Goal: Task Accomplishment & Management: Complete application form

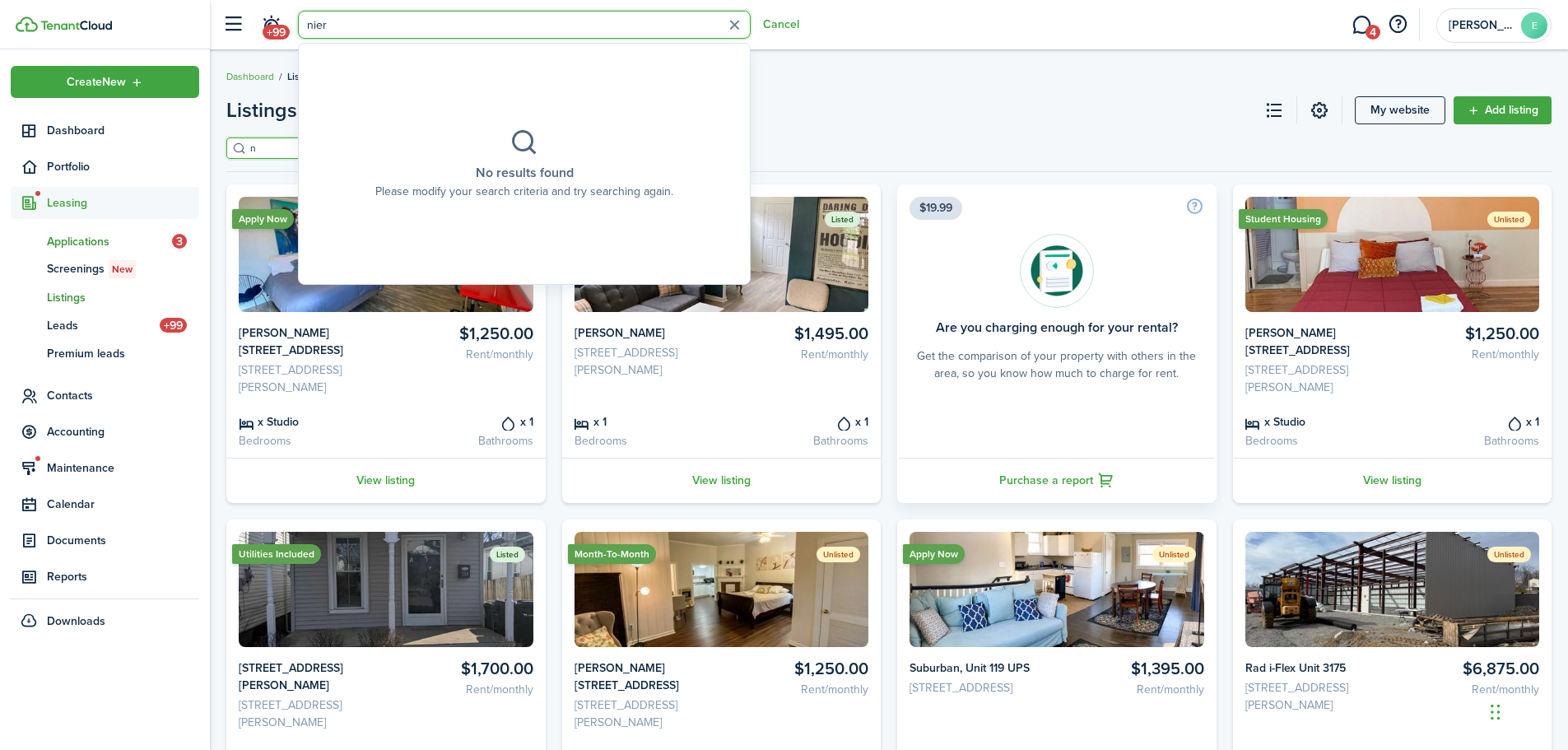
click at [101, 245] on span "Applications" at bounding box center [109, 241] width 125 height 17
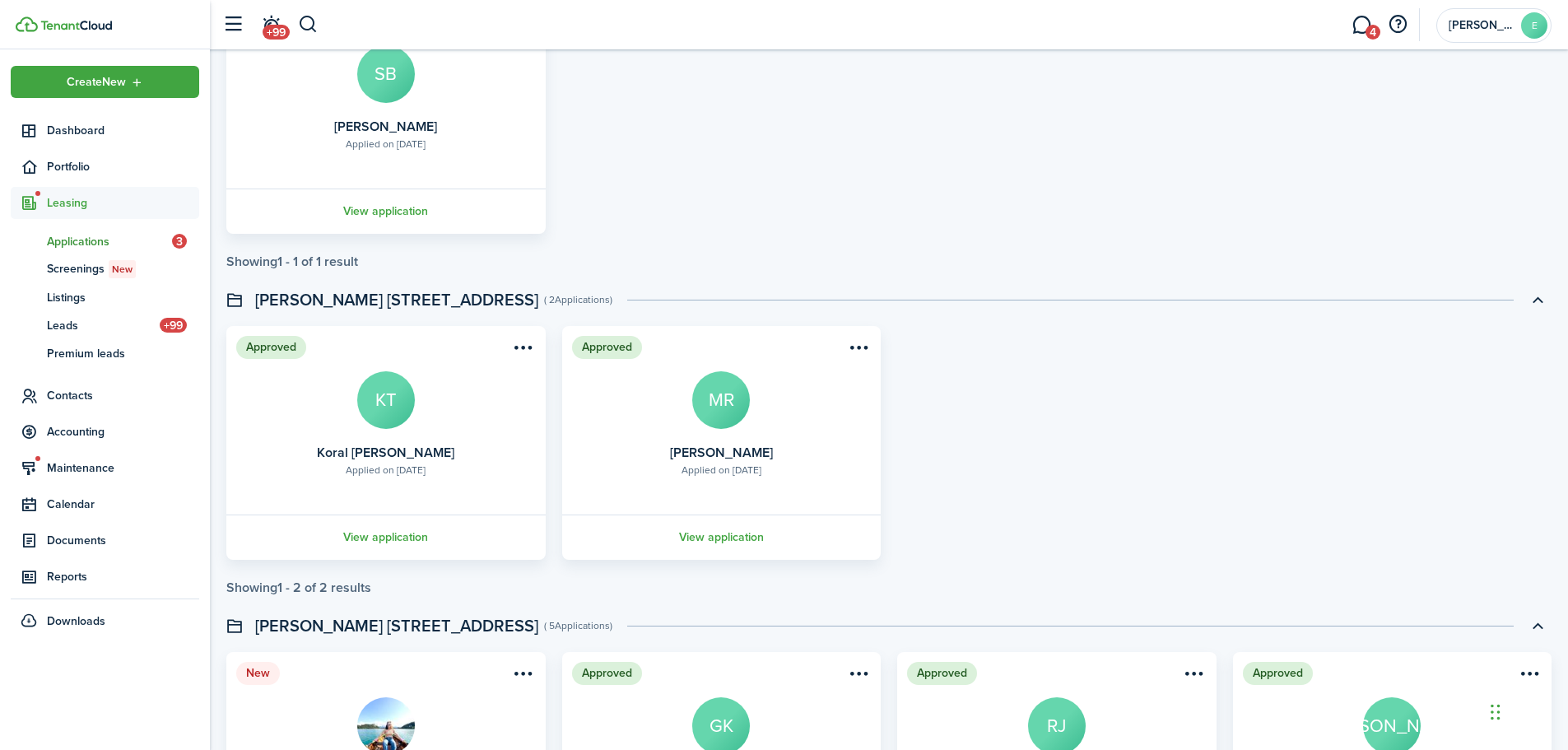
scroll to position [3045, 0]
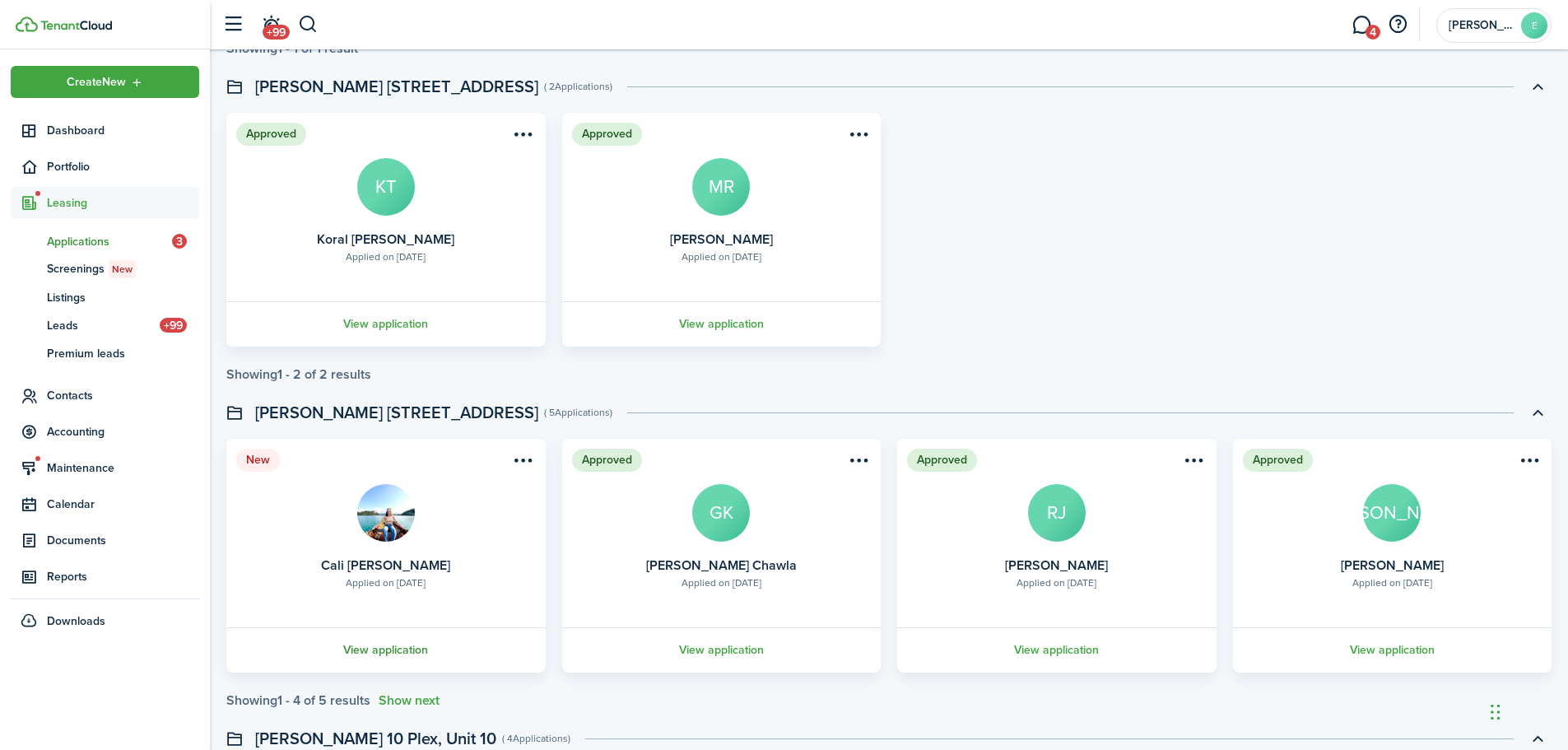
click at [382, 651] on link "View application" at bounding box center [386, 649] width 325 height 45
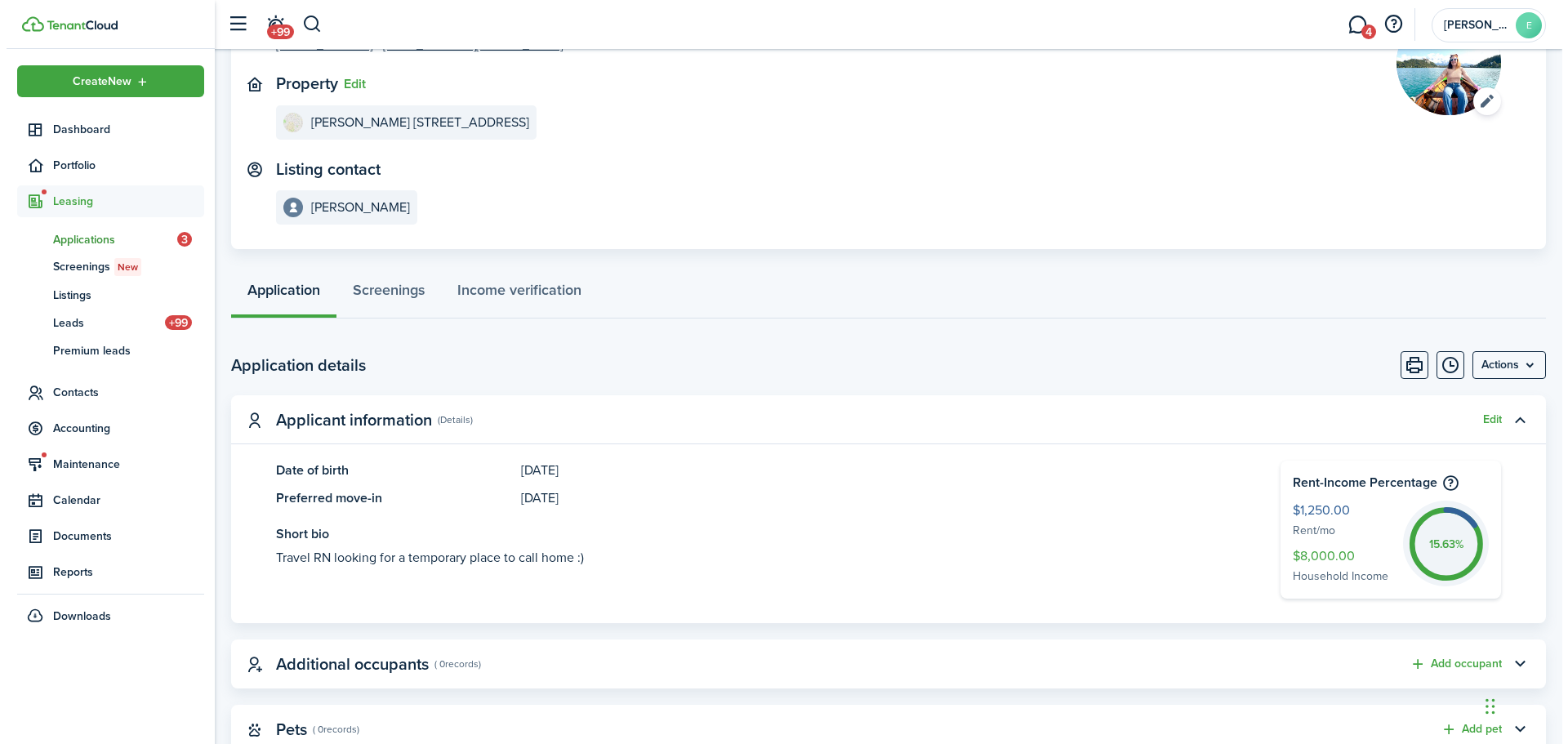
scroll to position [164, 0]
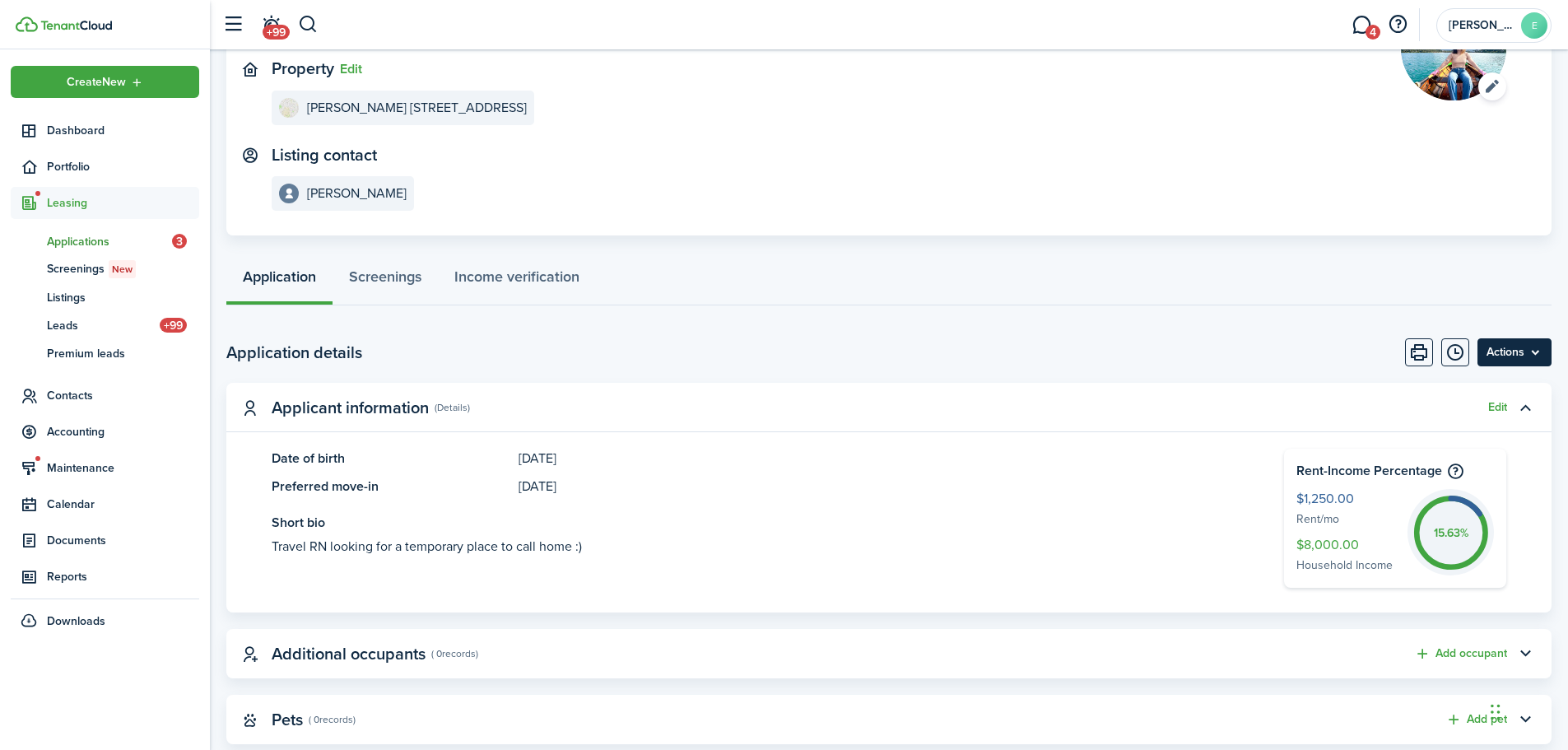
click at [1526, 353] on menu-btn "Actions" at bounding box center [1514, 352] width 74 height 28
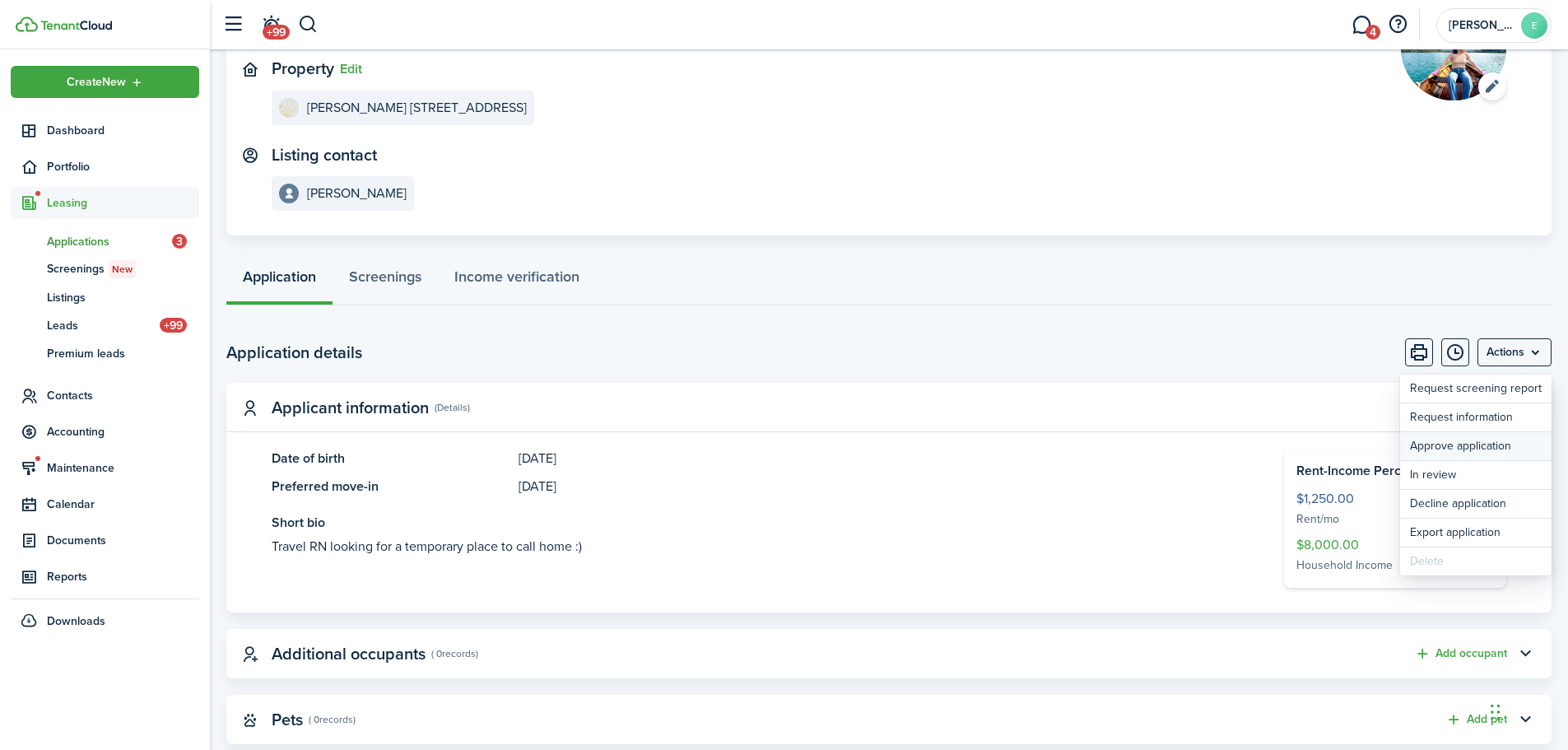
click at [1464, 442] on button "Approve application" at bounding box center [1475, 446] width 151 height 28
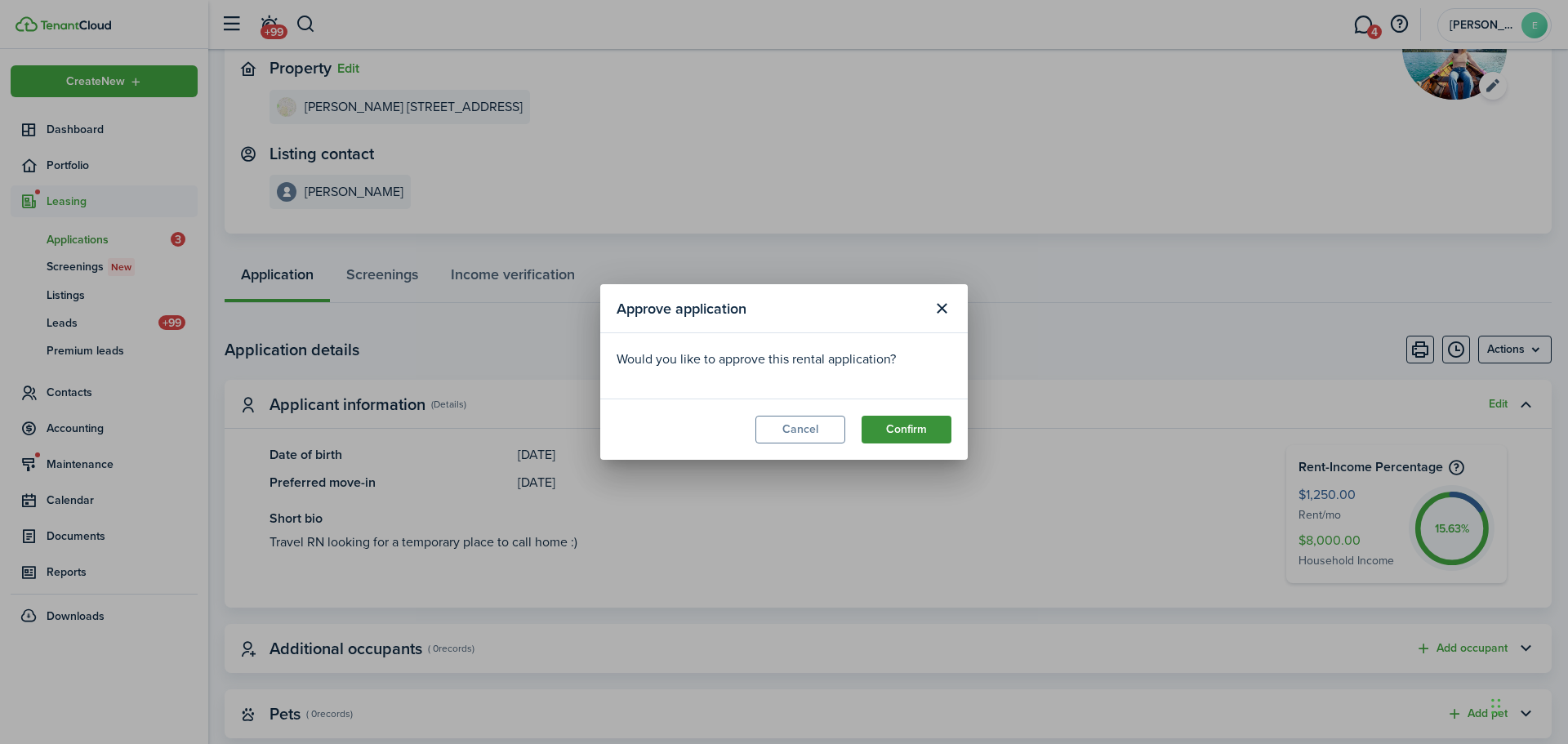
click at [904, 430] on button "Confirm" at bounding box center [906, 429] width 90 height 28
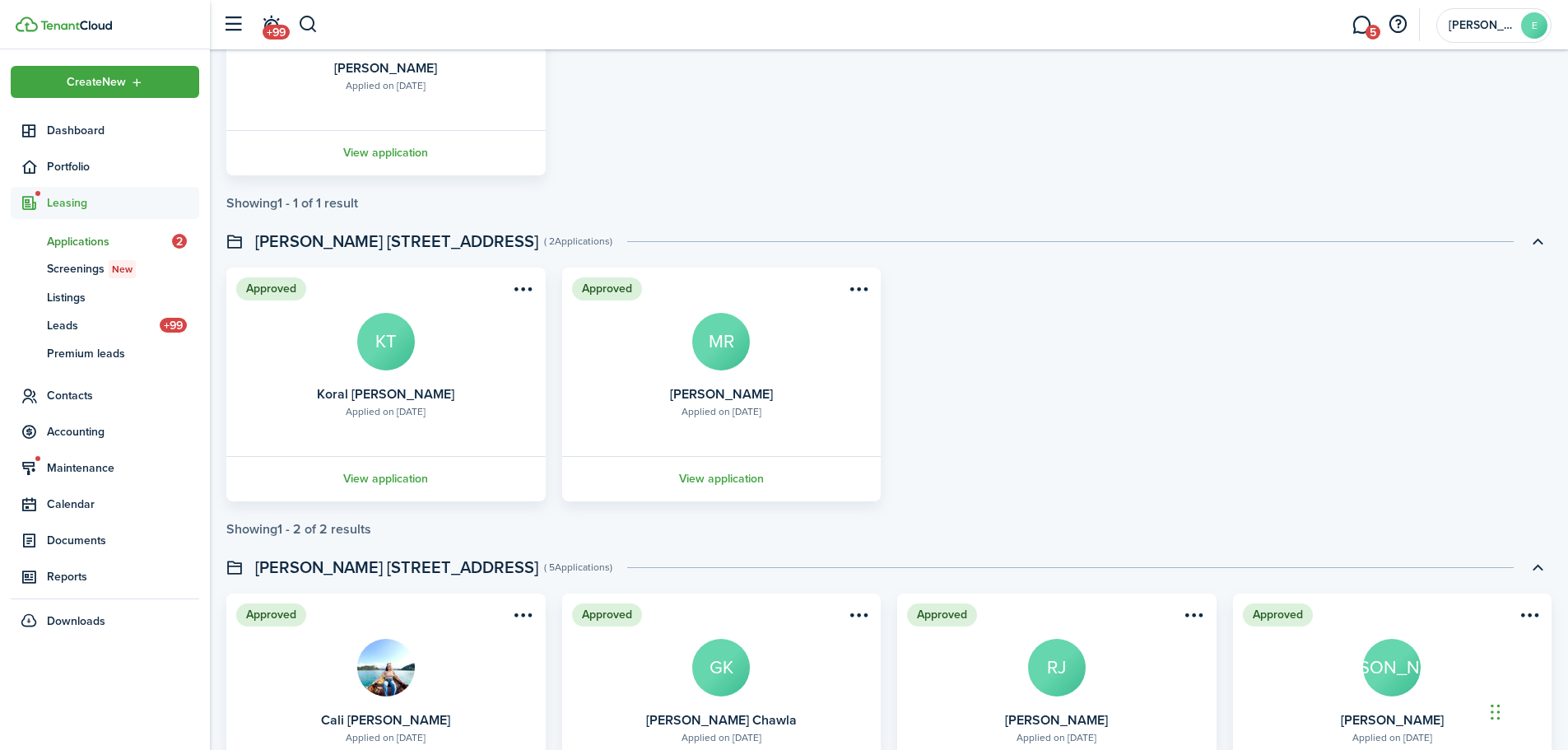
scroll to position [3045, 0]
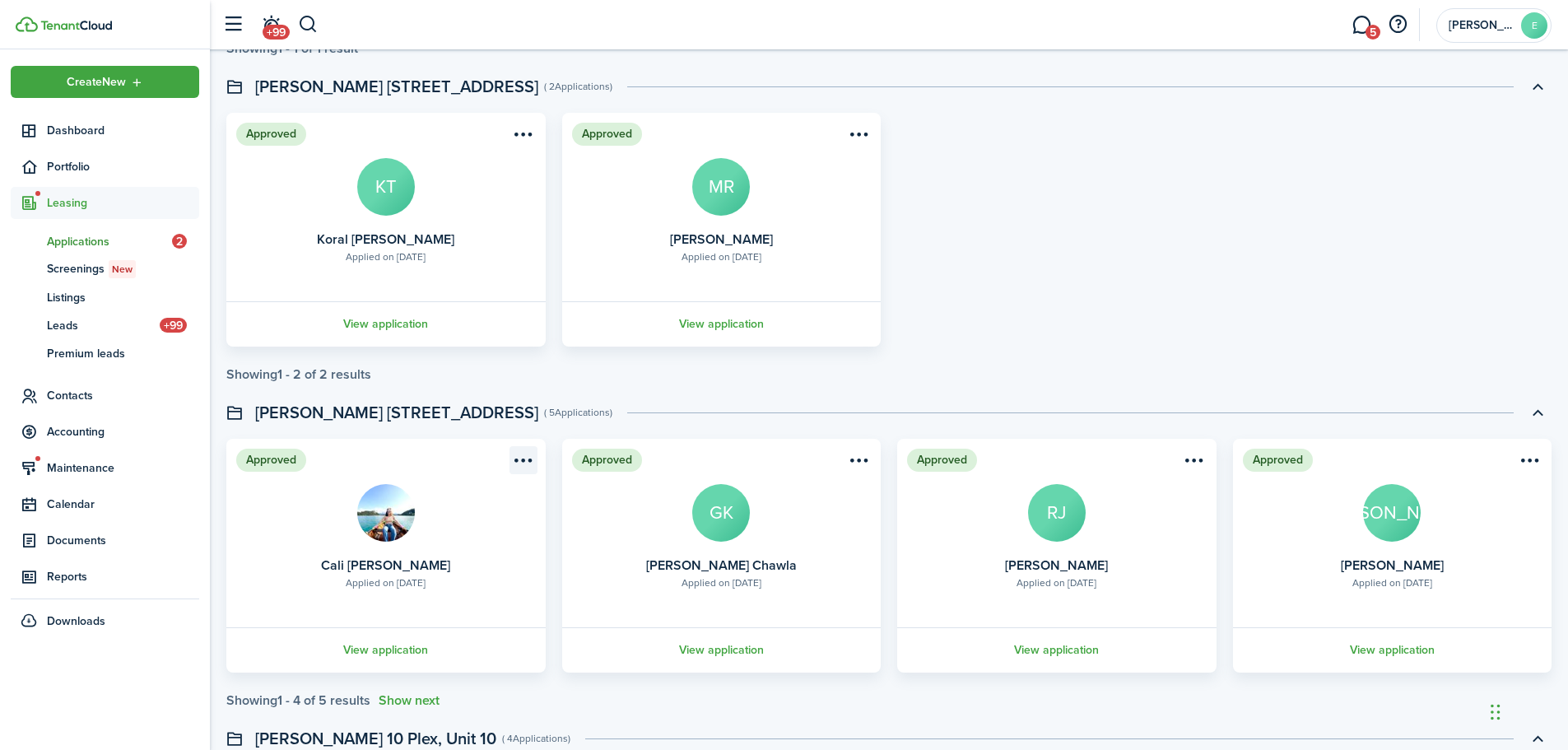
click at [518, 462] on menu-btn-icon "Open menu" at bounding box center [524, 459] width 28 height 28
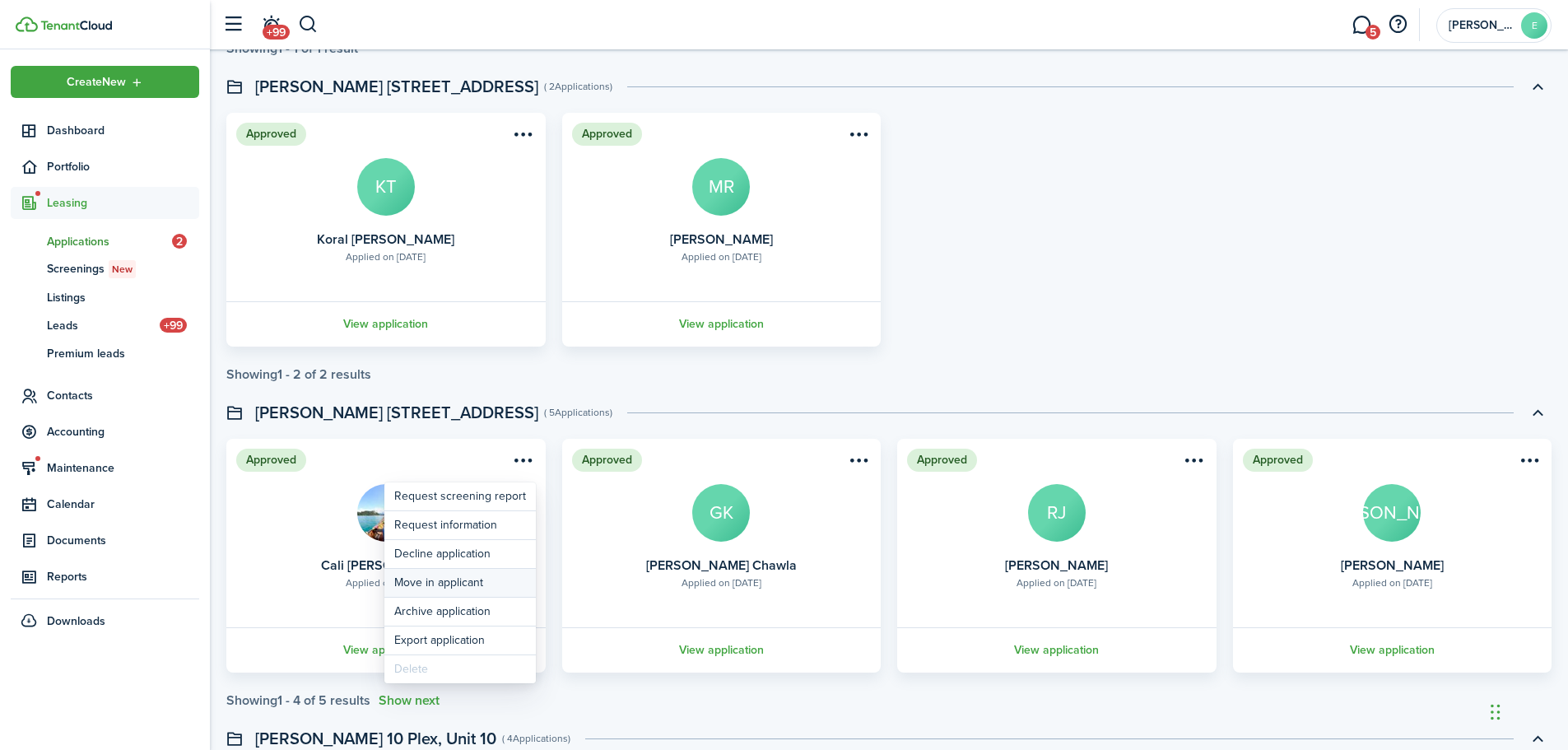
click at [454, 586] on button "Move in applicant" at bounding box center [459, 582] width 151 height 28
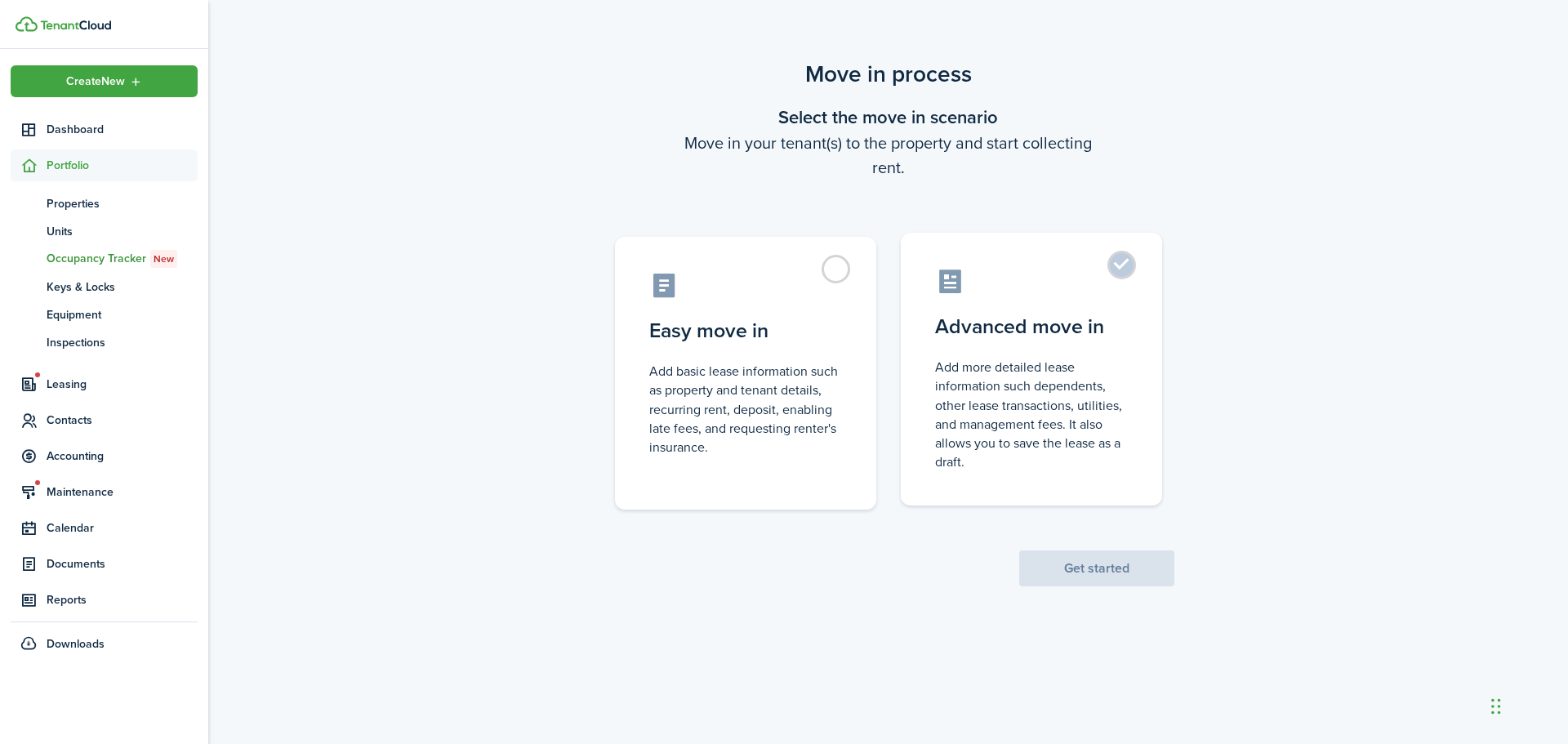
click at [1087, 289] on control-radio-card-icon at bounding box center [1032, 281] width 193 height 28
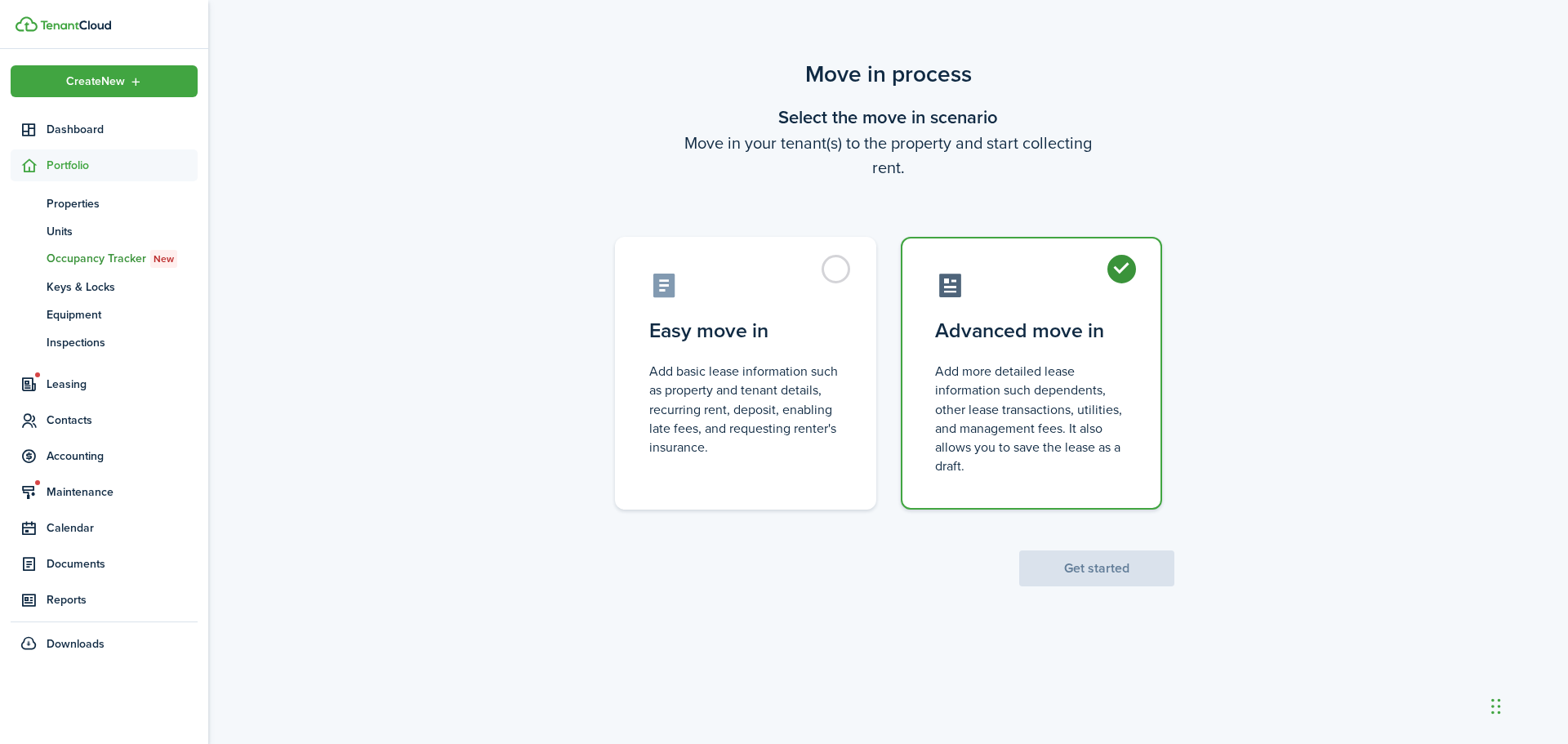
radio input "true"
click at [1073, 565] on button "Get started" at bounding box center [1097, 568] width 156 height 35
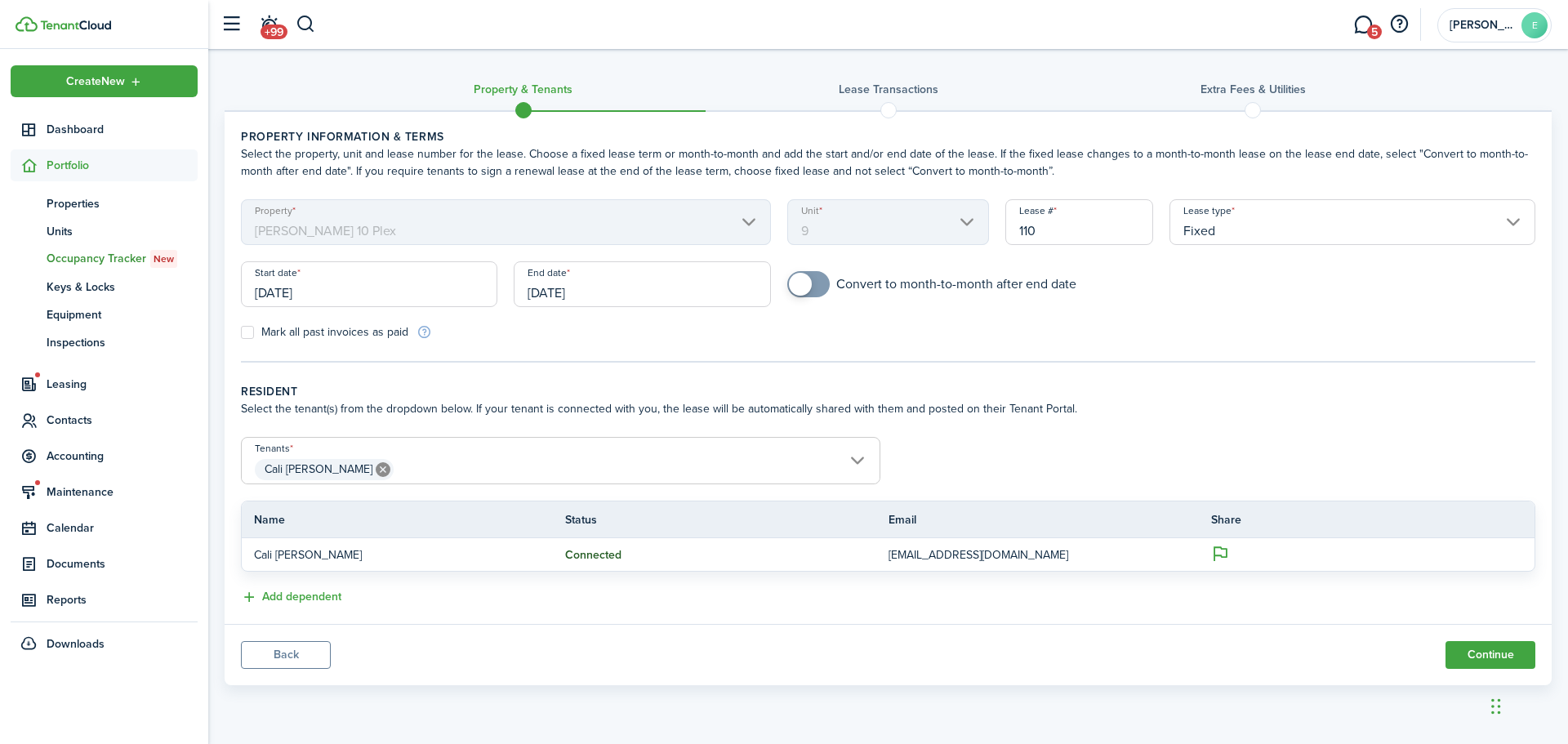
click at [278, 293] on input "[DATE]" at bounding box center [369, 284] width 257 height 45
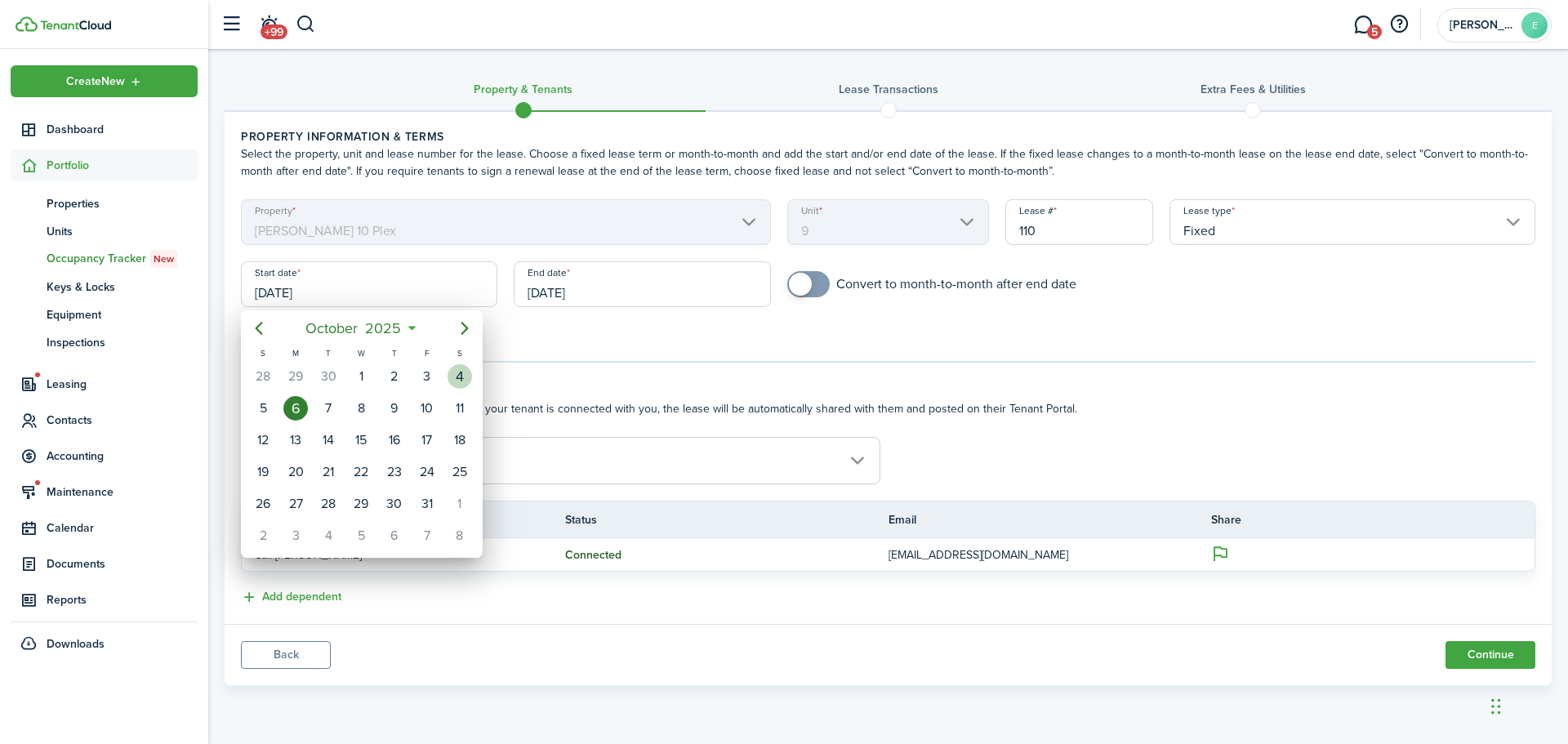
click at [462, 370] on div "4" at bounding box center [460, 376] width 25 height 25
type input "[DATE]"
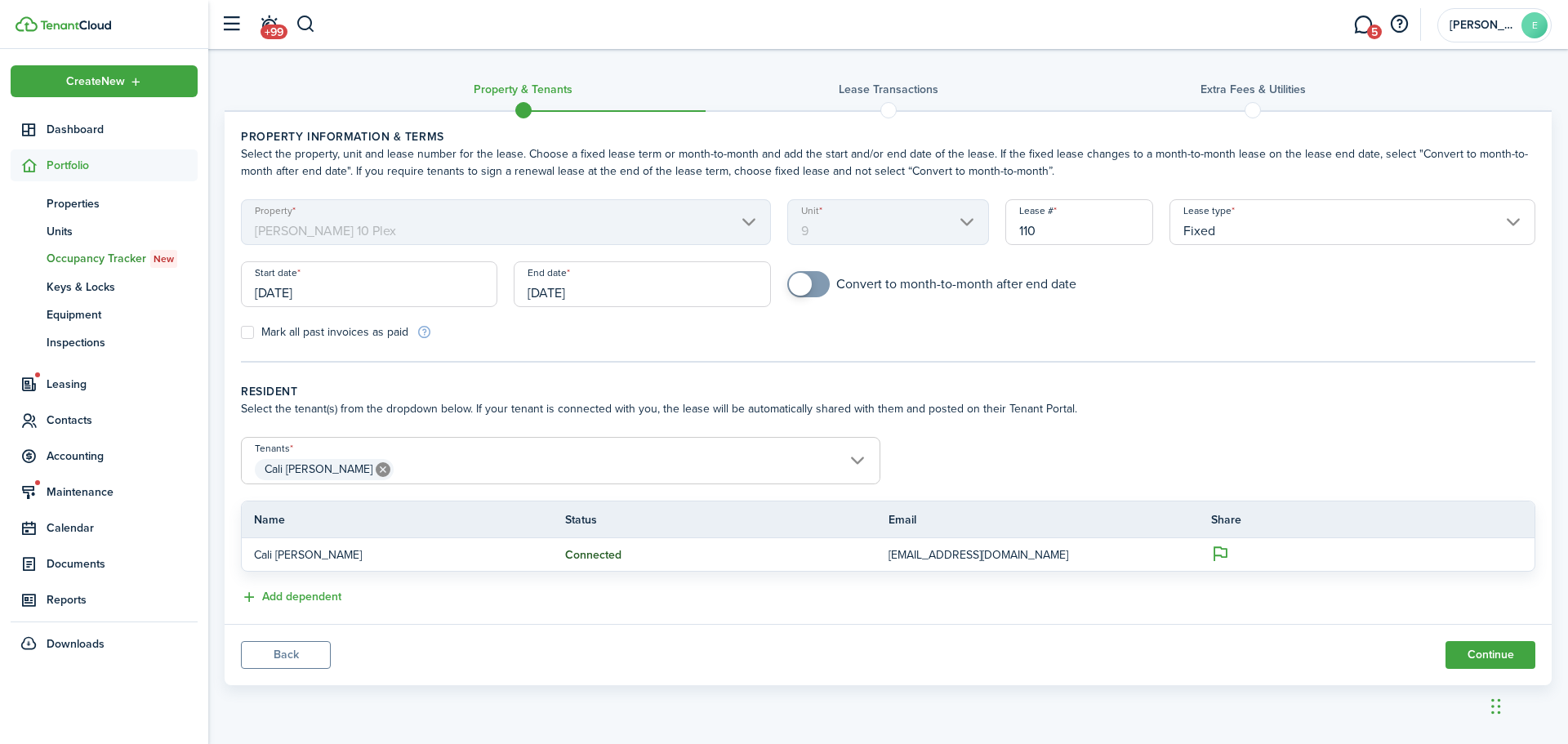
click at [561, 291] on input "[DATE]" at bounding box center [642, 284] width 257 height 45
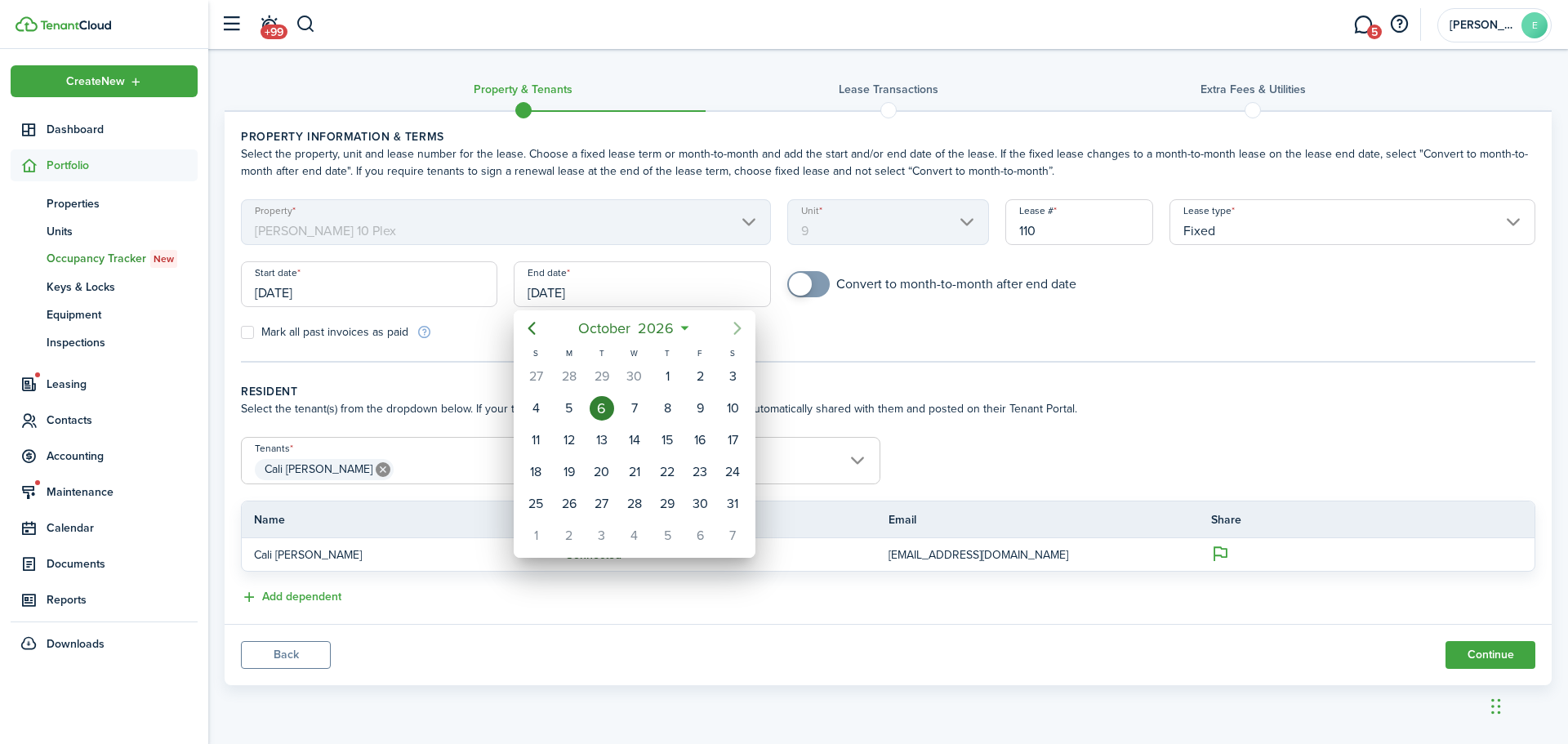
click at [733, 325] on icon "Next page" at bounding box center [738, 328] width 20 height 20
click at [530, 321] on icon "Previous page" at bounding box center [532, 328] width 20 height 20
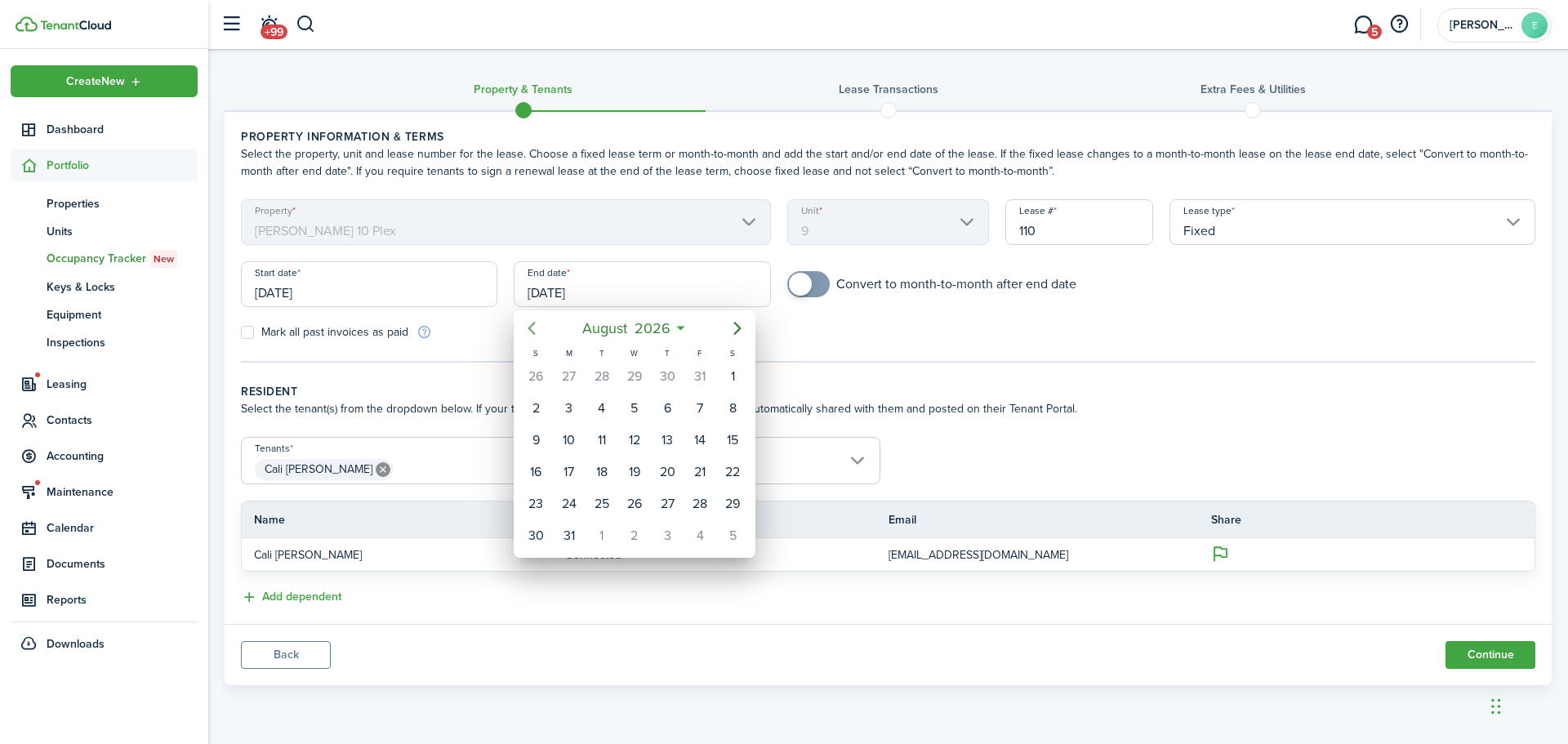
click at [530, 321] on icon "Previous page" at bounding box center [532, 328] width 20 height 20
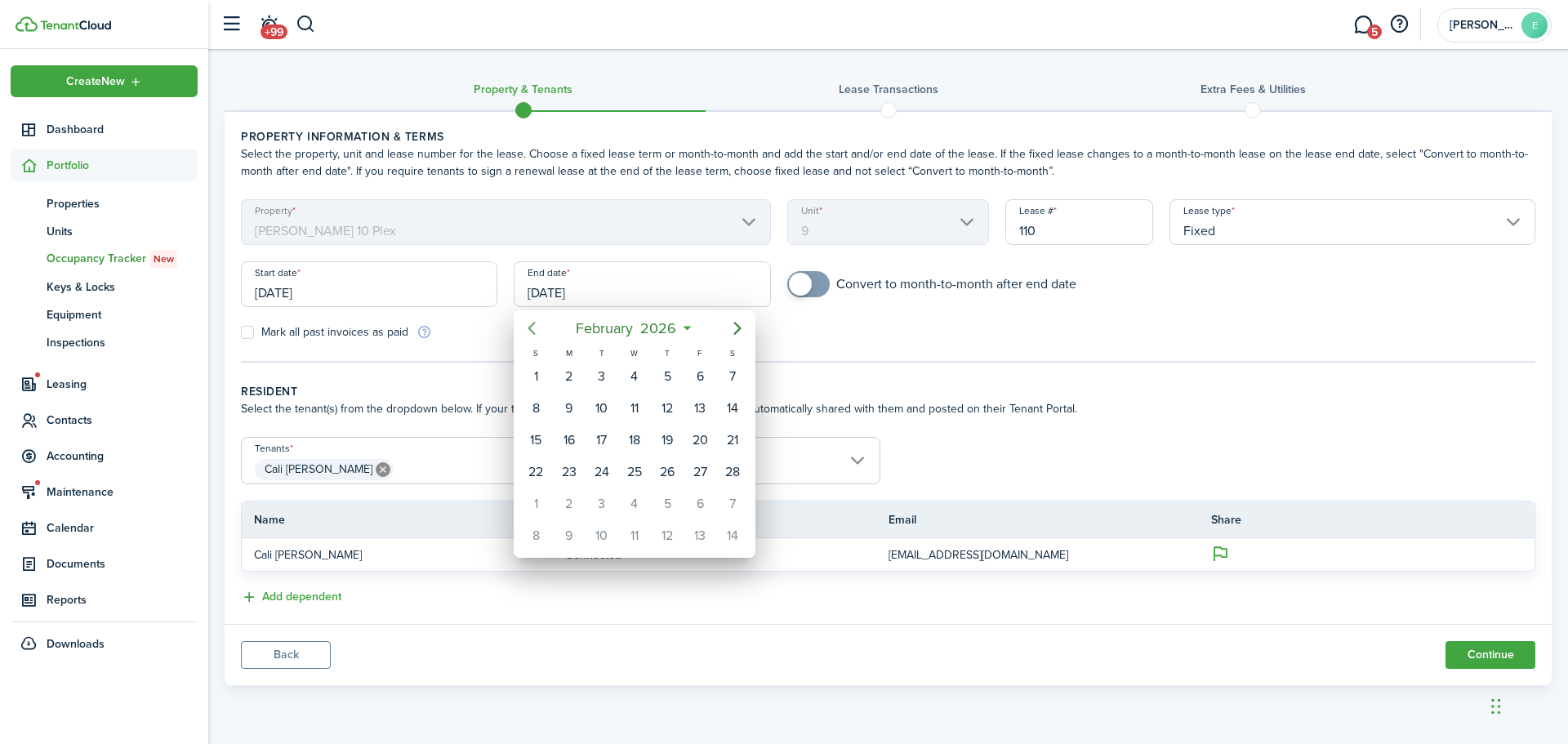
click at [530, 321] on icon "Previous page" at bounding box center [532, 328] width 20 height 20
click at [736, 328] on icon "Next page" at bounding box center [738, 328] width 20 height 20
click at [534, 330] on icon "Previous page" at bounding box center [532, 328] width 20 height 20
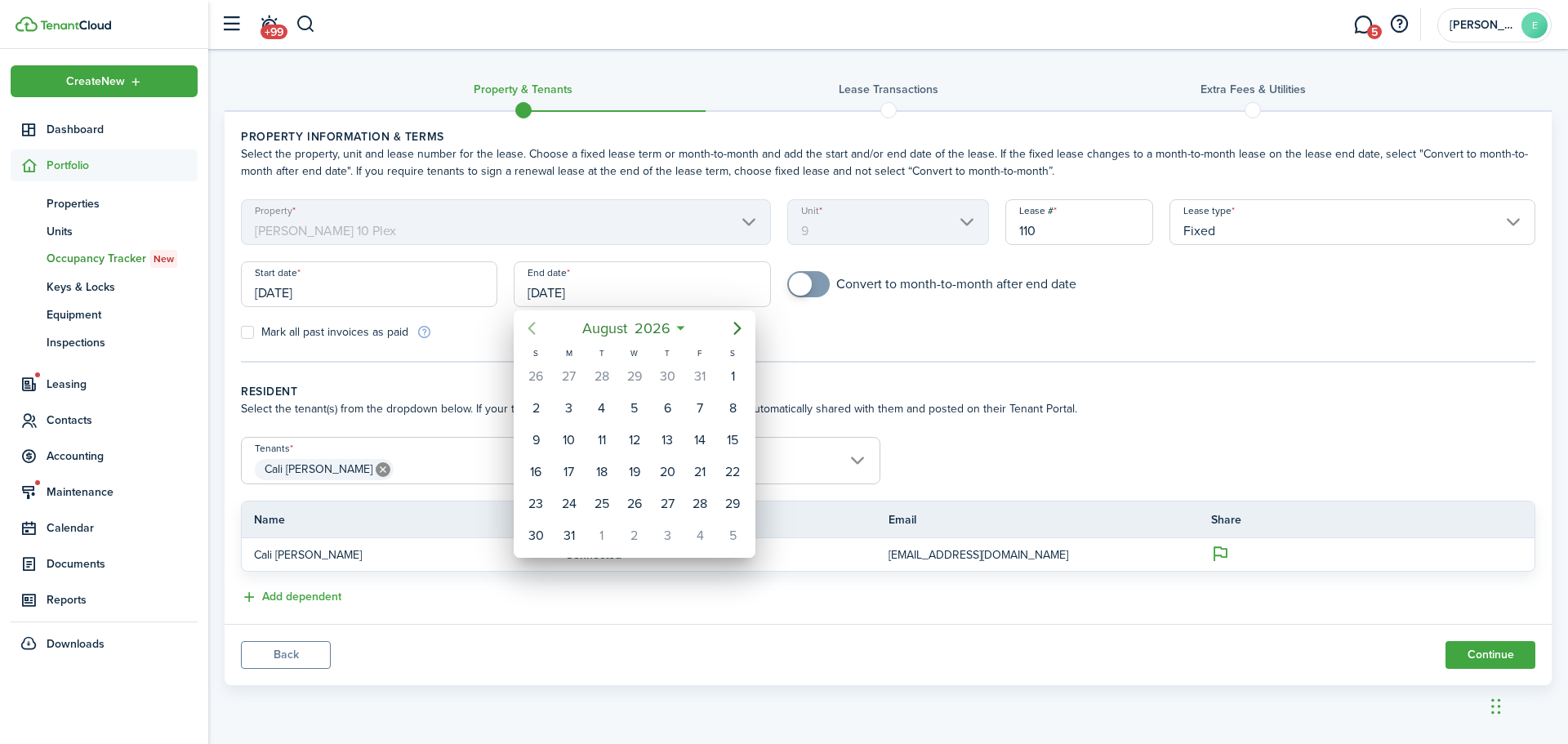
click at [534, 330] on icon "Previous page" at bounding box center [532, 328] width 20 height 20
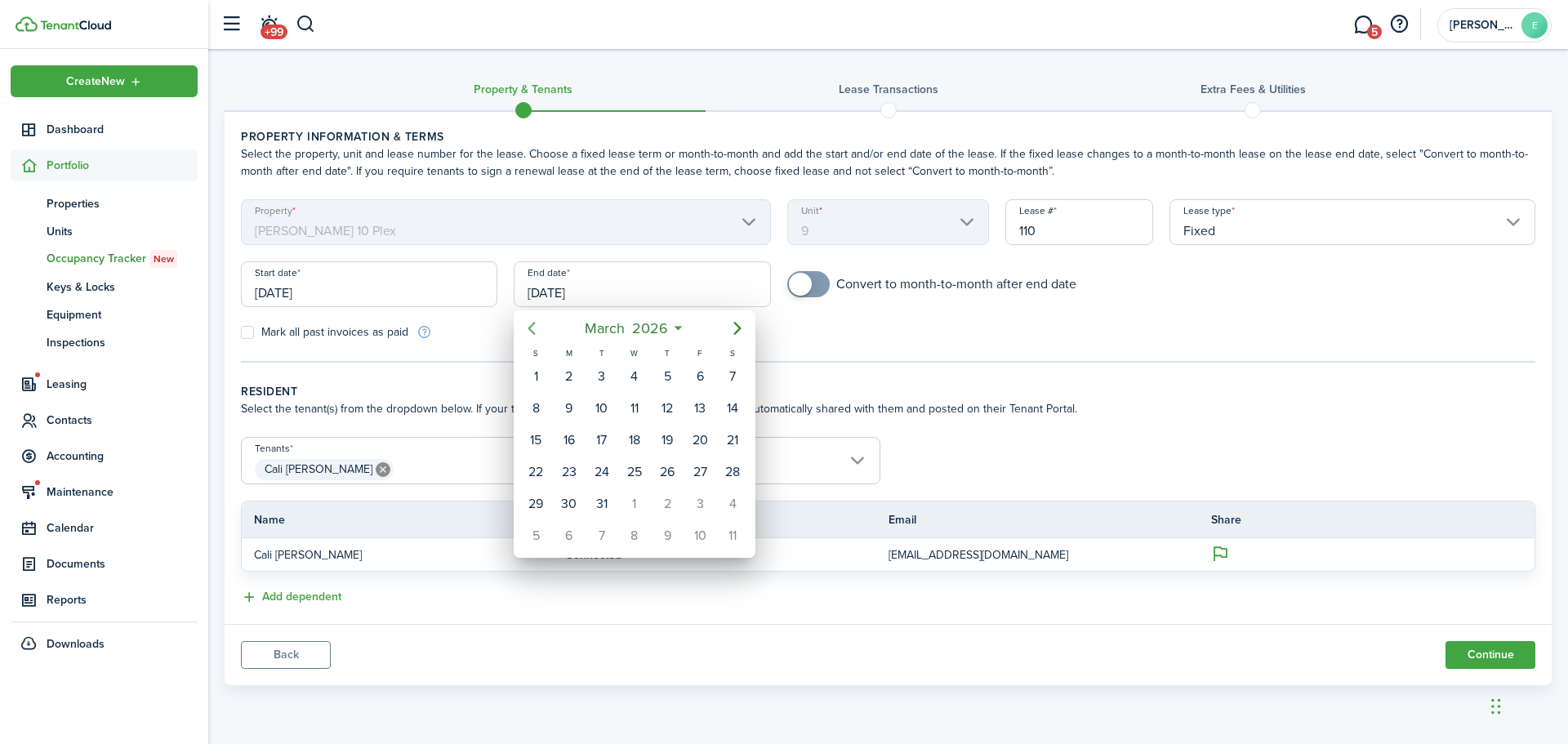
click at [534, 330] on icon "Previous page" at bounding box center [532, 328] width 20 height 20
click at [560, 447] on div "12" at bounding box center [569, 439] width 25 height 25
type input "[DATE]"
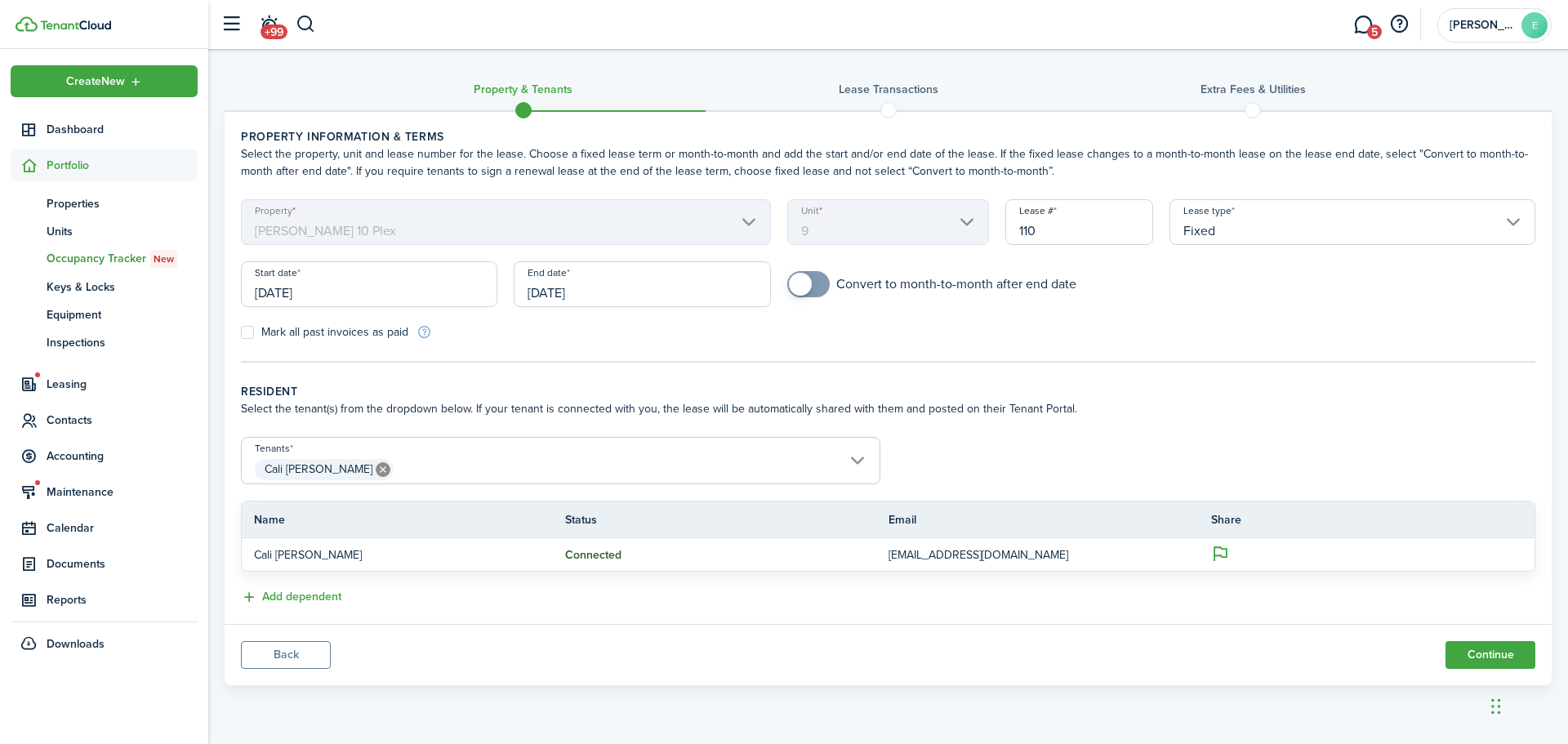
click at [1038, 687] on div "Property & Tenants Lease Transactions Extra fees & Utilities Property informati…" at bounding box center [888, 371] width 1360 height 644
click at [1491, 659] on button "Continue" at bounding box center [1491, 655] width 90 height 28
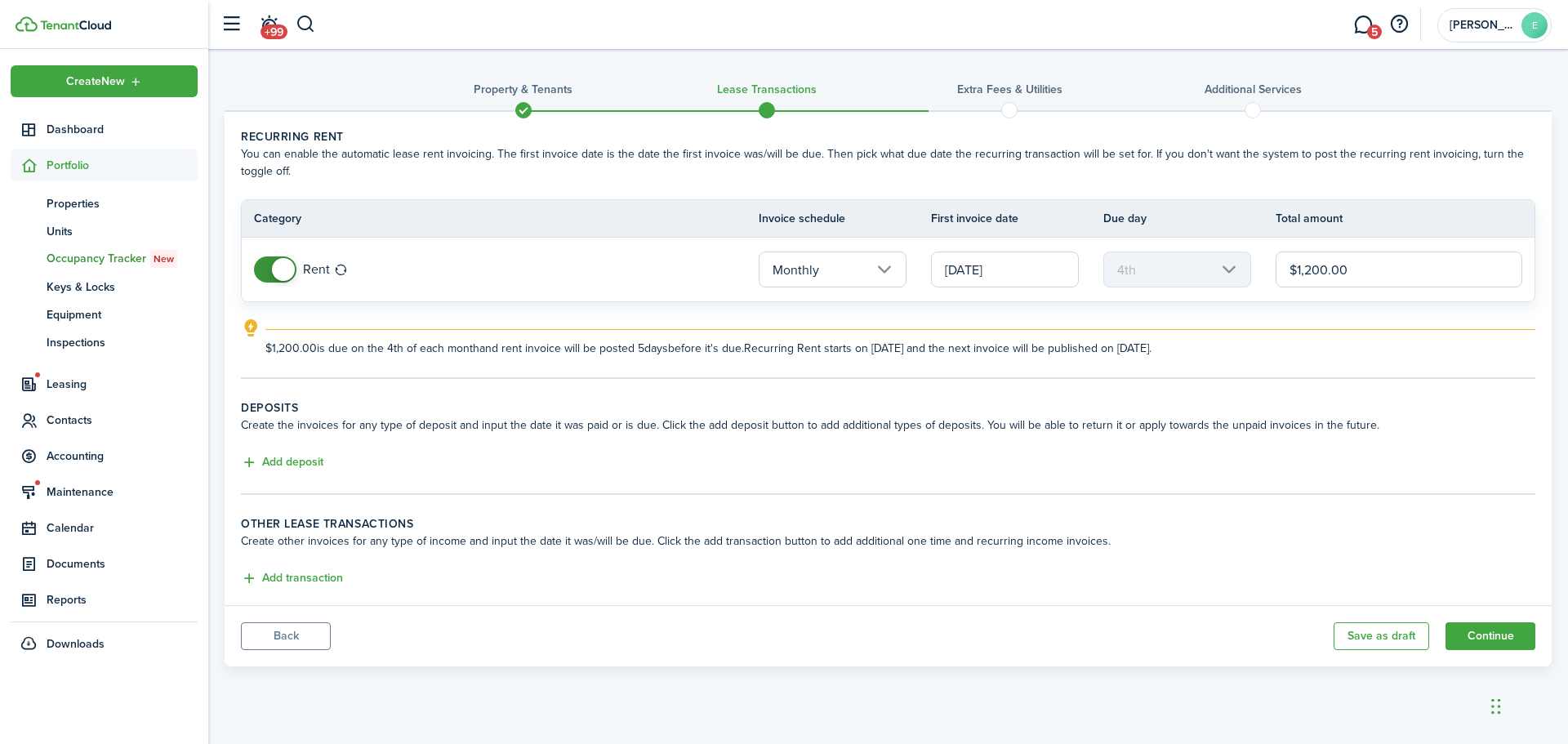
drag, startPoint x: 1306, startPoint y: 268, endPoint x: 1328, endPoint y: 276, distance: 23.4
click at [1328, 276] on input "$1,200.00" at bounding box center [1399, 268] width 247 height 35
type input "$1,388.00"
click at [1505, 634] on button "Continue" at bounding box center [1491, 636] width 90 height 28
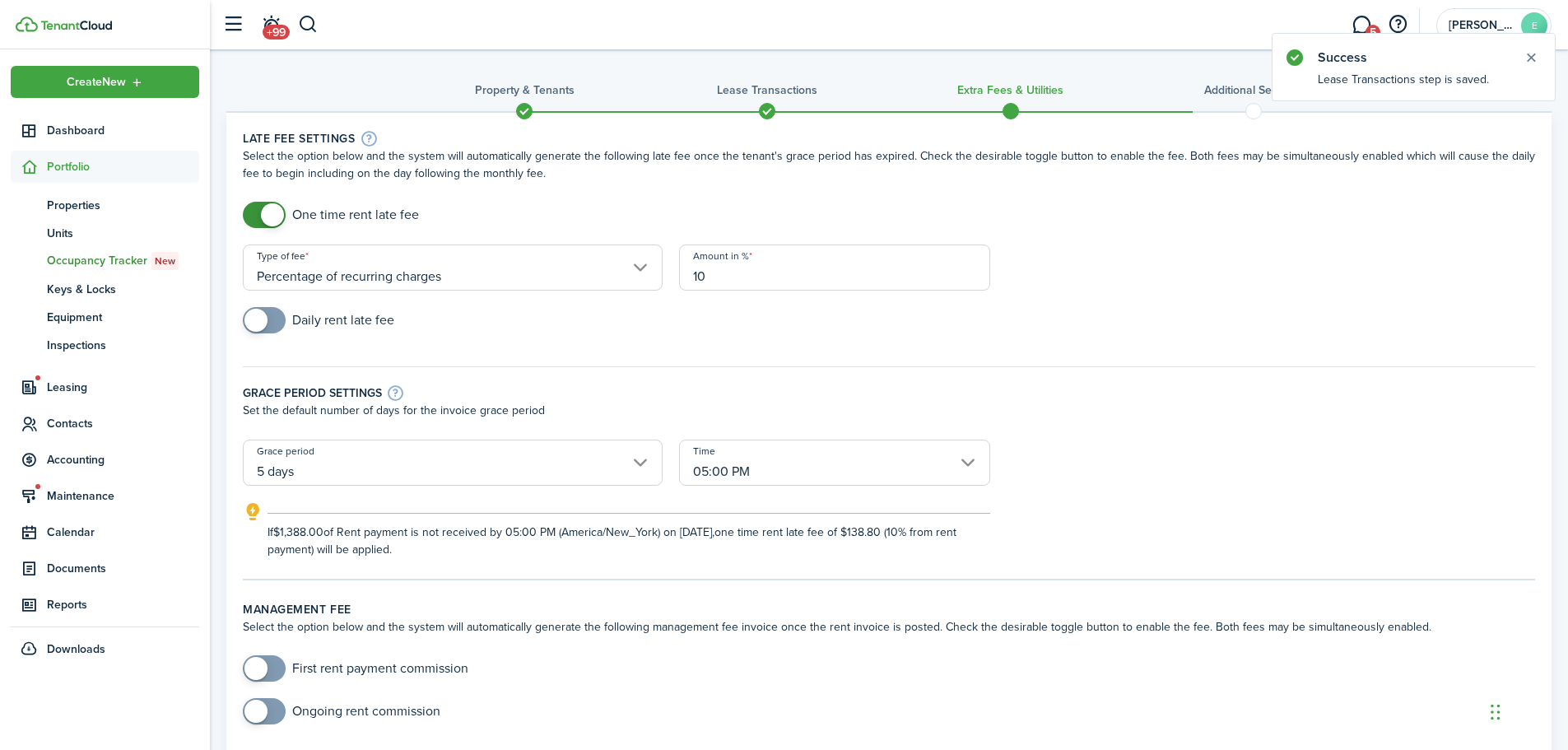
click at [1217, 300] on form "One time rent late fee Type of fee Percentage of recurring charges Amount in % …" at bounding box center [889, 380] width 1309 height 357
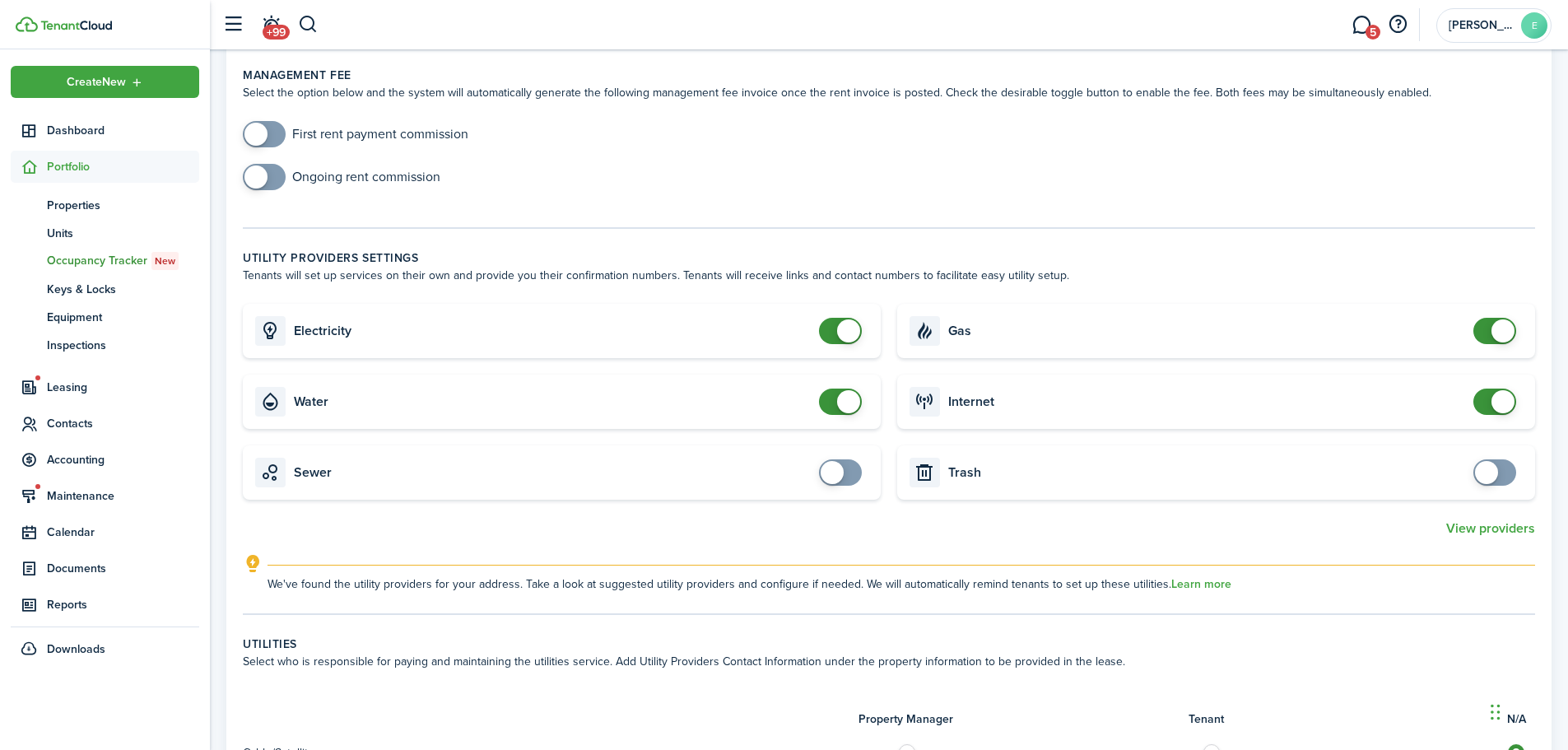
scroll to position [494, 0]
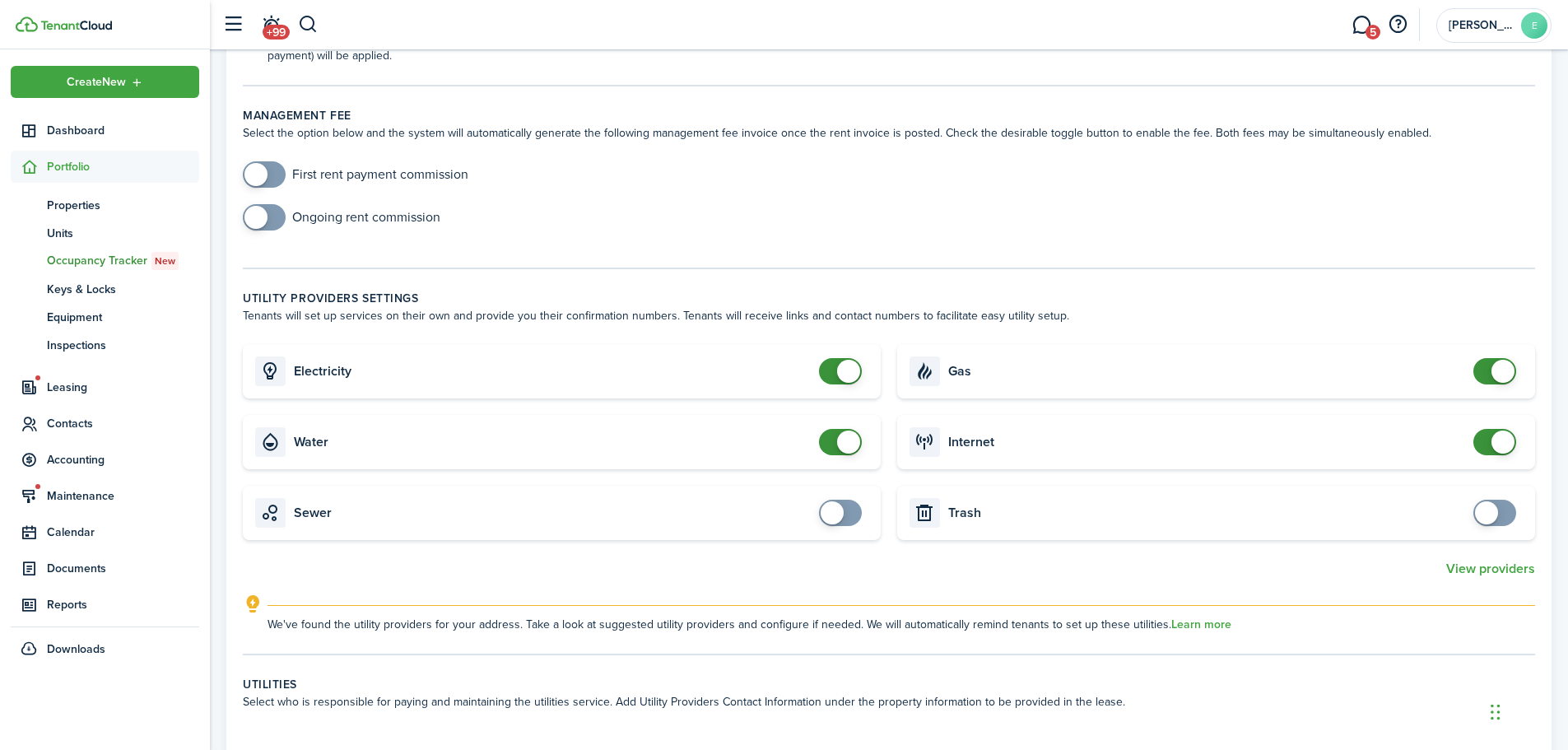
checkbox input "false"
click at [838, 381] on span at bounding box center [840, 370] width 17 height 27
checkbox input "false"
click at [841, 450] on span at bounding box center [848, 441] width 23 height 23
checkbox input "false"
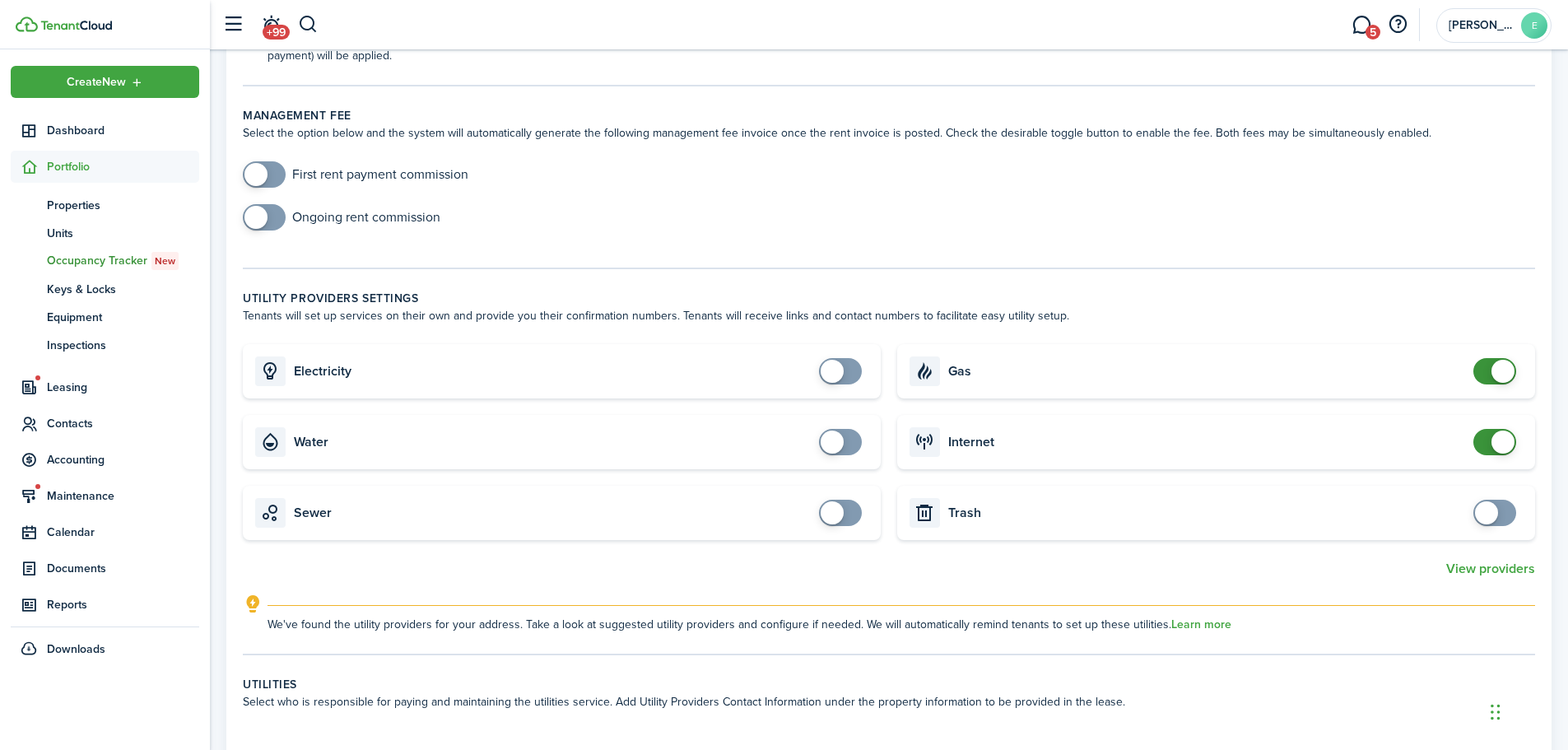
click at [1486, 381] on span at bounding box center [1495, 370] width 17 height 27
checkbox input "false"
click at [1490, 441] on span at bounding box center [1495, 442] width 17 height 27
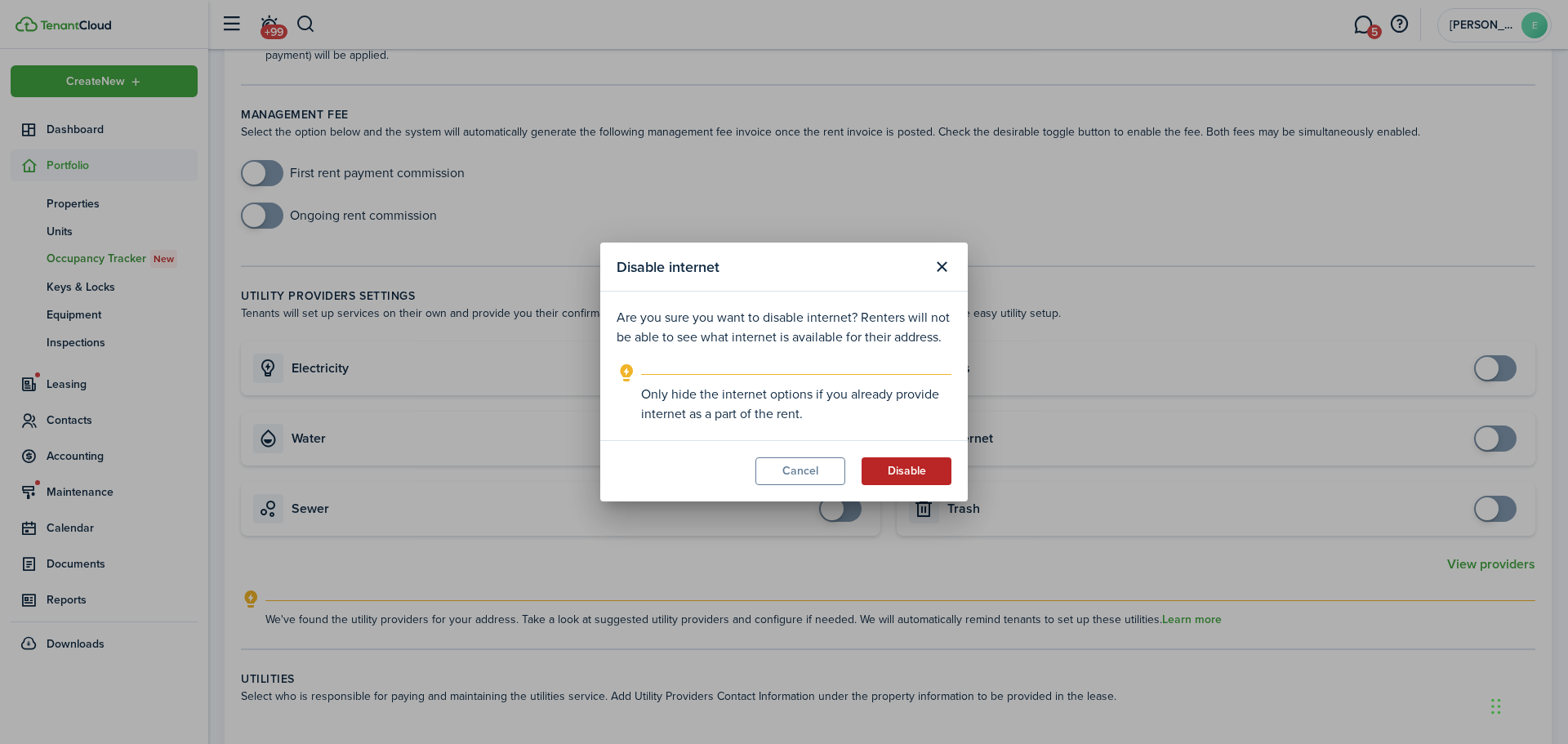
click at [914, 467] on button "Disable" at bounding box center [906, 471] width 90 height 28
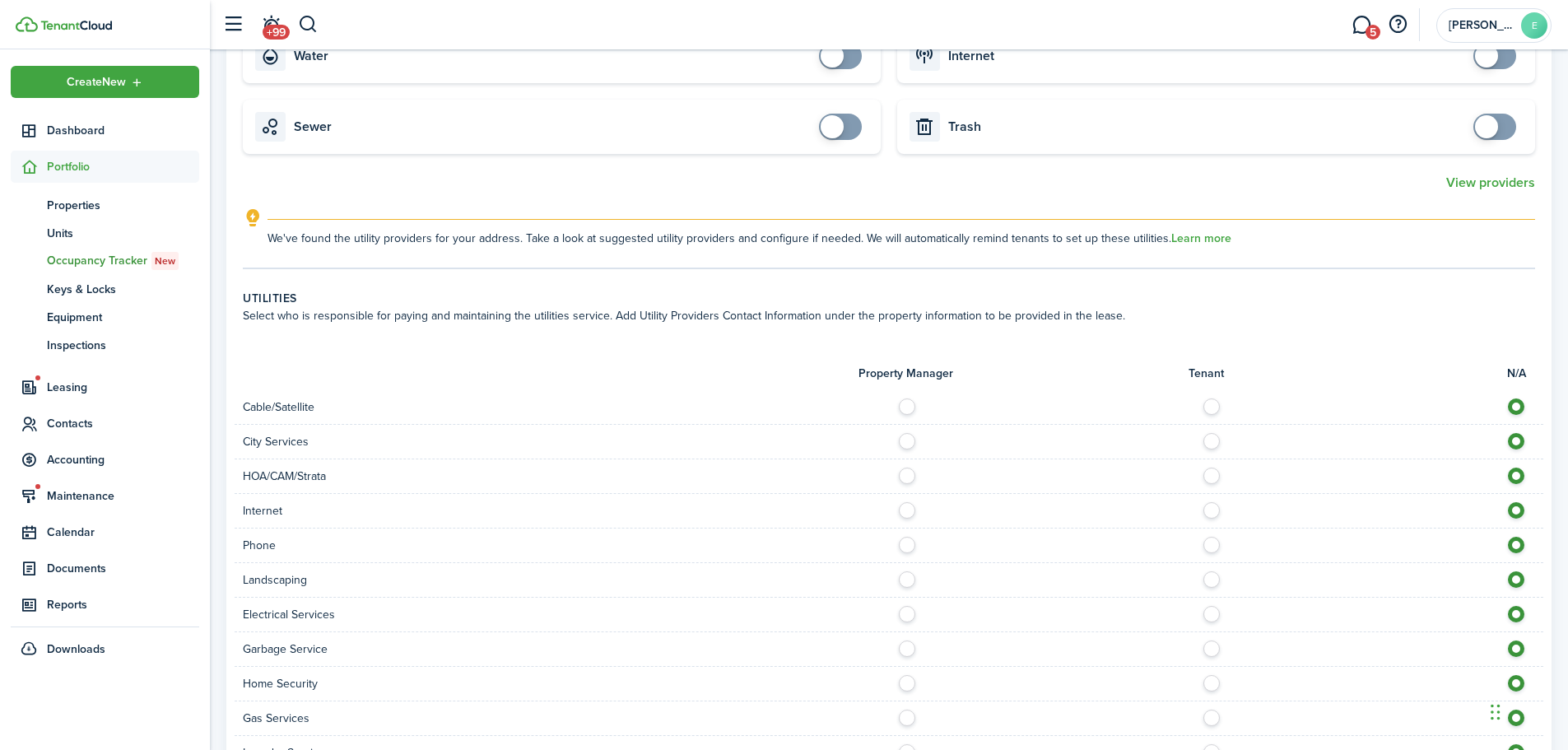
scroll to position [905, 0]
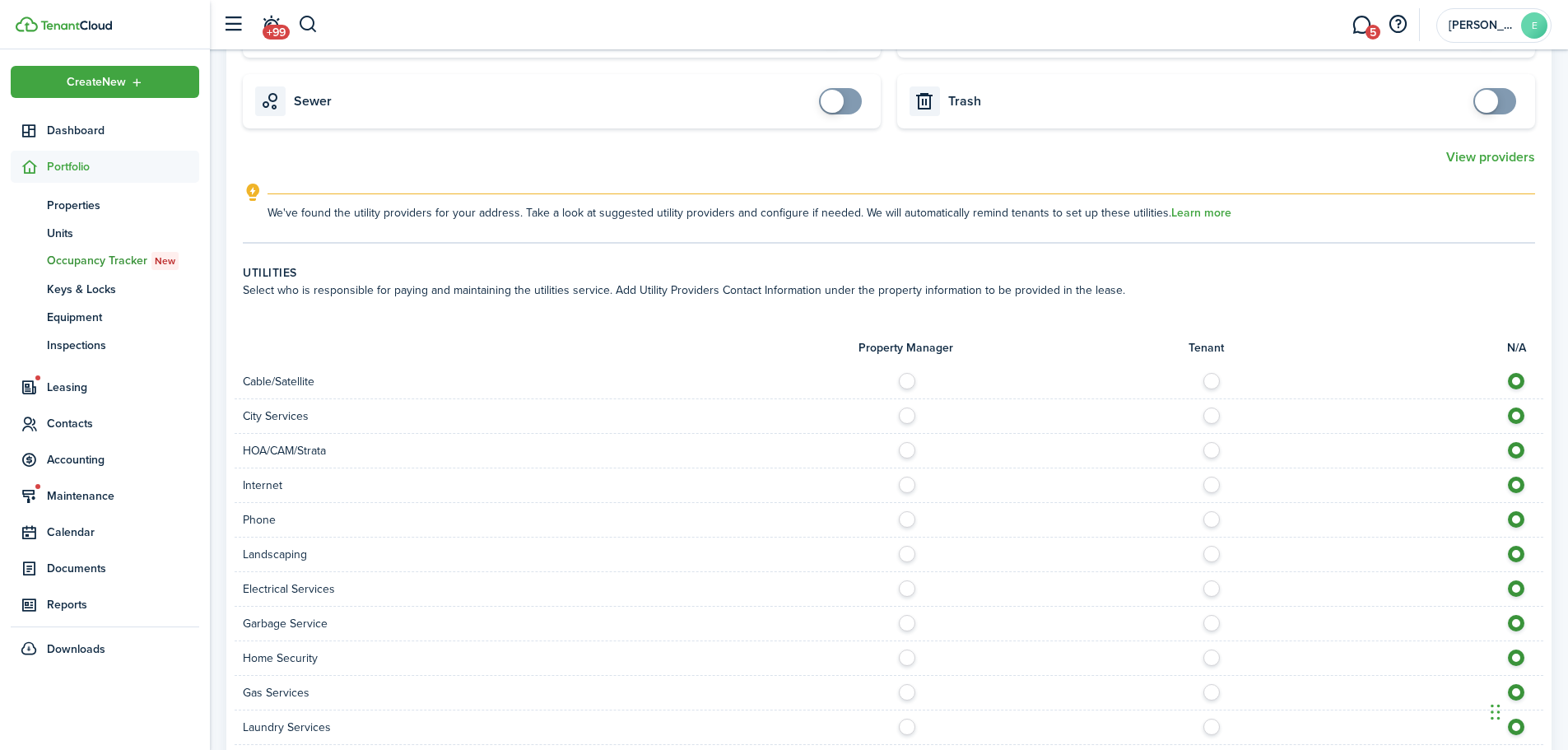
click at [910, 485] on label at bounding box center [911, 480] width 28 height 8
radio input "true"
click at [909, 554] on label at bounding box center [911, 549] width 28 height 8
radio input "true"
click at [907, 589] on label at bounding box center [911, 584] width 28 height 8
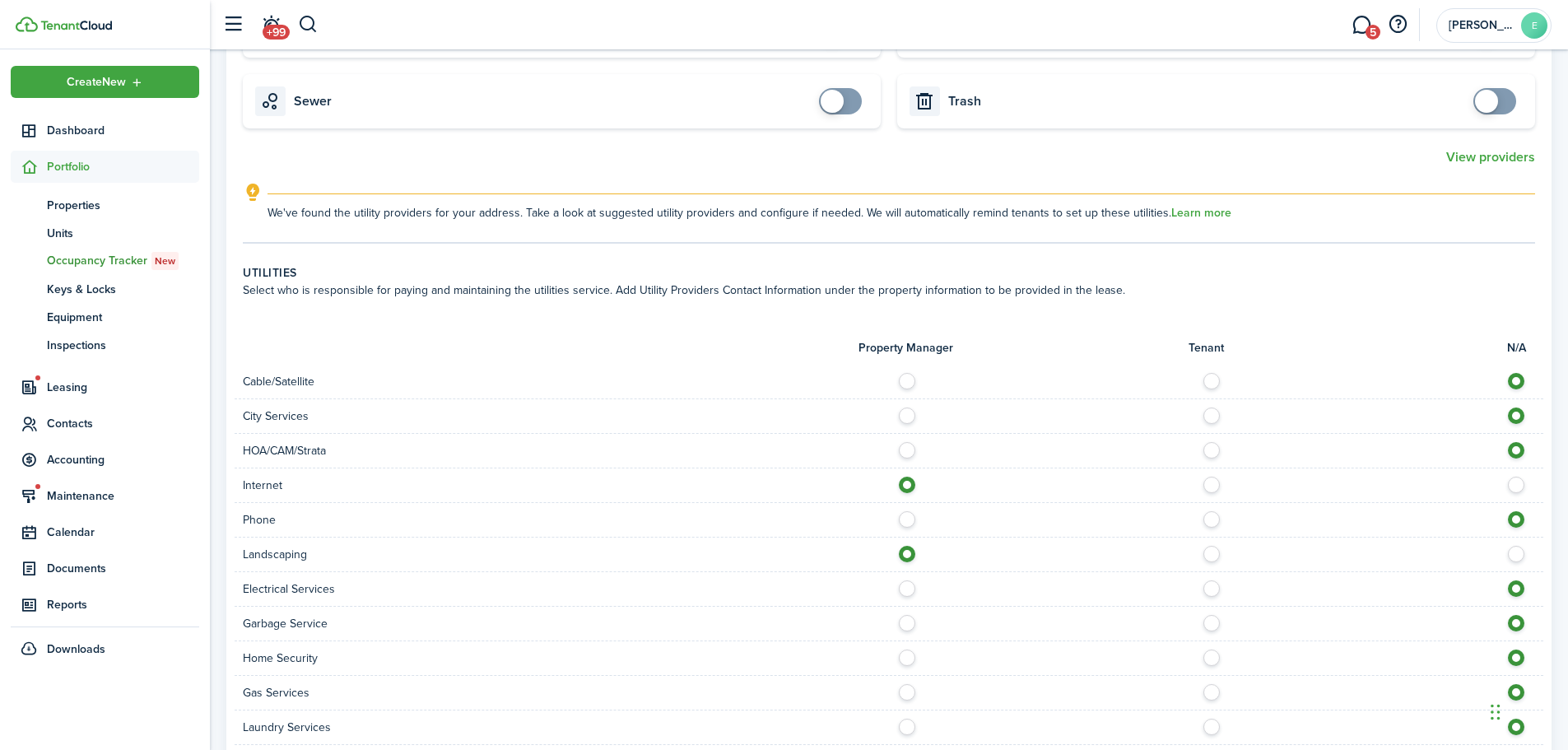
radio input "true"
click at [904, 619] on label at bounding box center [911, 618] width 28 height 8
radio input "true"
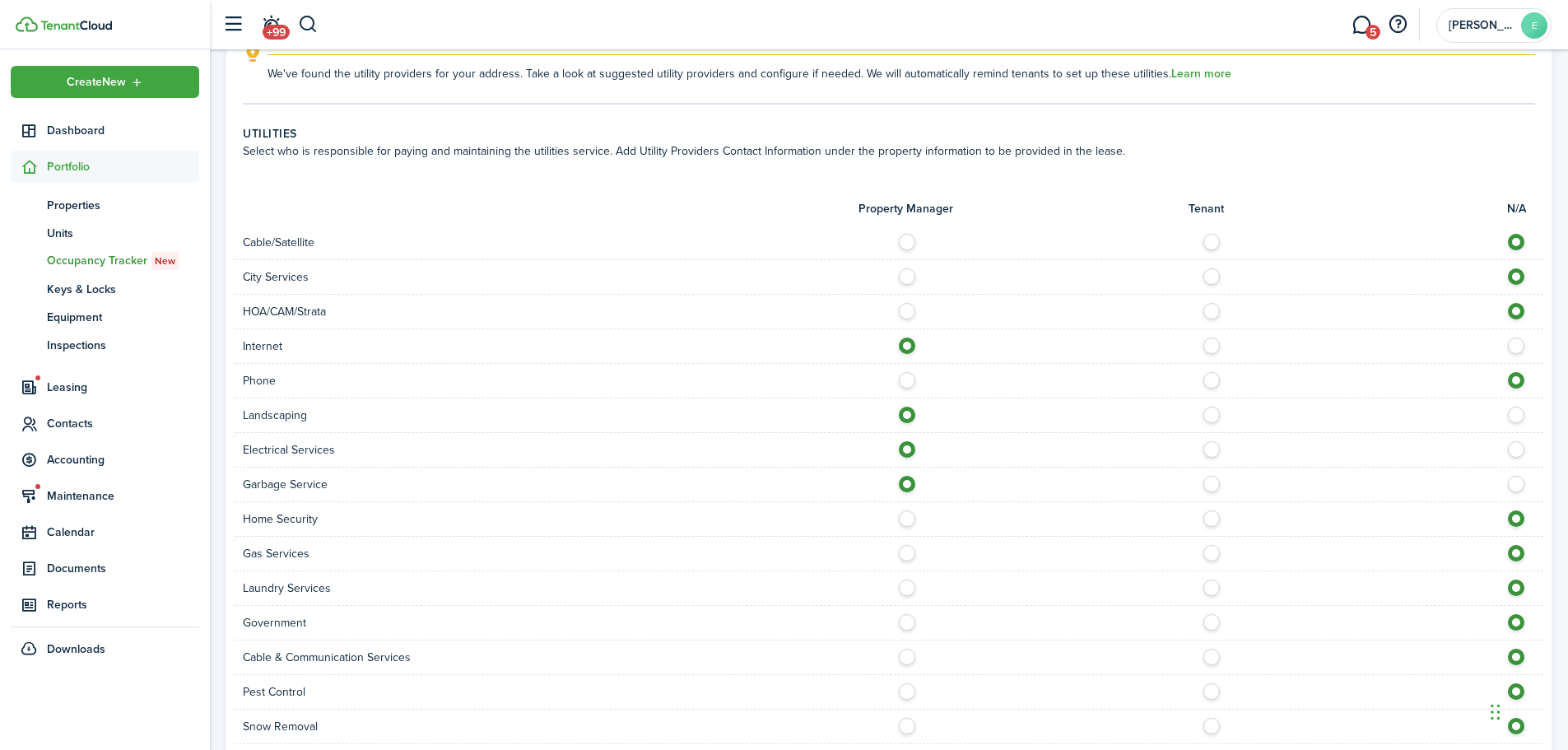
scroll to position [1070, 0]
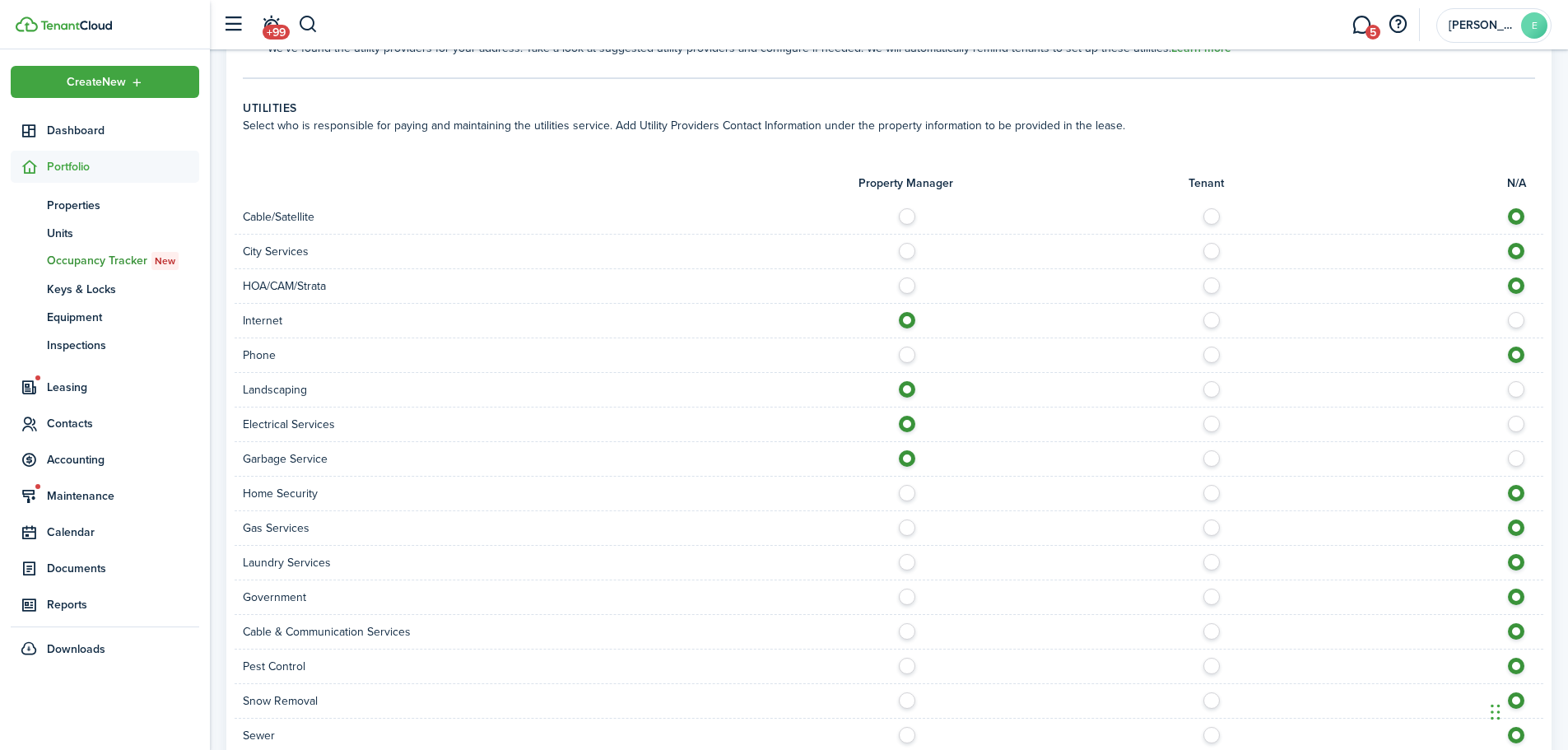
click at [902, 524] on label at bounding box center [911, 523] width 28 height 8
radio input "true"
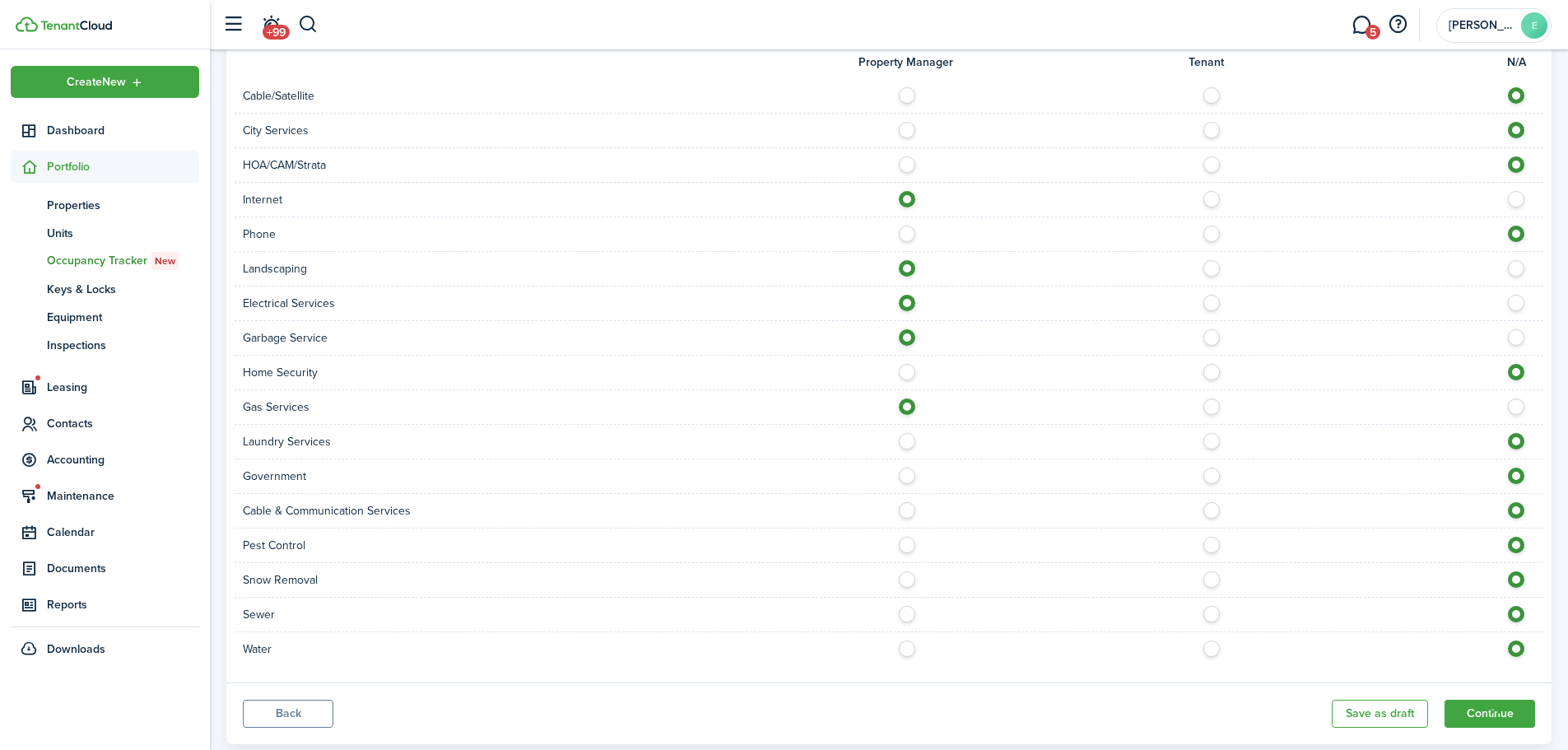
scroll to position [1230, 0]
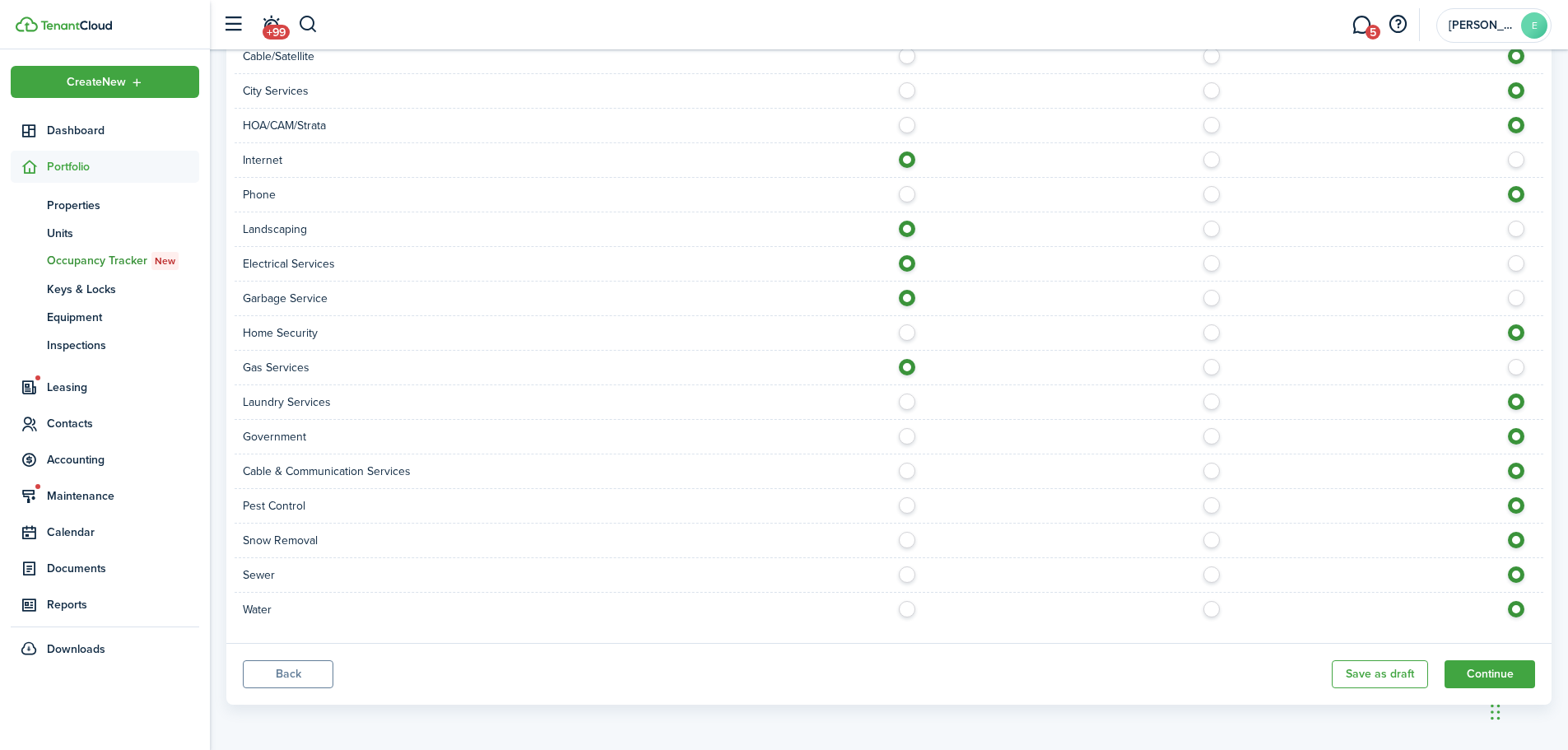
click at [901, 569] on label at bounding box center [911, 570] width 28 height 8
radio input "true"
click at [907, 609] on label at bounding box center [911, 604] width 28 height 8
radio input "true"
click at [1465, 672] on button "Continue" at bounding box center [1489, 674] width 91 height 28
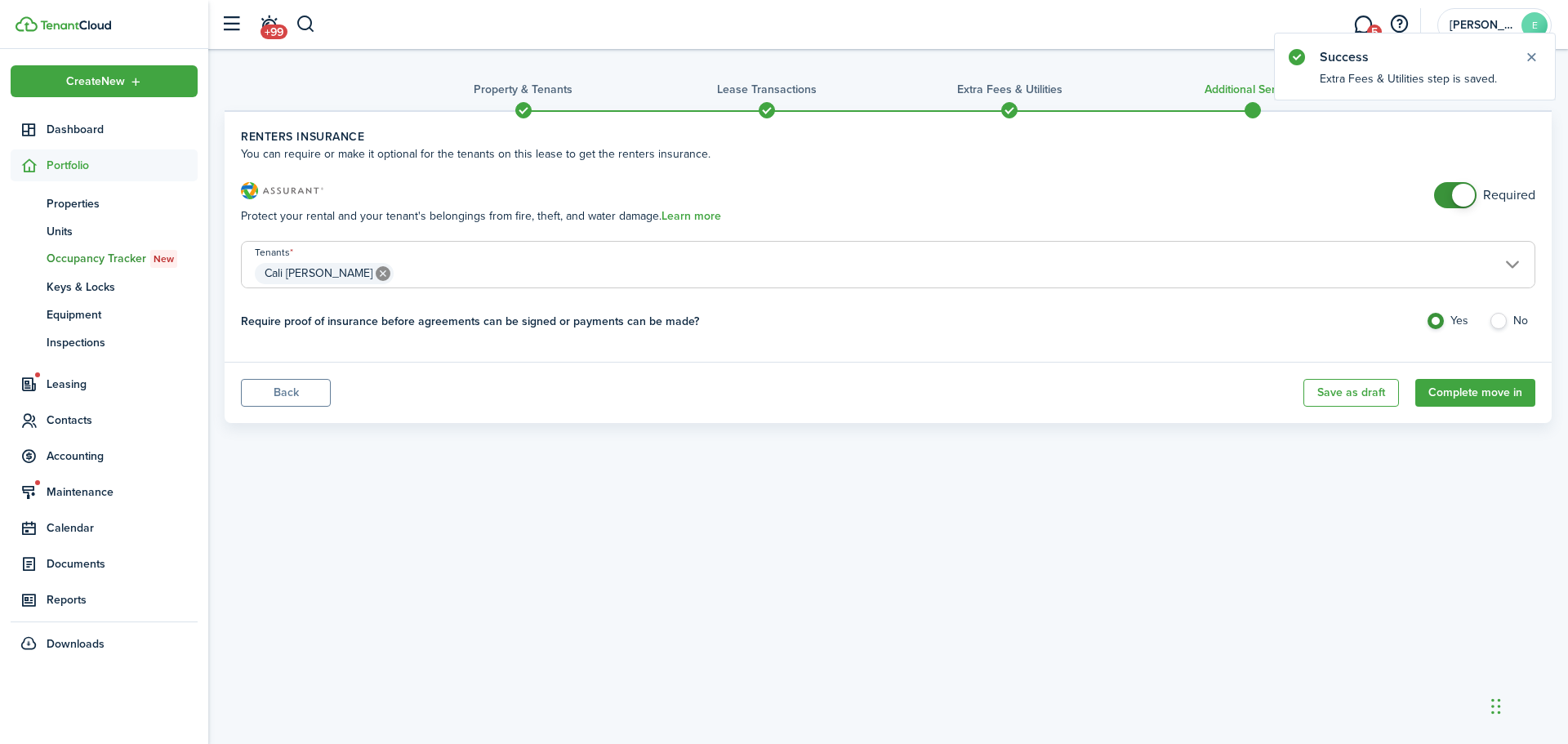
checkbox input "false"
click at [1461, 192] on span at bounding box center [1463, 195] width 23 height 23
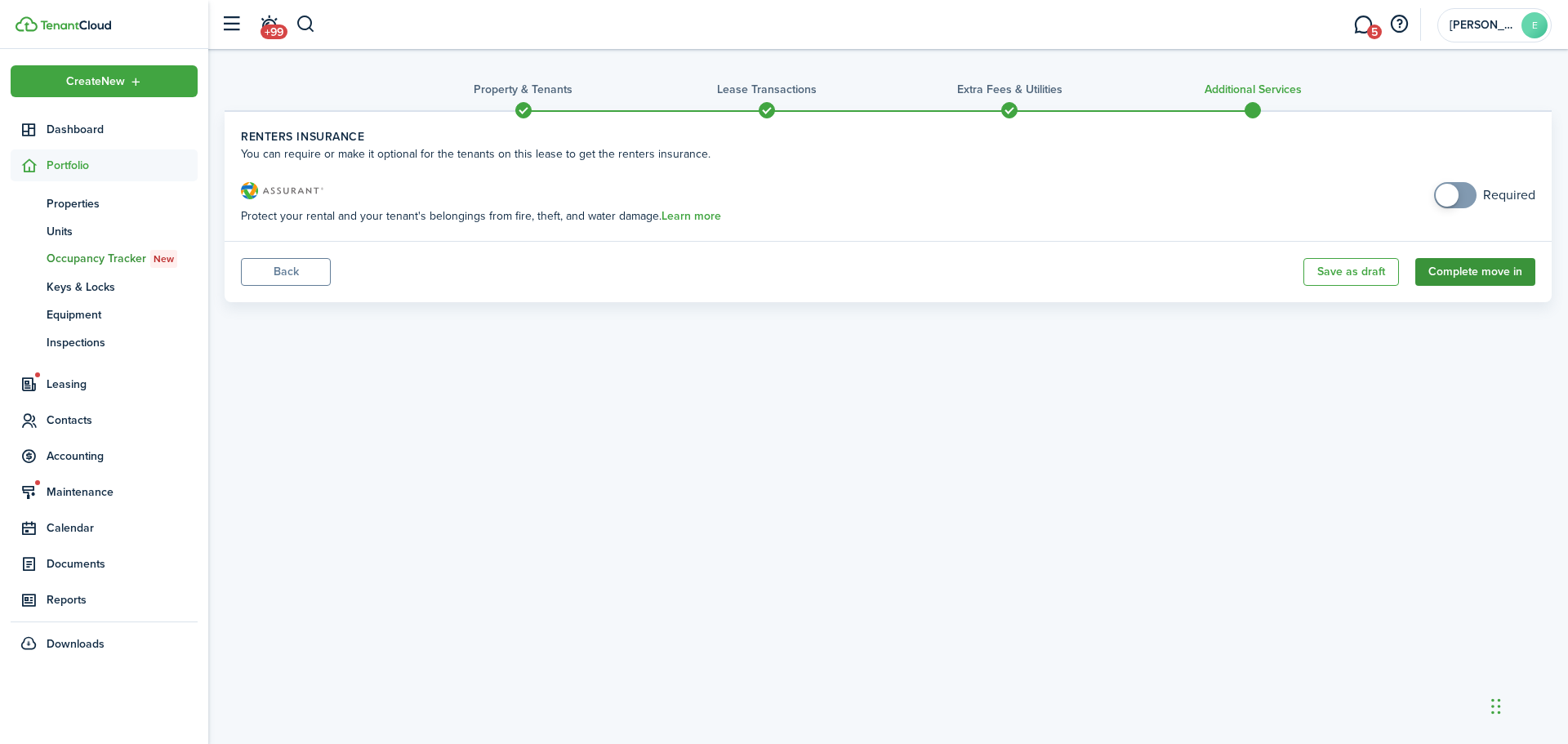
click at [1445, 276] on button "Complete move in" at bounding box center [1475, 272] width 120 height 28
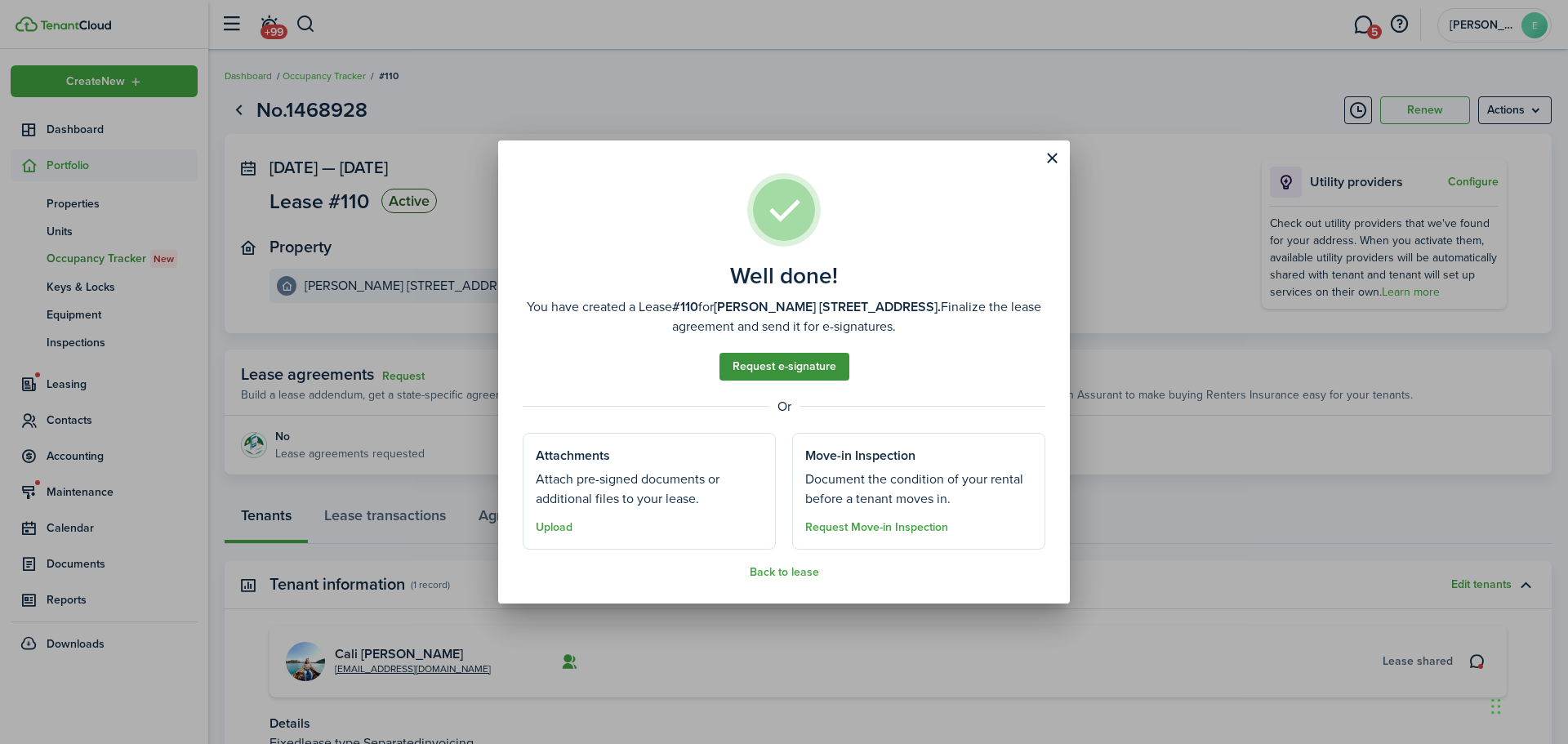
click at [797, 370] on link "Request e-signature" at bounding box center [784, 367] width 130 height 28
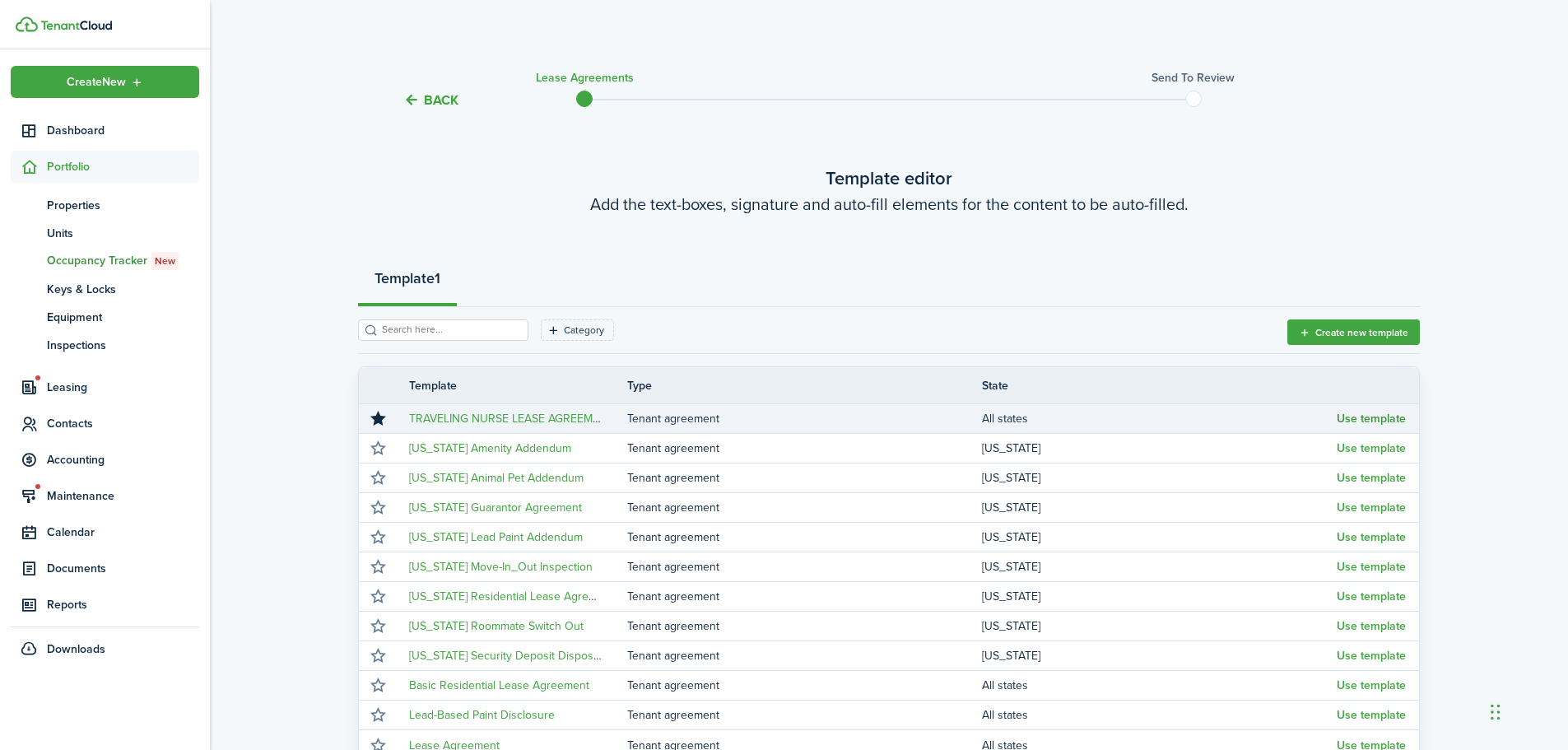
click at [1378, 420] on button "Use template" at bounding box center [1371, 419] width 69 height 13
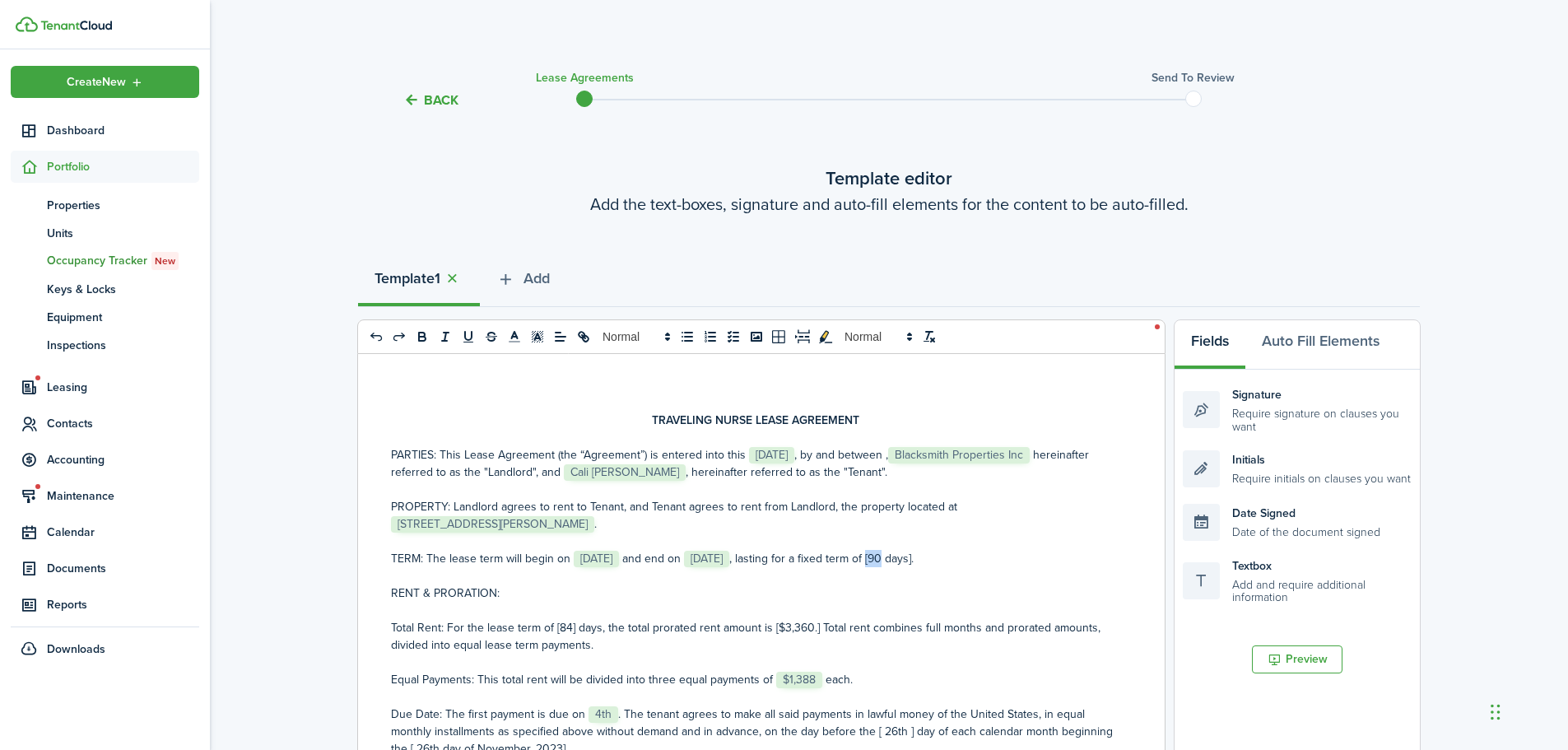
drag, startPoint x: 933, startPoint y: 558, endPoint x: 920, endPoint y: 559, distance: 13.0
click at [920, 559] on p "TERM: The lease term will begin on ﻿ [DATE] ﻿ and end on ﻿ [DATE] ﻿, lasting fo…" at bounding box center [755, 558] width 728 height 17
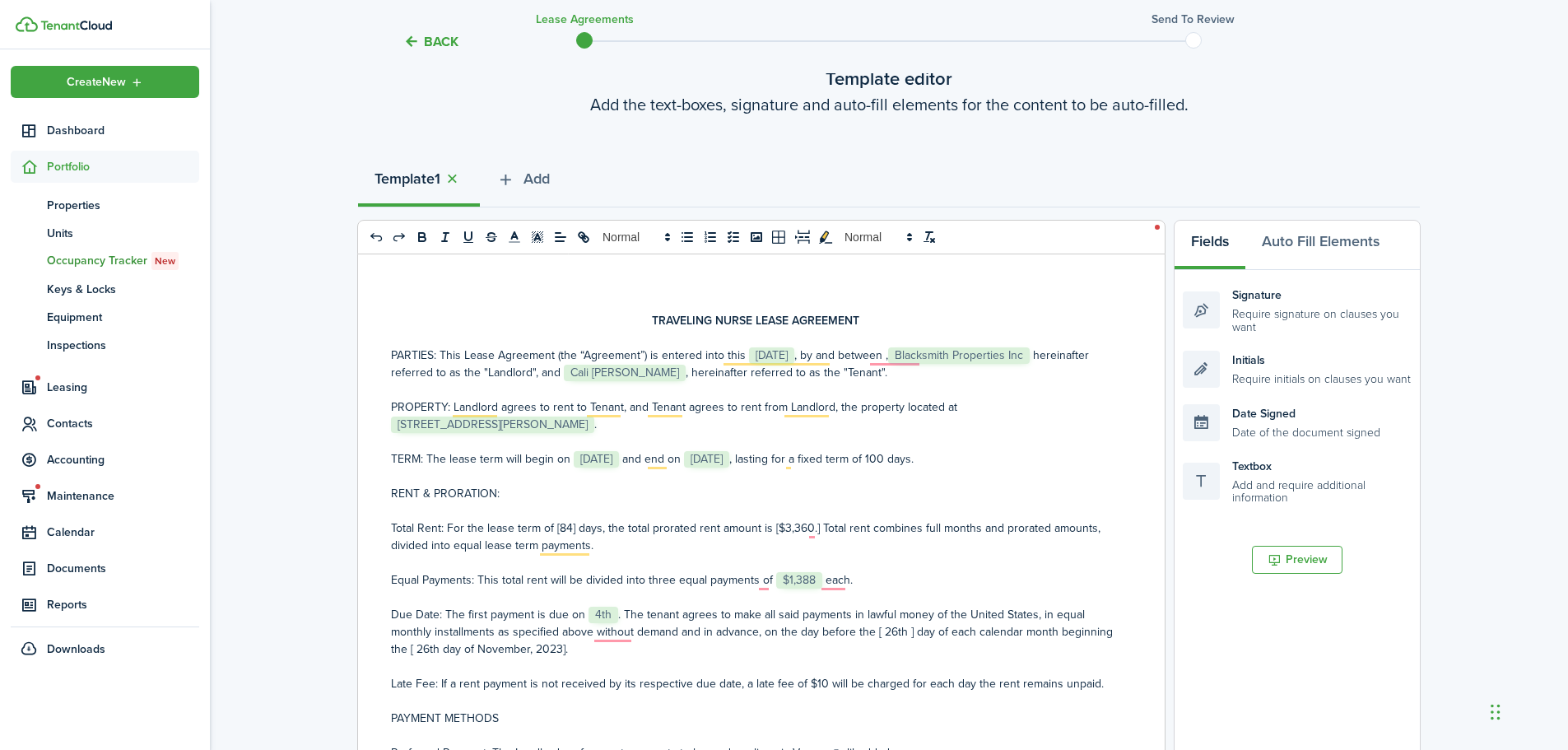
scroll to position [165, 0]
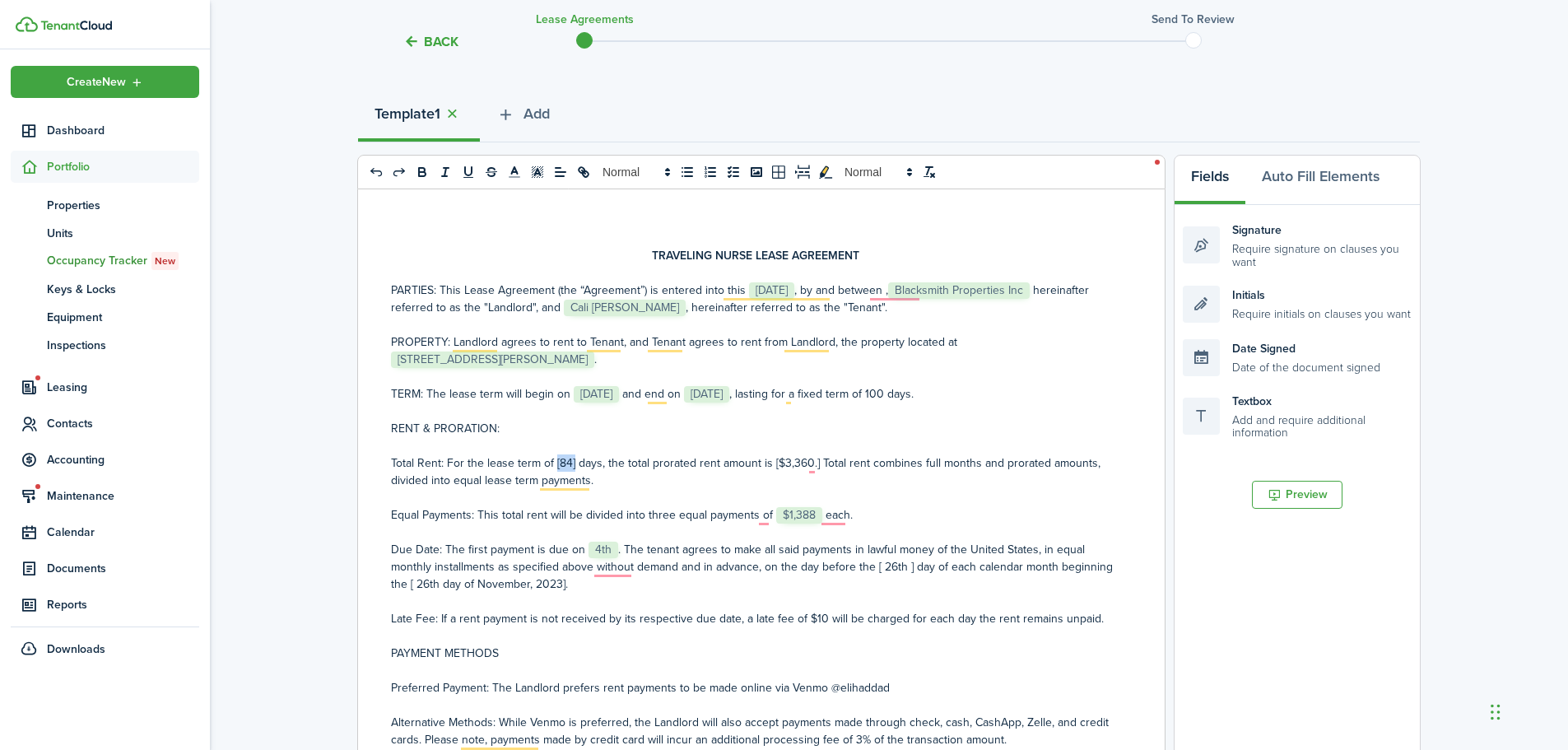
drag, startPoint x: 574, startPoint y: 465, endPoint x: 555, endPoint y: 463, distance: 19.1
click at [555, 463] on p "Total Rent: For the lease term of [84] days, the total prorated rent amount is …" at bounding box center [755, 471] width 728 height 35
click at [773, 462] on p "Total Rent: For the lease term of 100 days, the total prorated rent amount is […" at bounding box center [755, 471] width 728 height 35
click at [480, 481] on p "Total Rent: For the lease term of 100 days, the total prorated rent amount is $…" at bounding box center [755, 471] width 728 height 35
click at [781, 462] on p "Total Rent: For the lease term of 100 days, the total prorated rent amount is $…" at bounding box center [755, 471] width 728 height 35
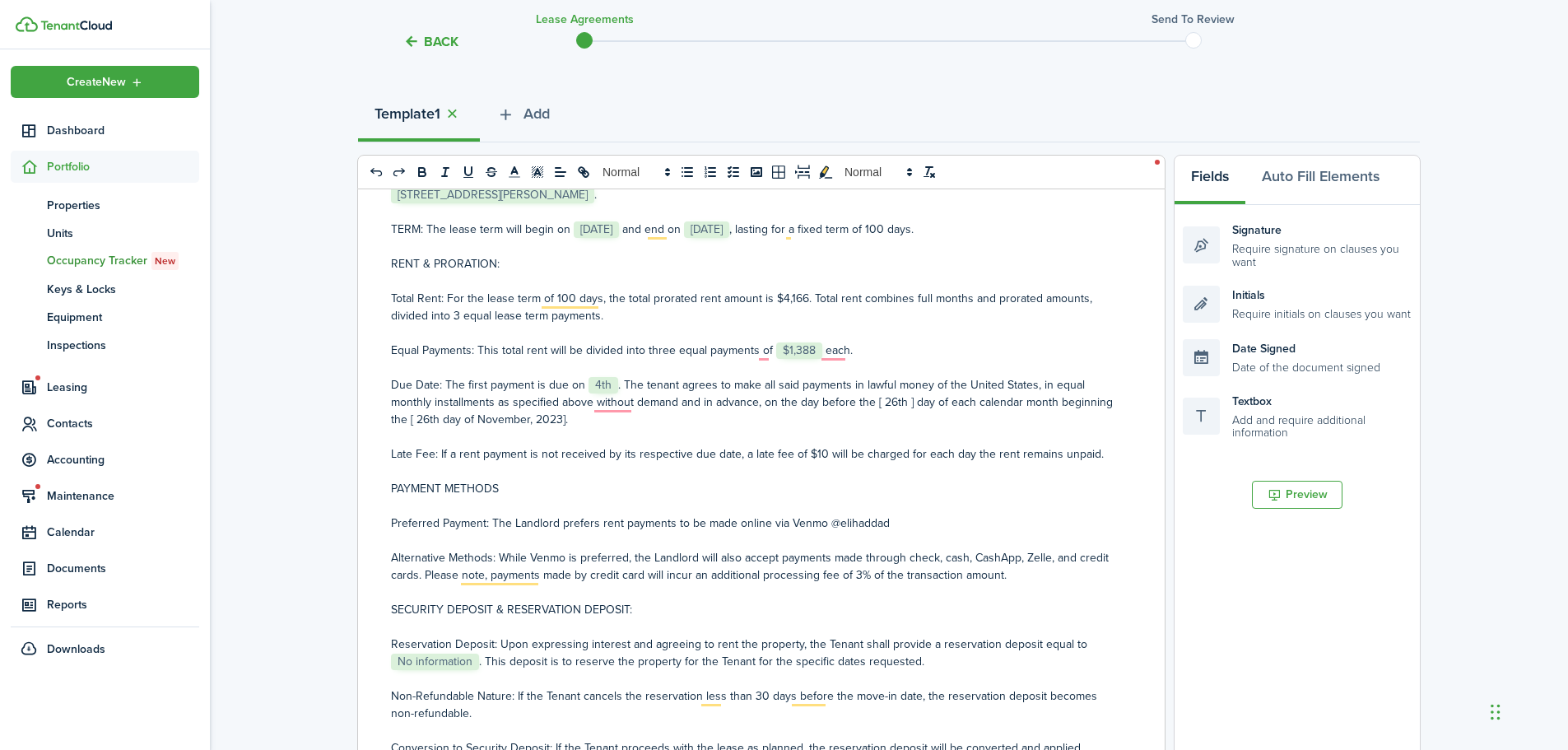
click at [478, 660] on span "No information" at bounding box center [435, 662] width 88 height 17
click at [507, 653] on p "Reservation Deposit: Upon expressing interest and agreeing to rent the property…" at bounding box center [755, 653] width 728 height 35
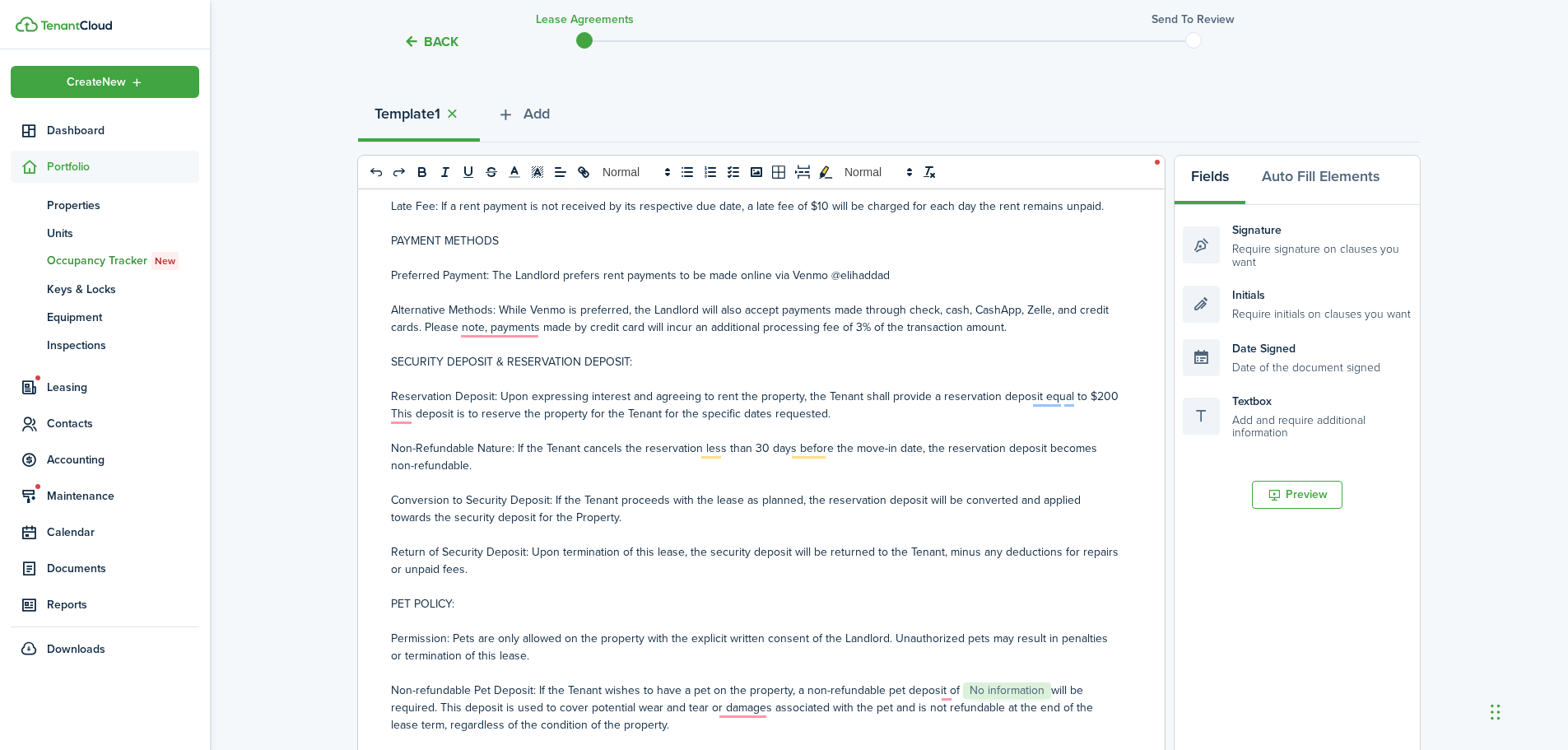
scroll to position [494, 0]
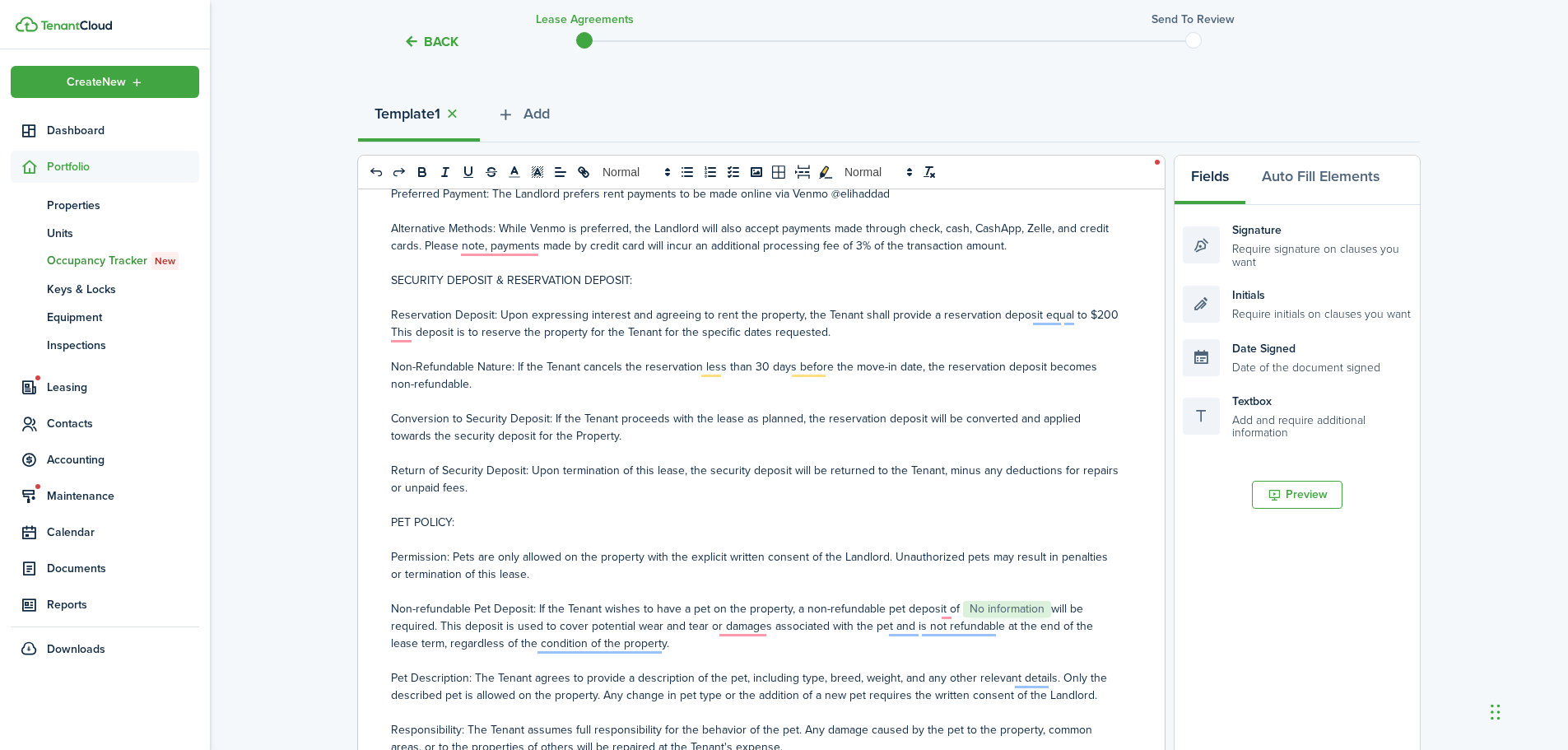
click at [1044, 612] on p "Non-refundable Pet Deposit: If the Tenant wishes to have a pet on the property,…" at bounding box center [755, 625] width 728 height 52
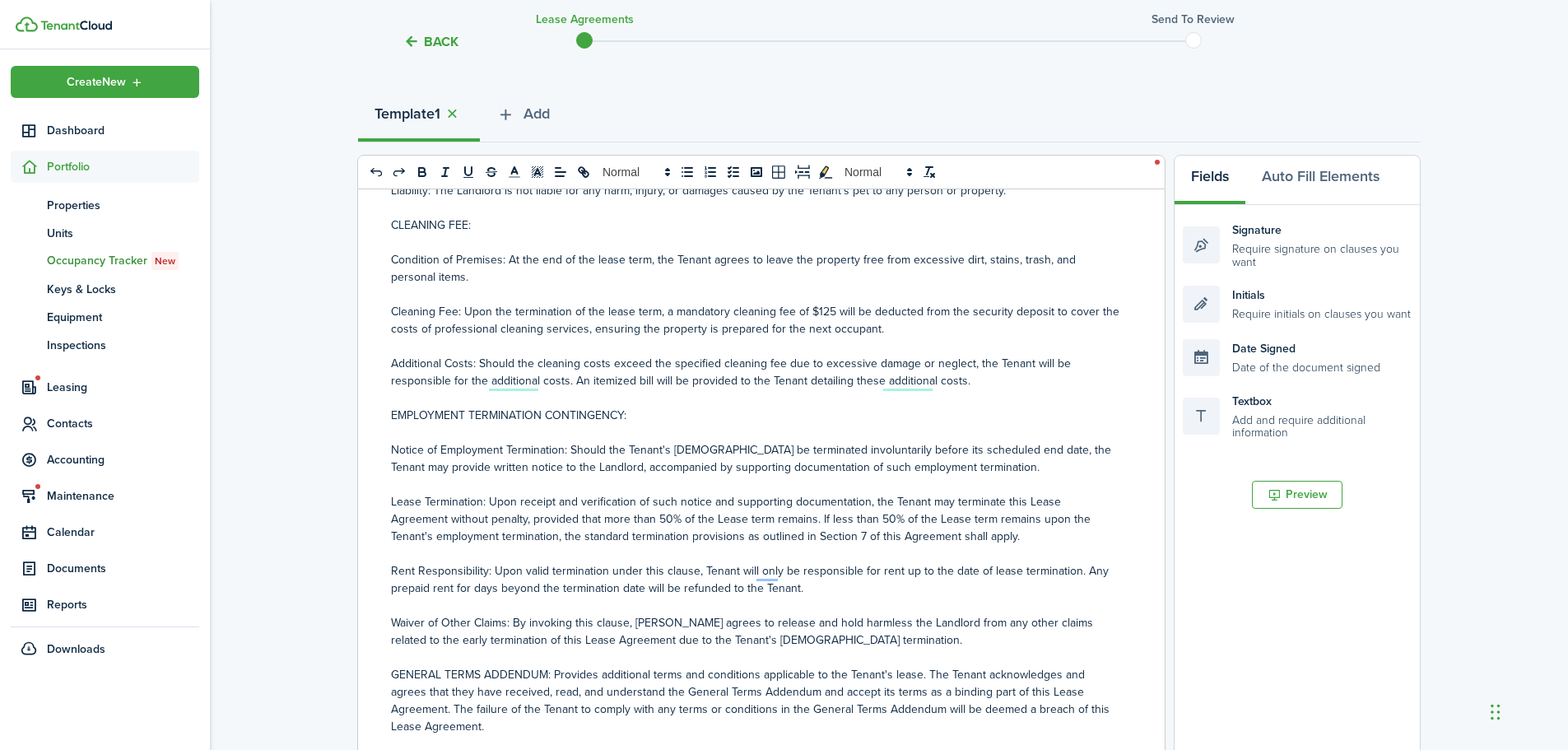
scroll to position [1137, 0]
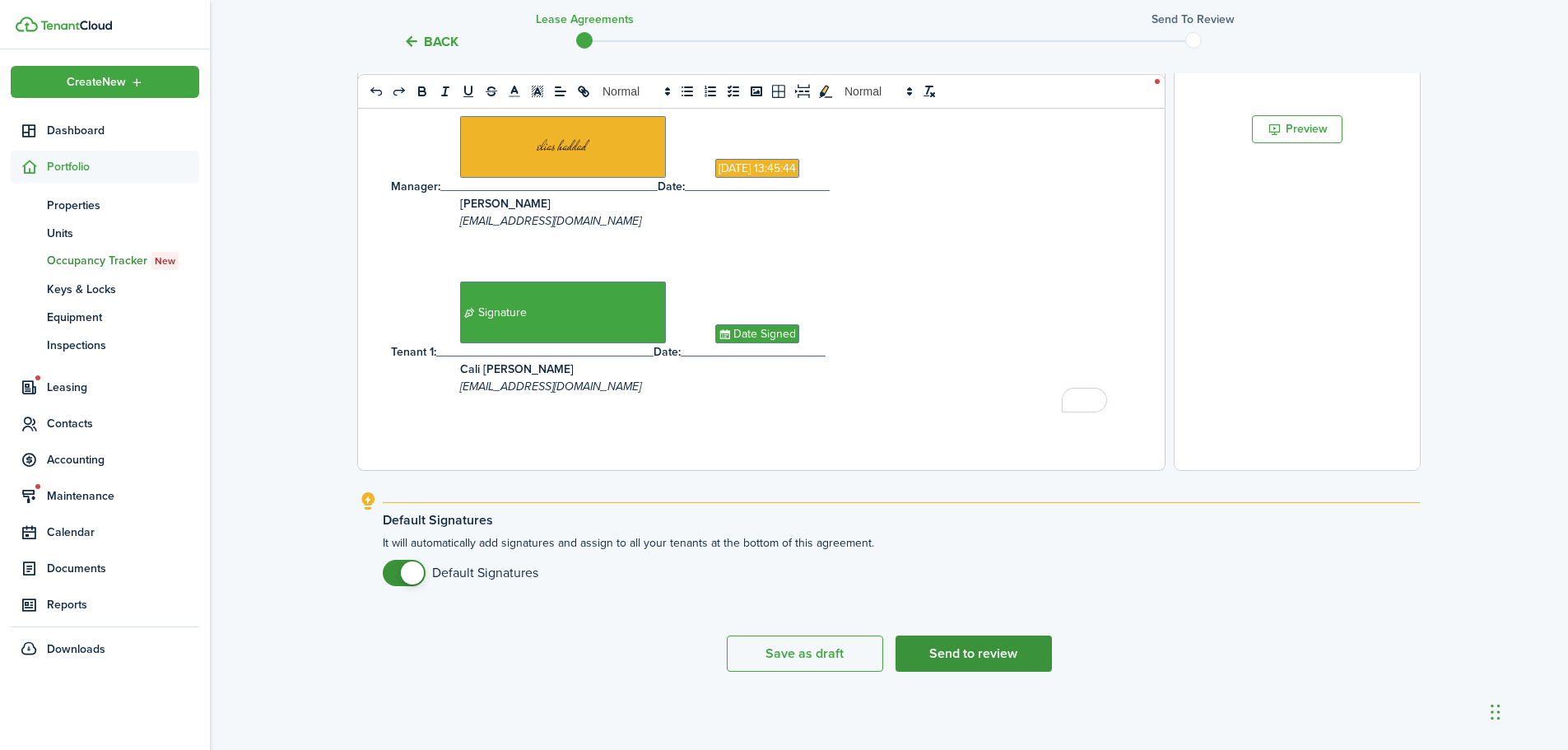
click at [1009, 650] on button "Send to review" at bounding box center [974, 653] width 157 height 36
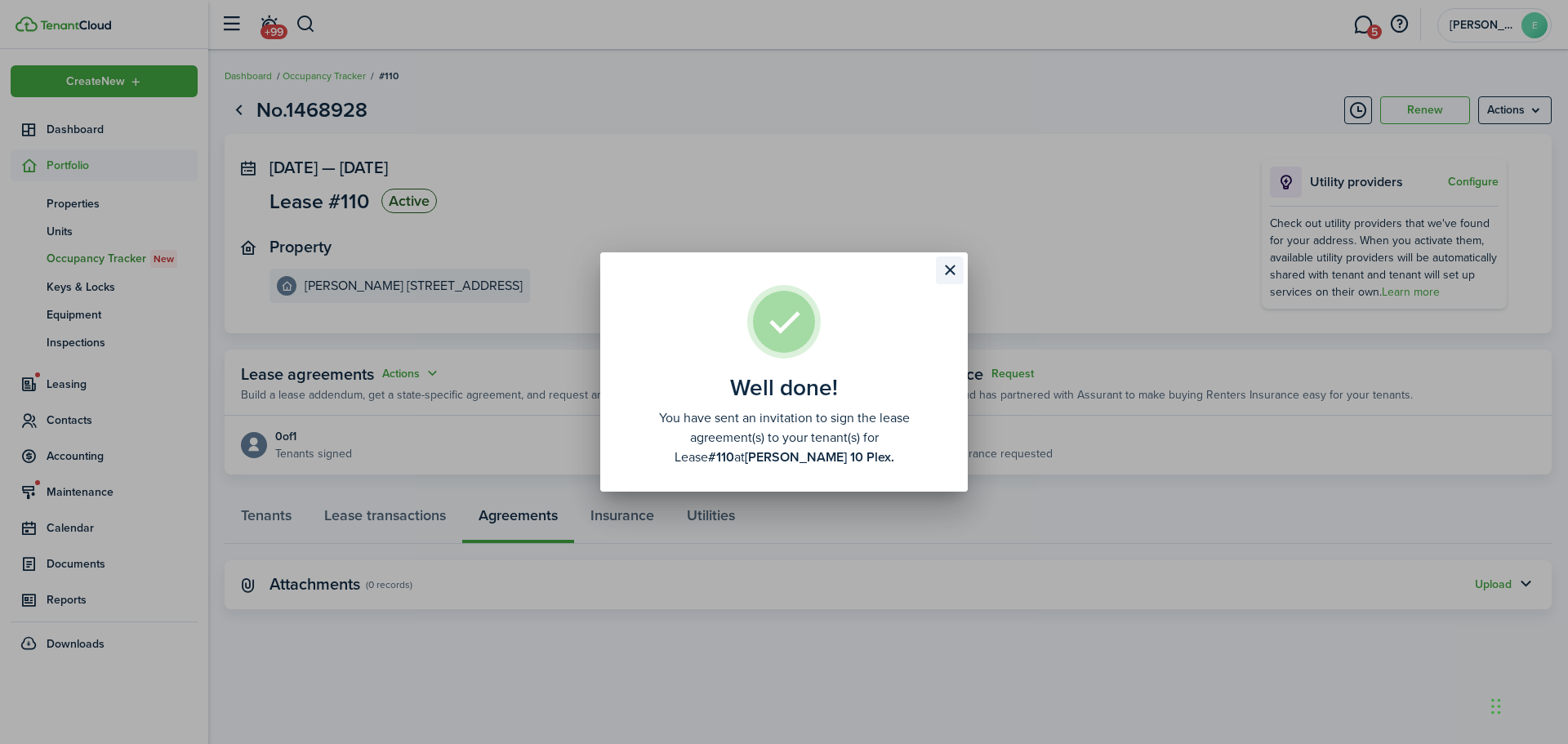
click at [949, 272] on button "Close modal" at bounding box center [950, 270] width 28 height 28
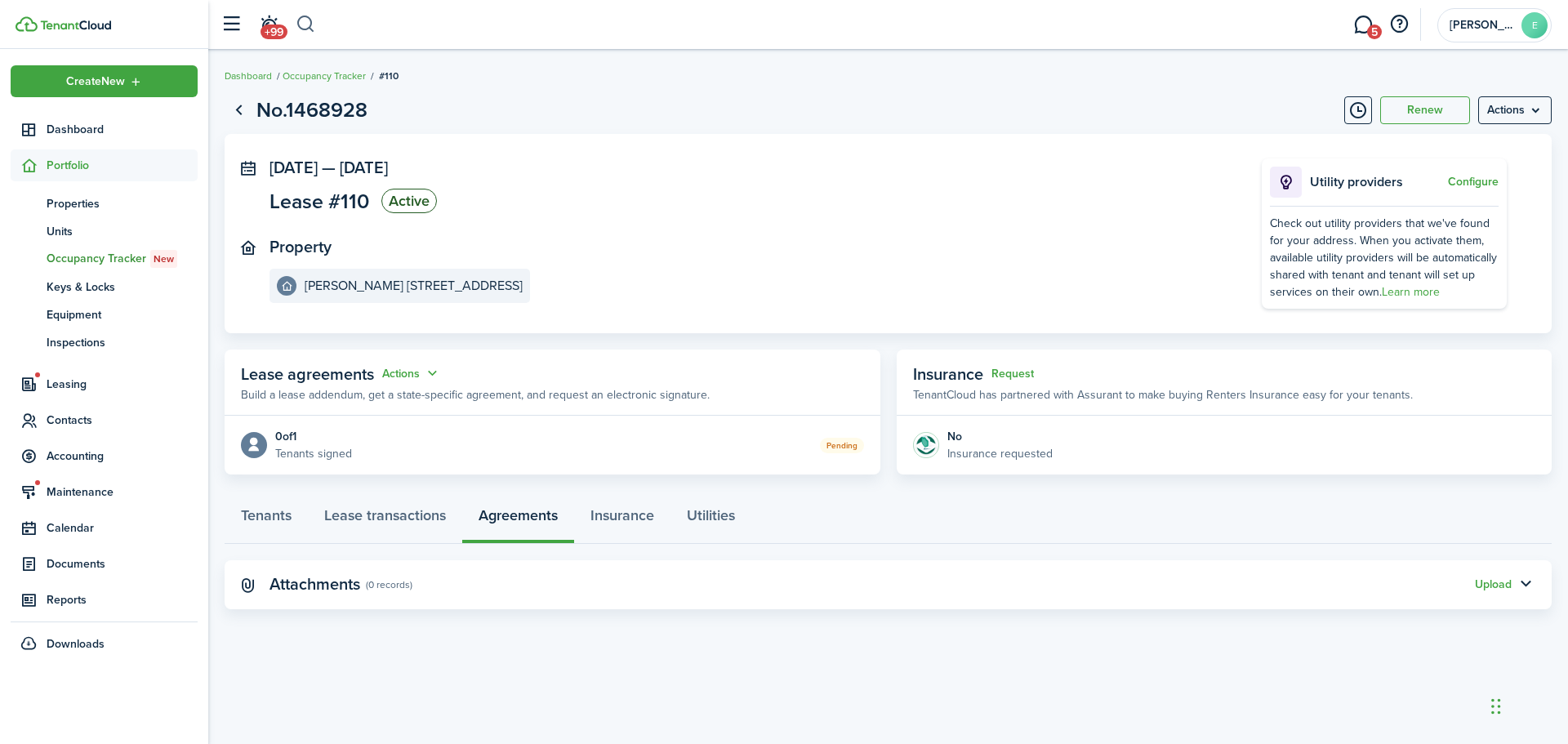
click at [304, 21] on button "button" at bounding box center [306, 25] width 20 height 28
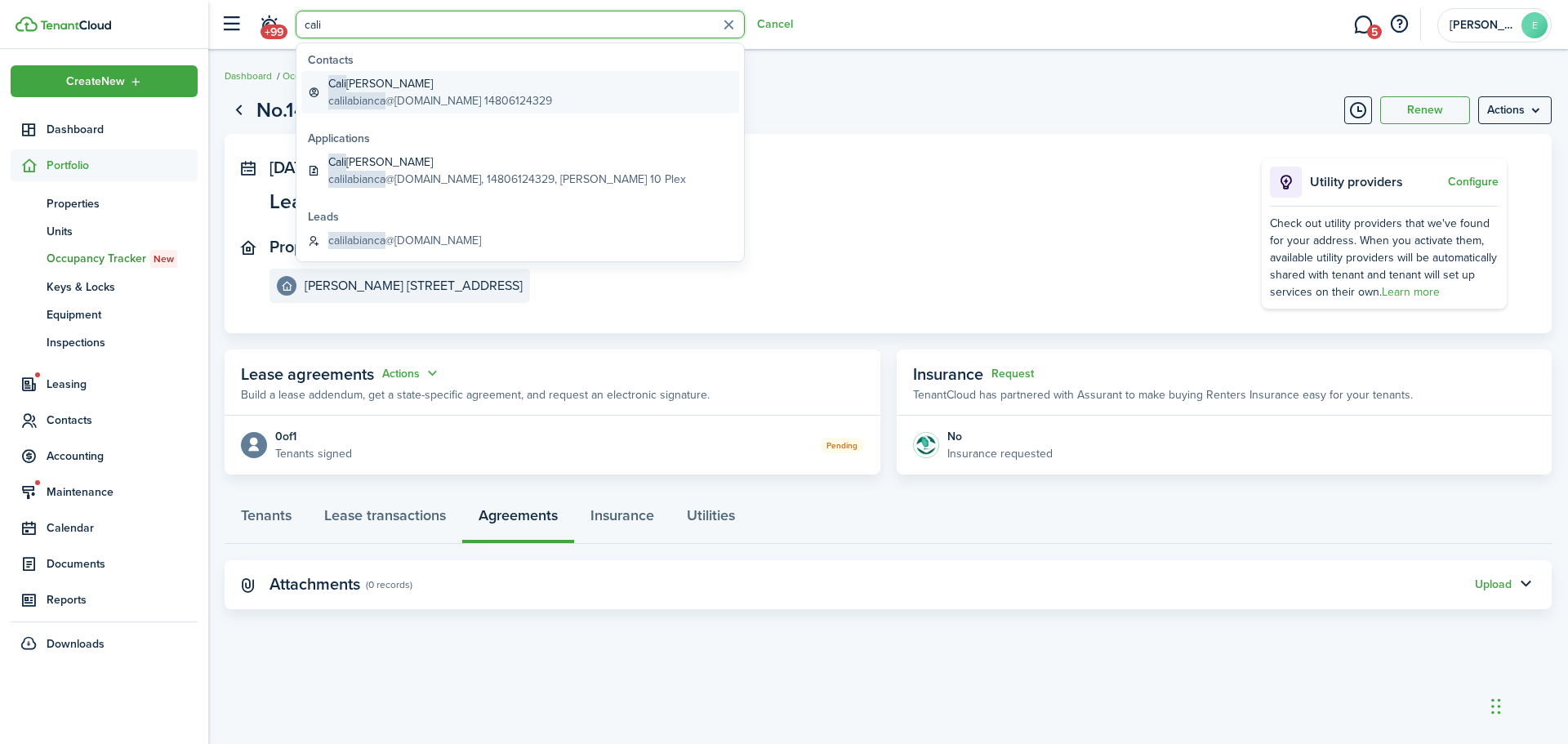
type input "cali"
click at [444, 85] on global-search-item-title "Cali [PERSON_NAME]" at bounding box center [440, 84] width 224 height 17
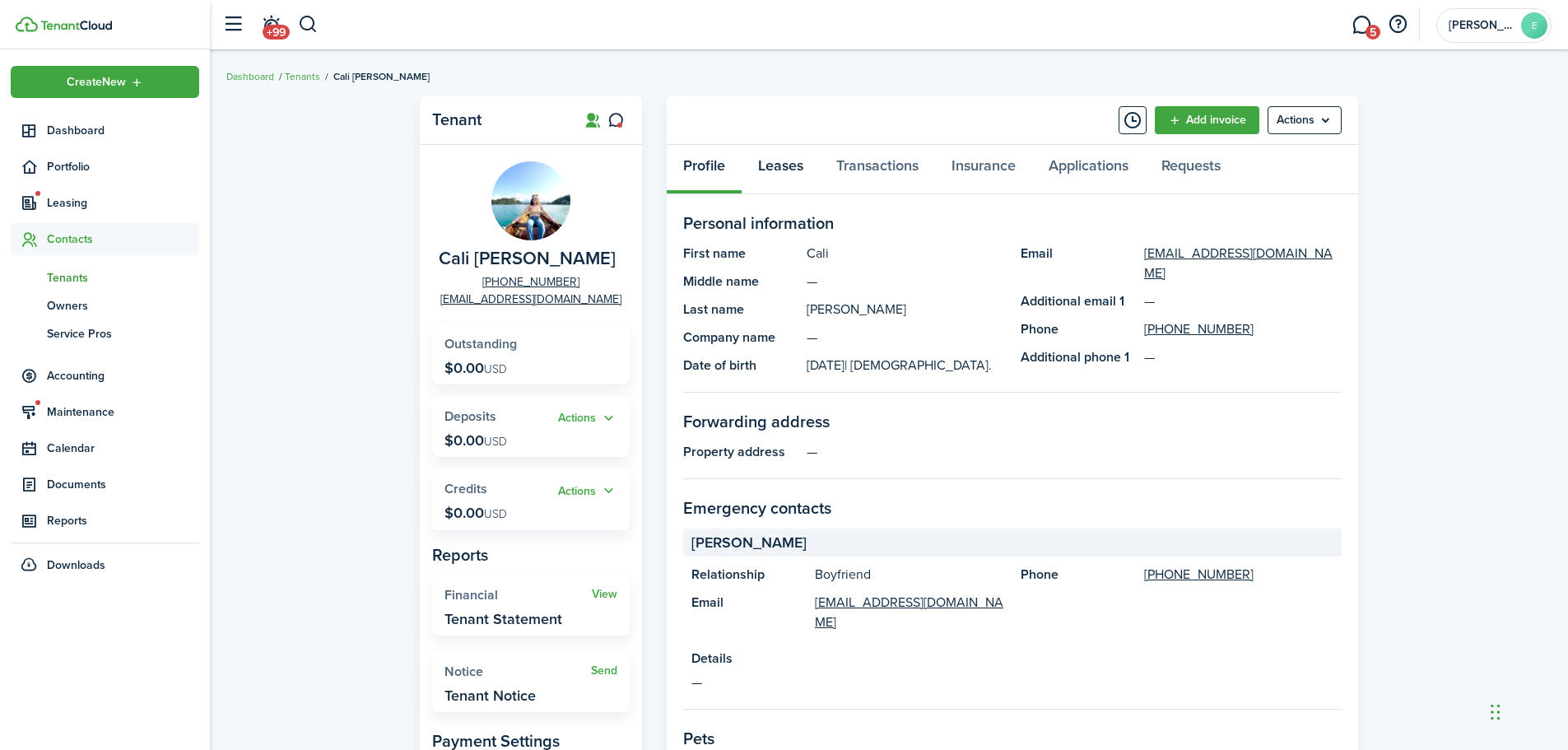
click at [768, 173] on link "Leases" at bounding box center [780, 170] width 78 height 50
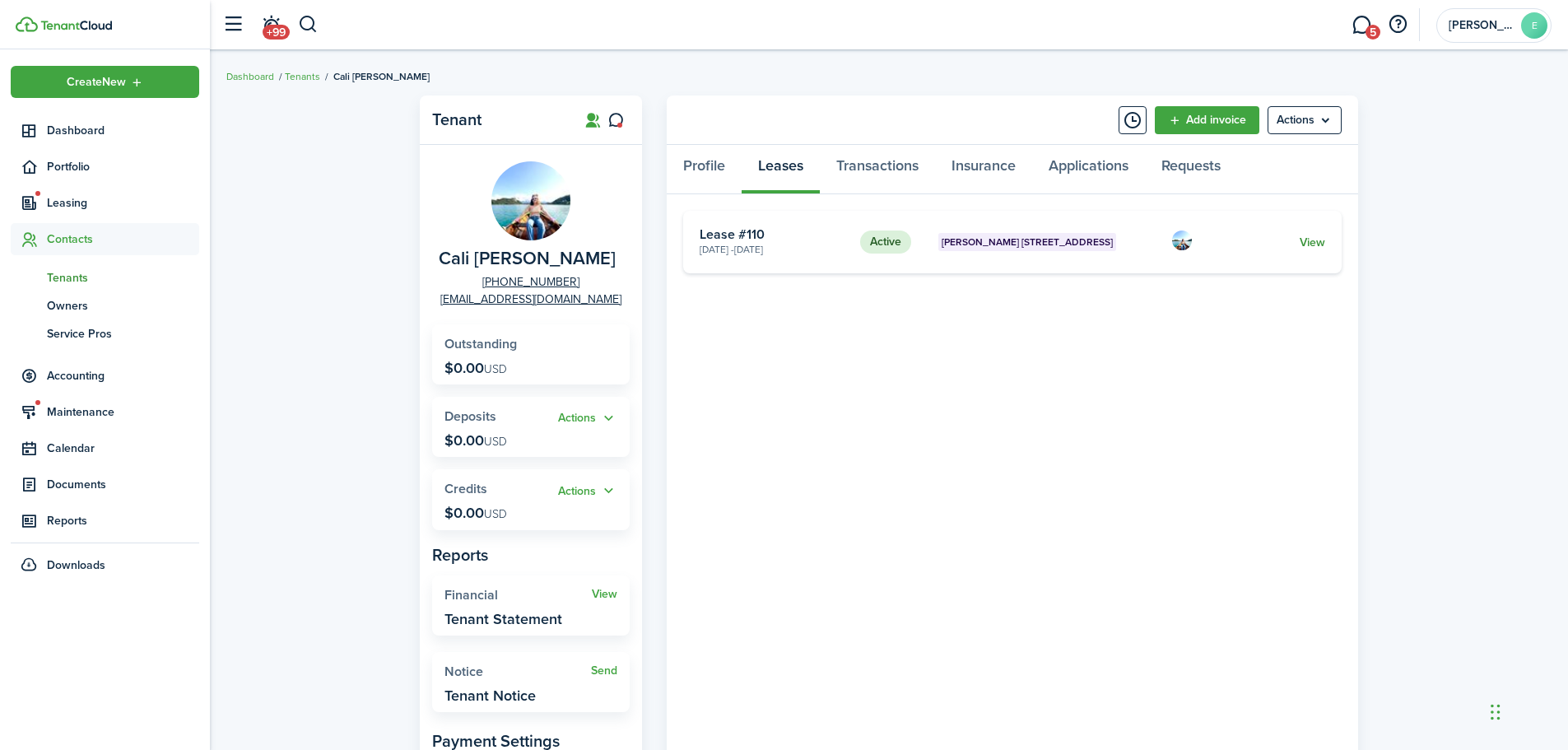
click at [1303, 245] on link "View" at bounding box center [1312, 242] width 26 height 17
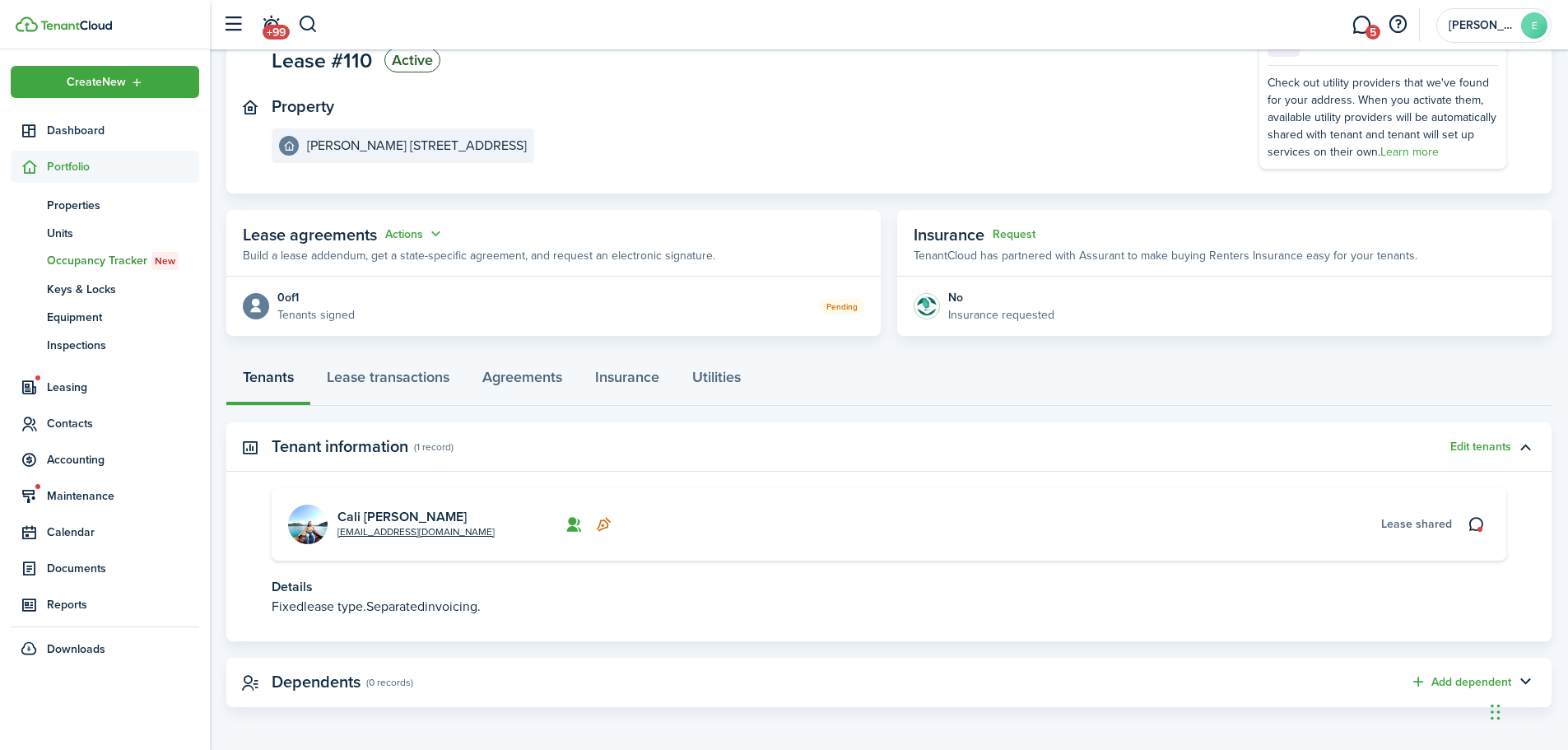
scroll to position [145, 0]
click at [414, 380] on link "Lease transactions" at bounding box center [388, 379] width 156 height 50
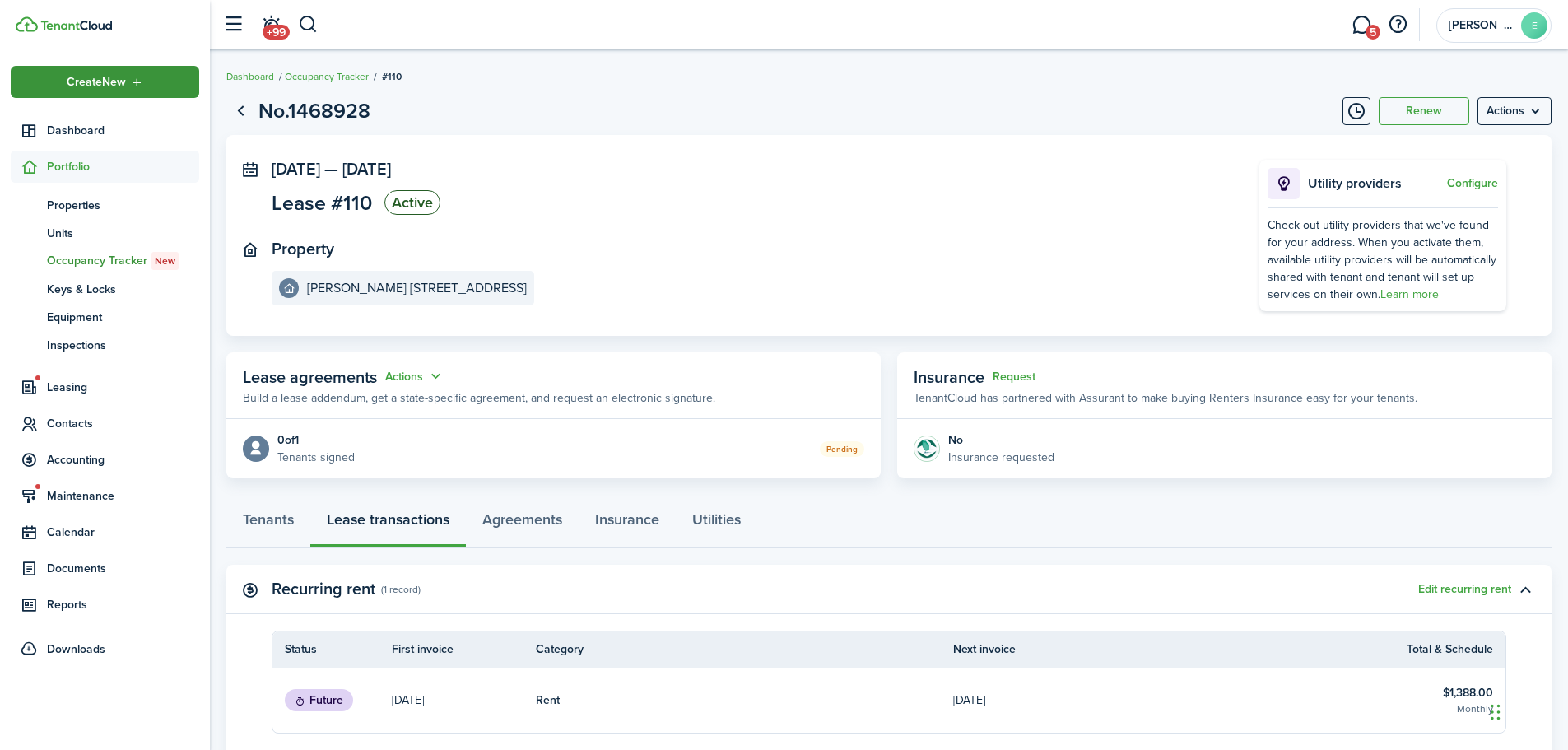
click at [134, 86] on icon "Open menu" at bounding box center [137, 83] width 14 height 13
drag, startPoint x: 643, startPoint y: 237, endPoint x: 594, endPoint y: 204, distance: 59.1
click at [643, 237] on panel-main-inner "[DATE] — [DATE] Lease #110 Active Property [PERSON_NAME] 10 Plex, Unit 9" at bounding box center [740, 232] width 938 height 146
click at [313, 28] on button "button" at bounding box center [308, 25] width 20 height 28
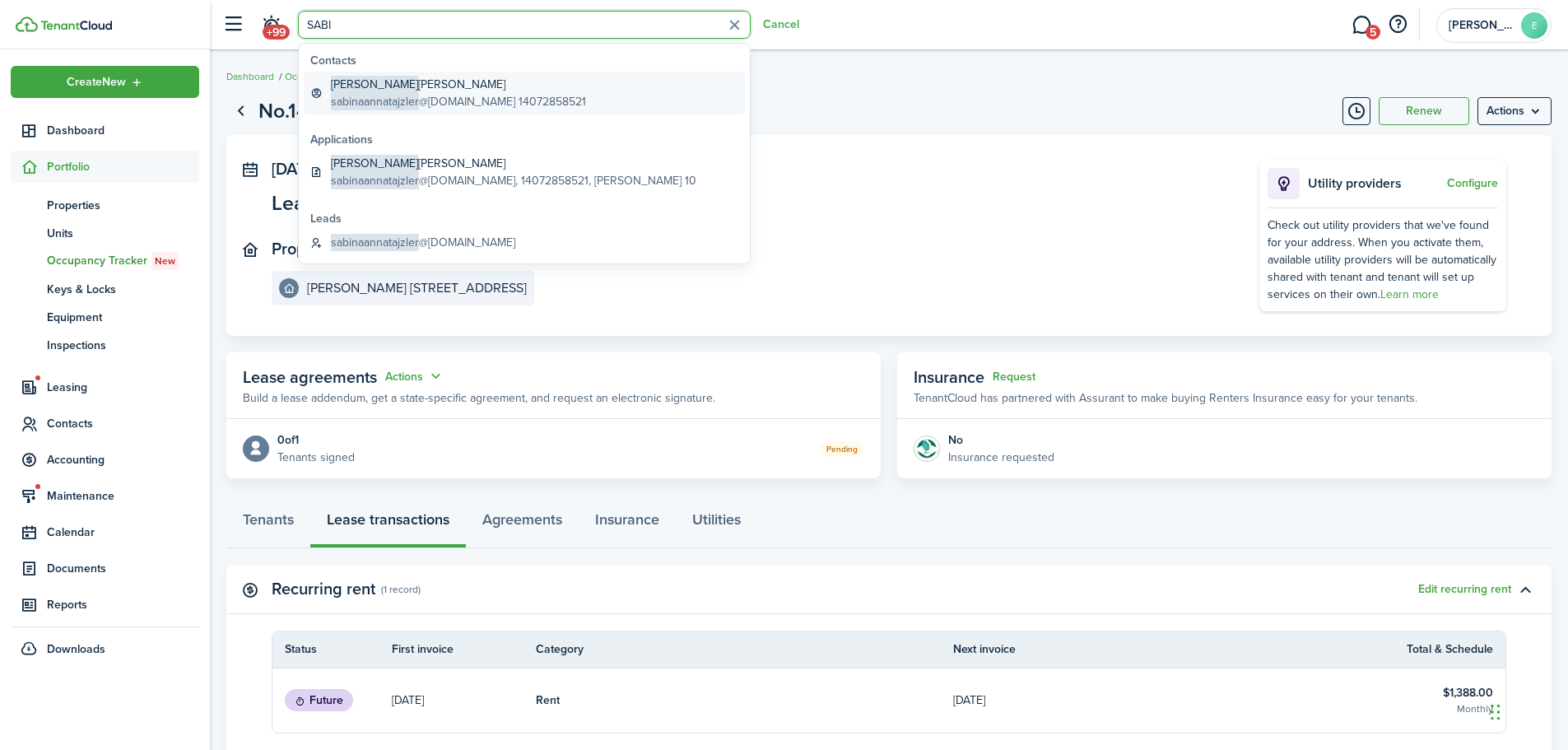
type input "SABI"
click at [393, 89] on global-search-item-title "[PERSON_NAME] [PERSON_NAME]" at bounding box center [458, 84] width 255 height 17
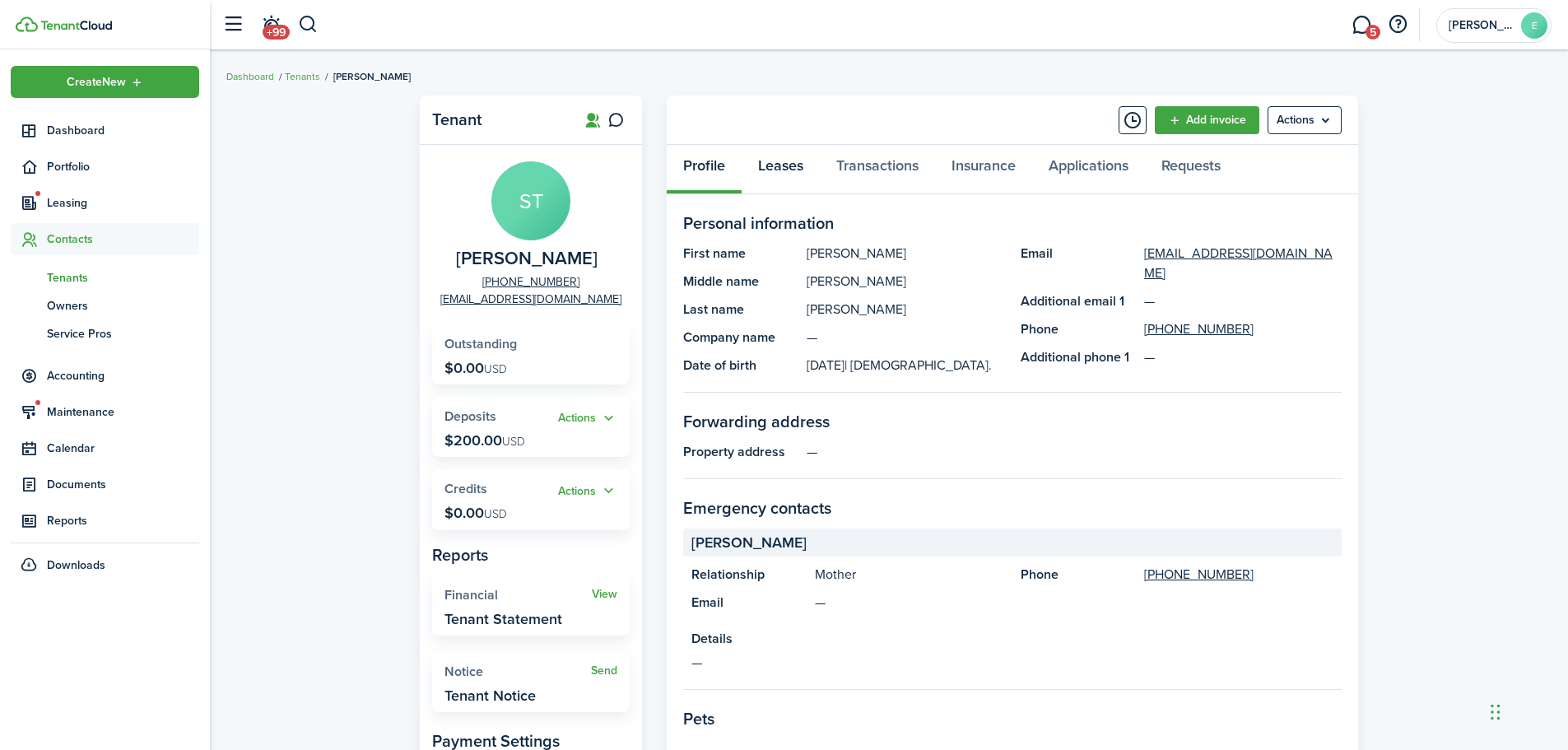
click at [770, 181] on link "Leases" at bounding box center [780, 170] width 78 height 50
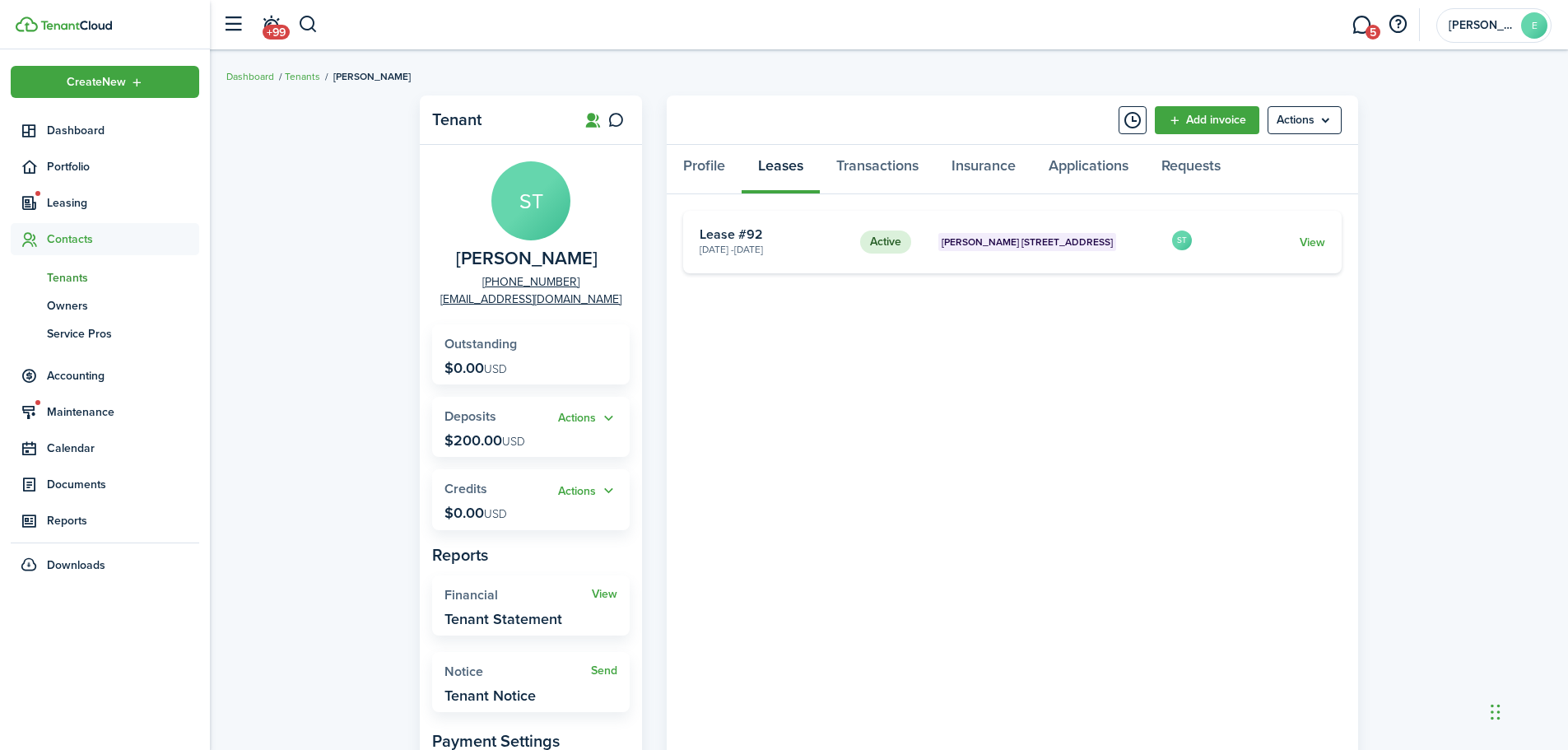
click at [1302, 225] on card "Active [PERSON_NAME] 10 Plex, Unit 5 [DATE] - [DATE] Lease #92 [GEOGRAPHIC_DATA]" at bounding box center [1012, 242] width 658 height 62
click at [1309, 237] on link "View" at bounding box center [1312, 242] width 26 height 17
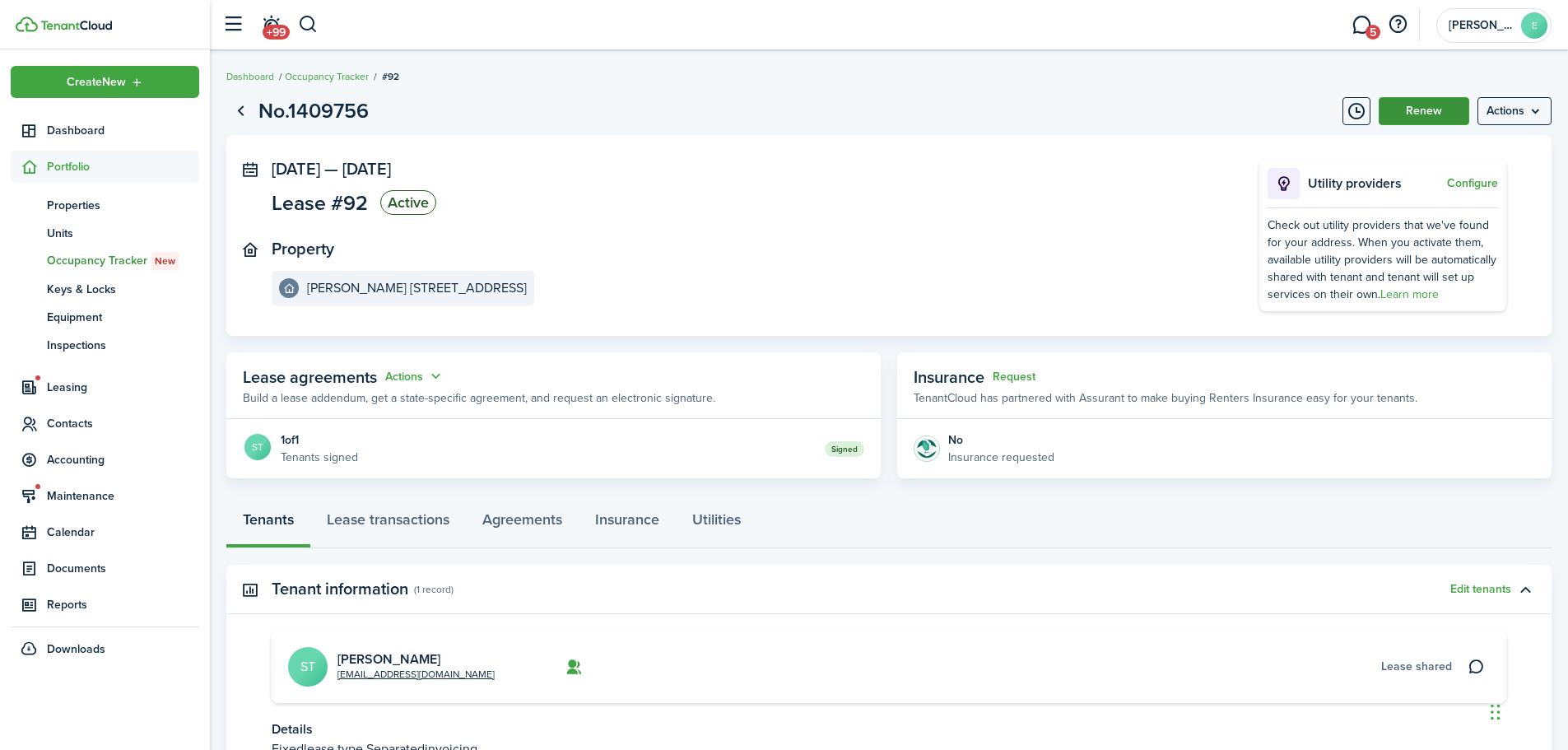
click at [1441, 110] on button "Renew" at bounding box center [1423, 111] width 91 height 28
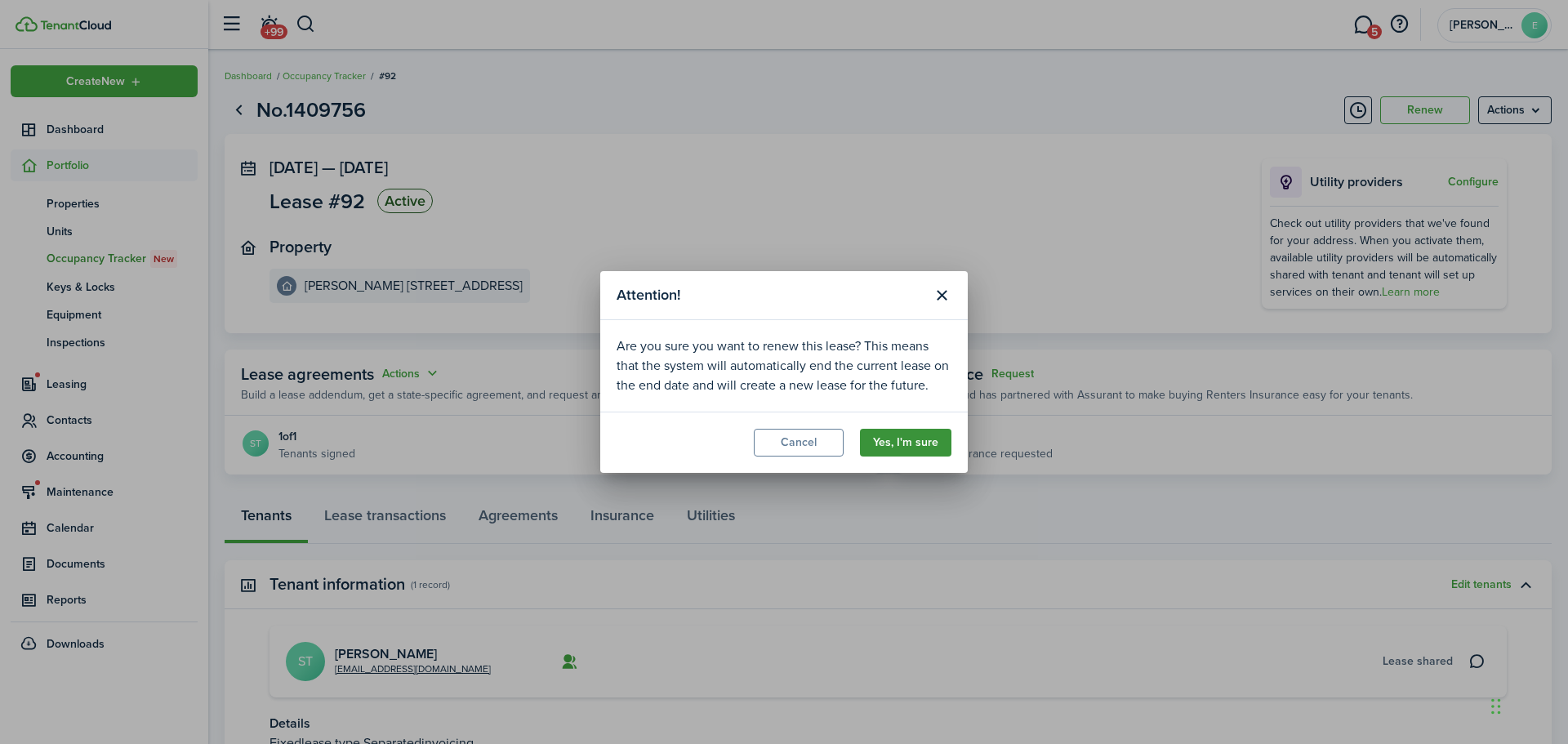
click at [913, 439] on button "Yes, I'm sure" at bounding box center [905, 442] width 92 height 28
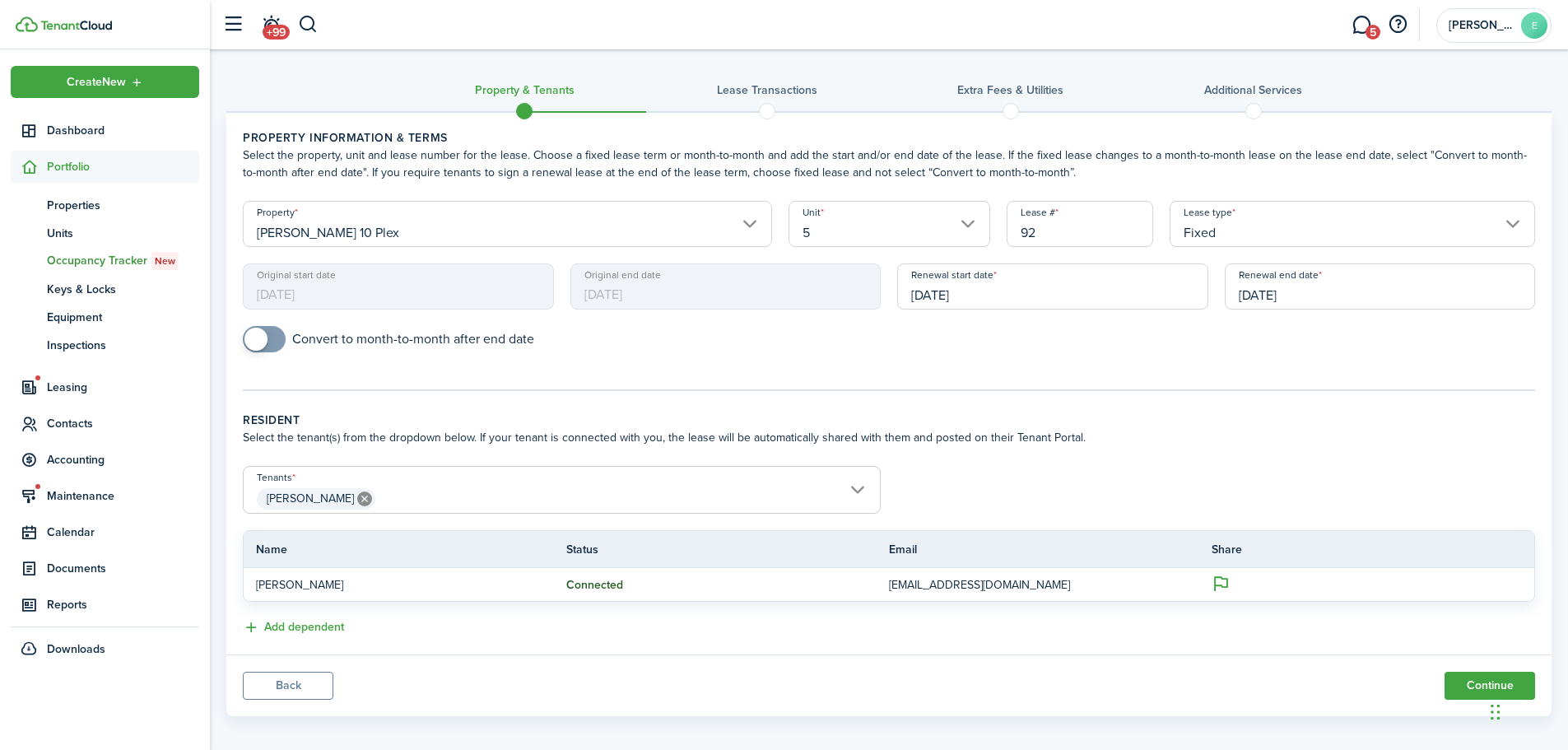
click at [1292, 296] on input "[DATE]" at bounding box center [1380, 286] width 311 height 46
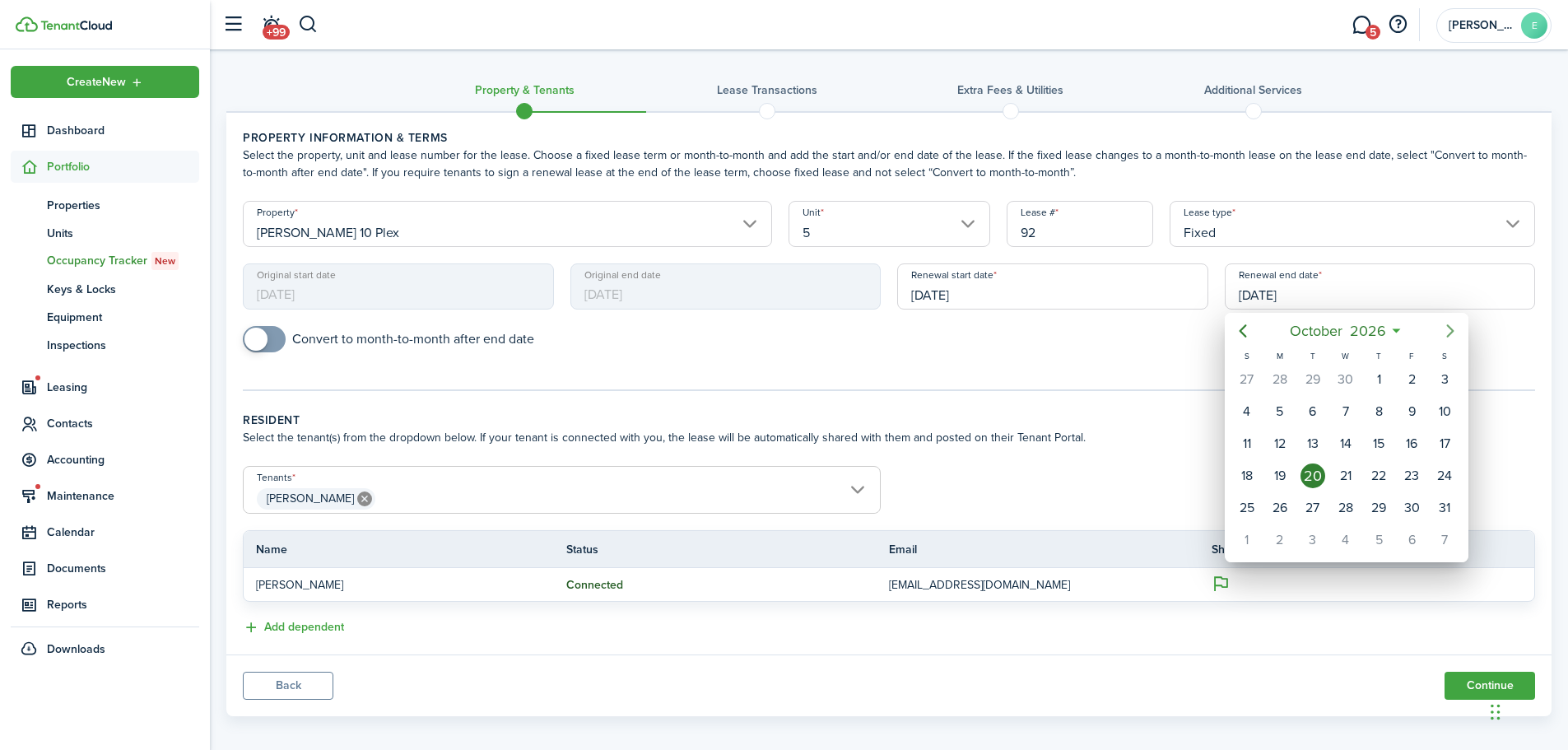
click at [1449, 333] on icon "Next page" at bounding box center [1451, 331] width 20 height 20
click at [1396, 338] on div "[DATE]" at bounding box center [1346, 331] width 174 height 29
click at [1386, 332] on span "2027" at bounding box center [1367, 331] width 42 height 29
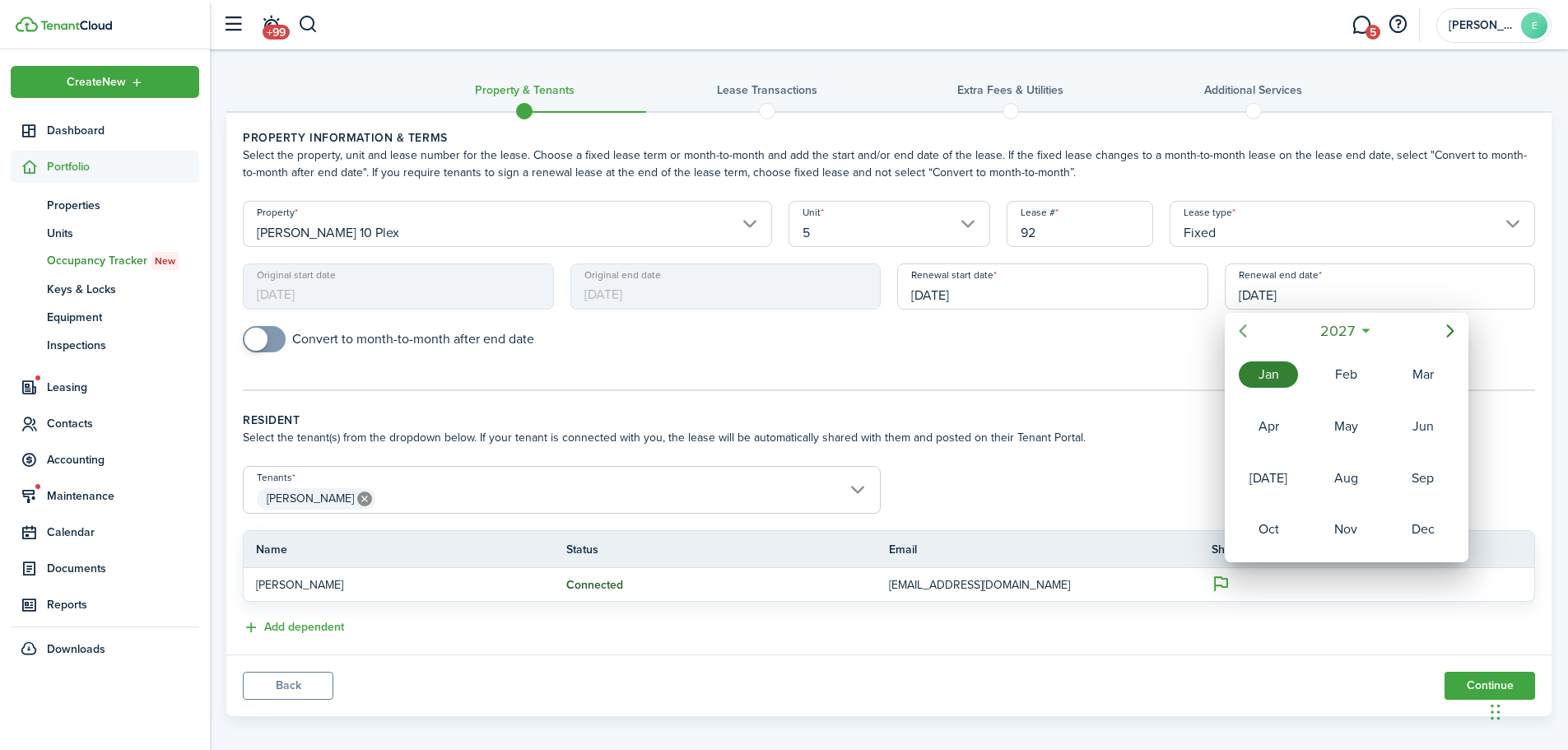
click at [1238, 336] on icon "Previous page" at bounding box center [1243, 331] width 20 height 20
click at [1269, 367] on div "Jan" at bounding box center [1268, 374] width 60 height 27
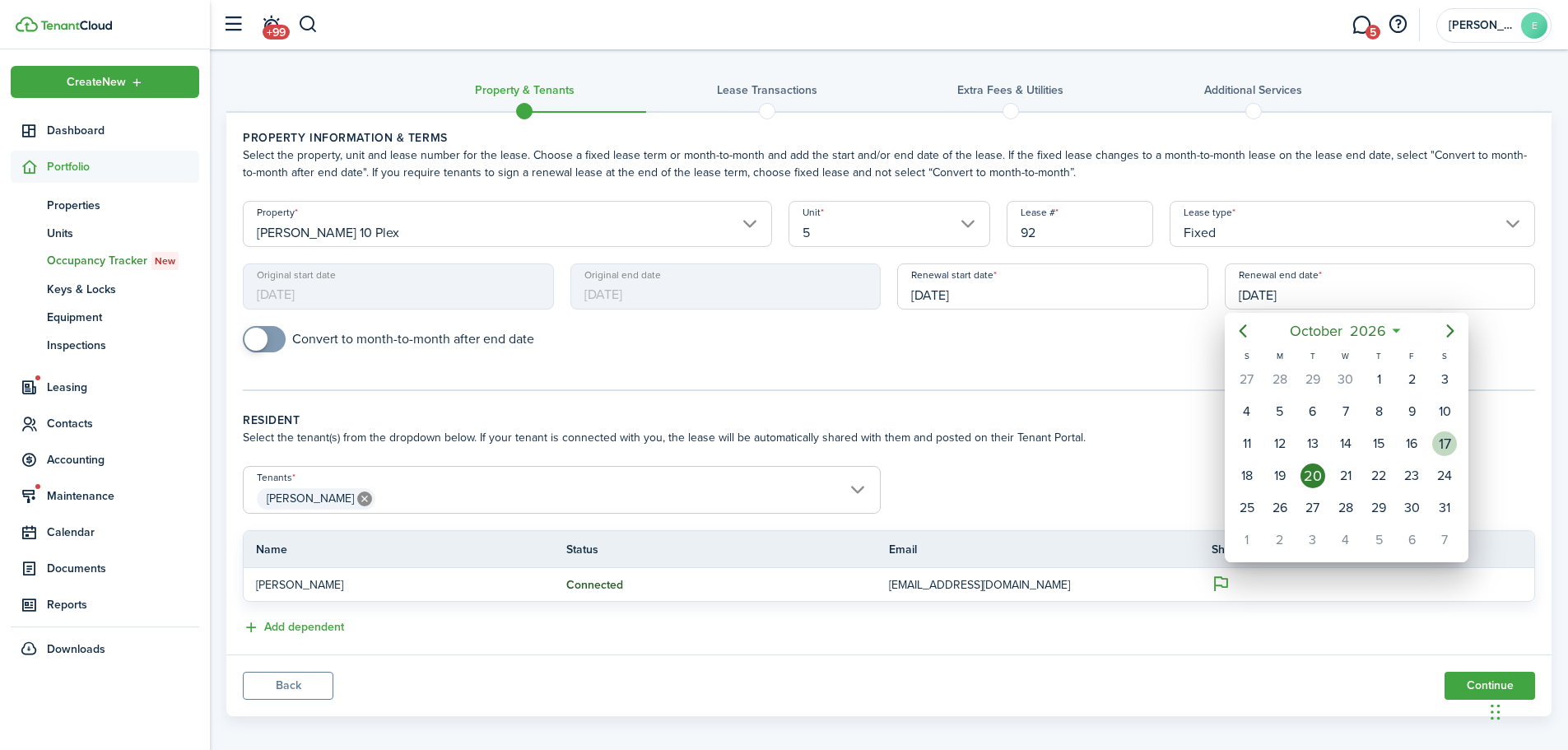
click at [1443, 446] on div "17" at bounding box center [1444, 443] width 25 height 25
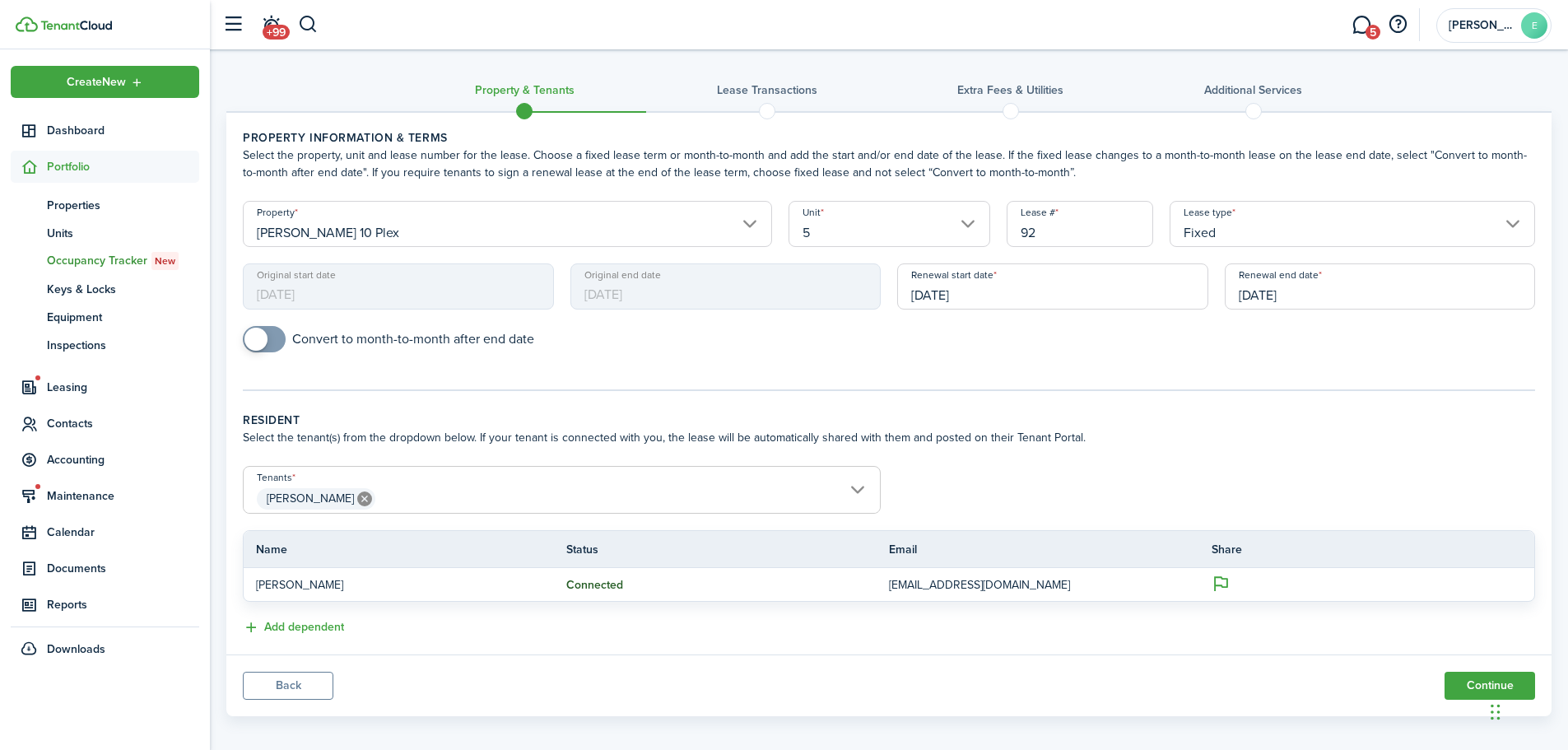
drag, startPoint x: 936, startPoint y: 288, endPoint x: 927, endPoint y: 288, distance: 9.0
click at [927, 288] on input "[DATE]" at bounding box center [1052, 286] width 311 height 46
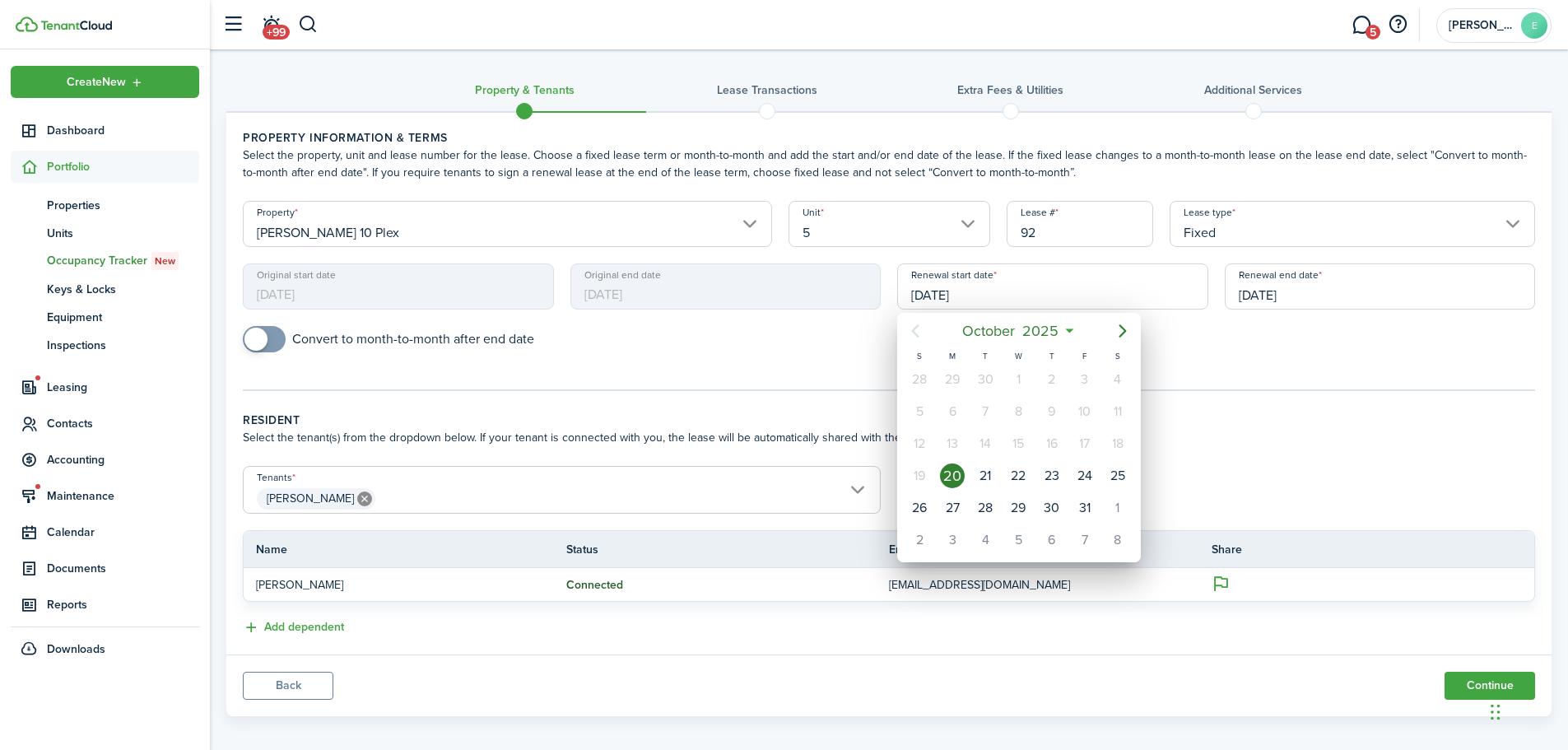
click at [1320, 409] on div at bounding box center [783, 374] width 1831 height 1013
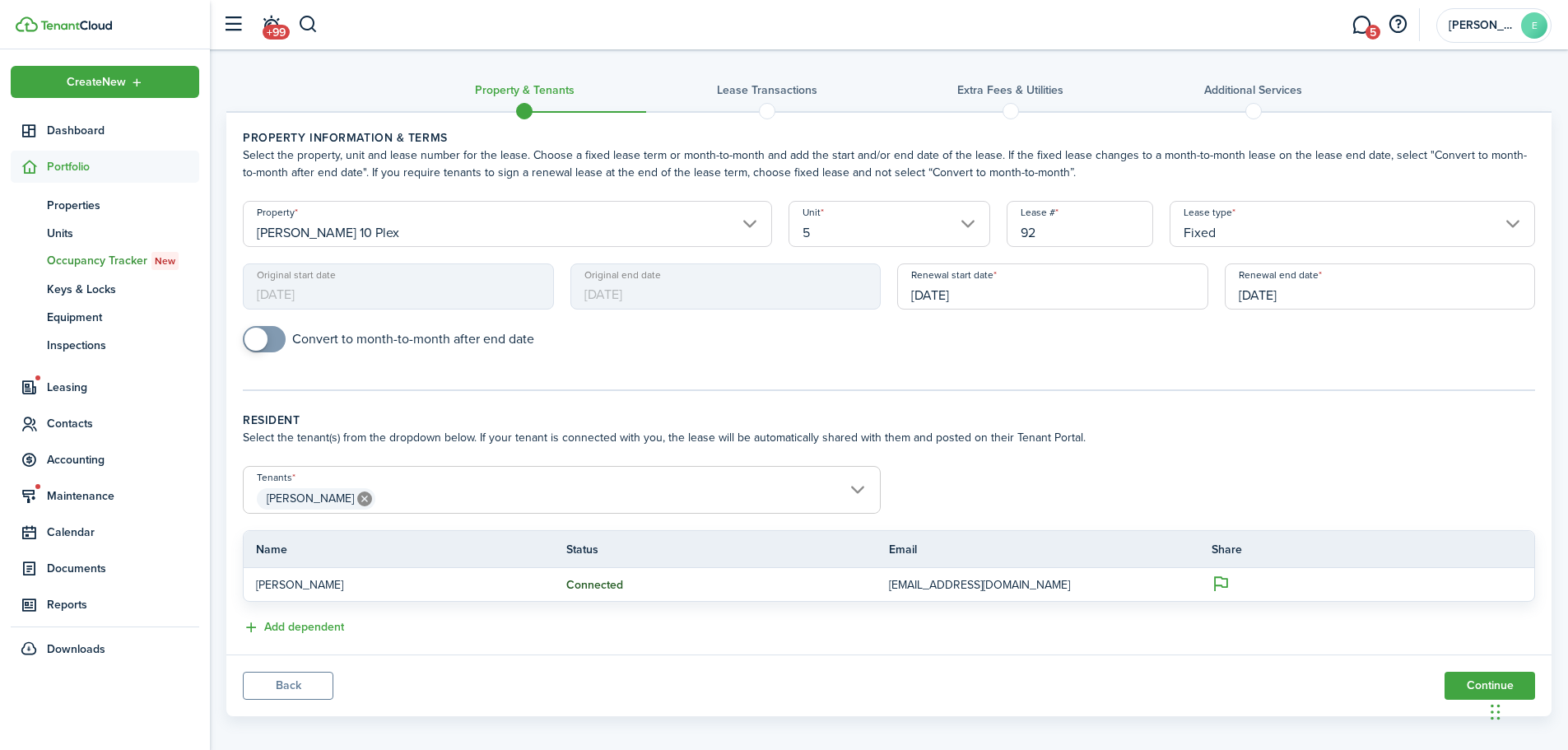
click at [1412, 381] on tc-wizard-step "Property information & terms Select the property, unit and lease number for the…" at bounding box center [889, 259] width 1292 height 261
click at [1249, 298] on input "[DATE]" at bounding box center [1380, 286] width 311 height 46
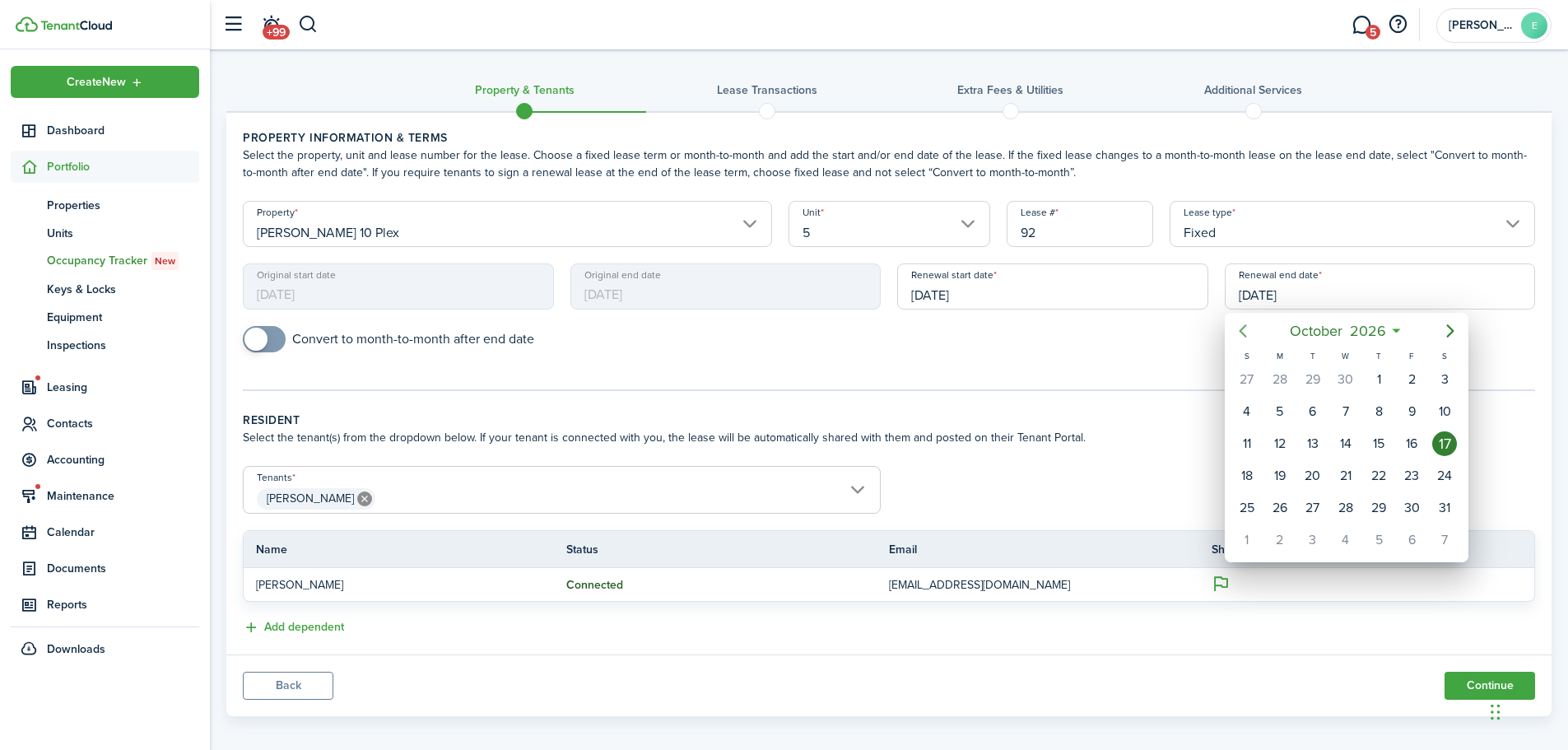
click at [1248, 337] on icon "Previous page" at bounding box center [1243, 331] width 20 height 20
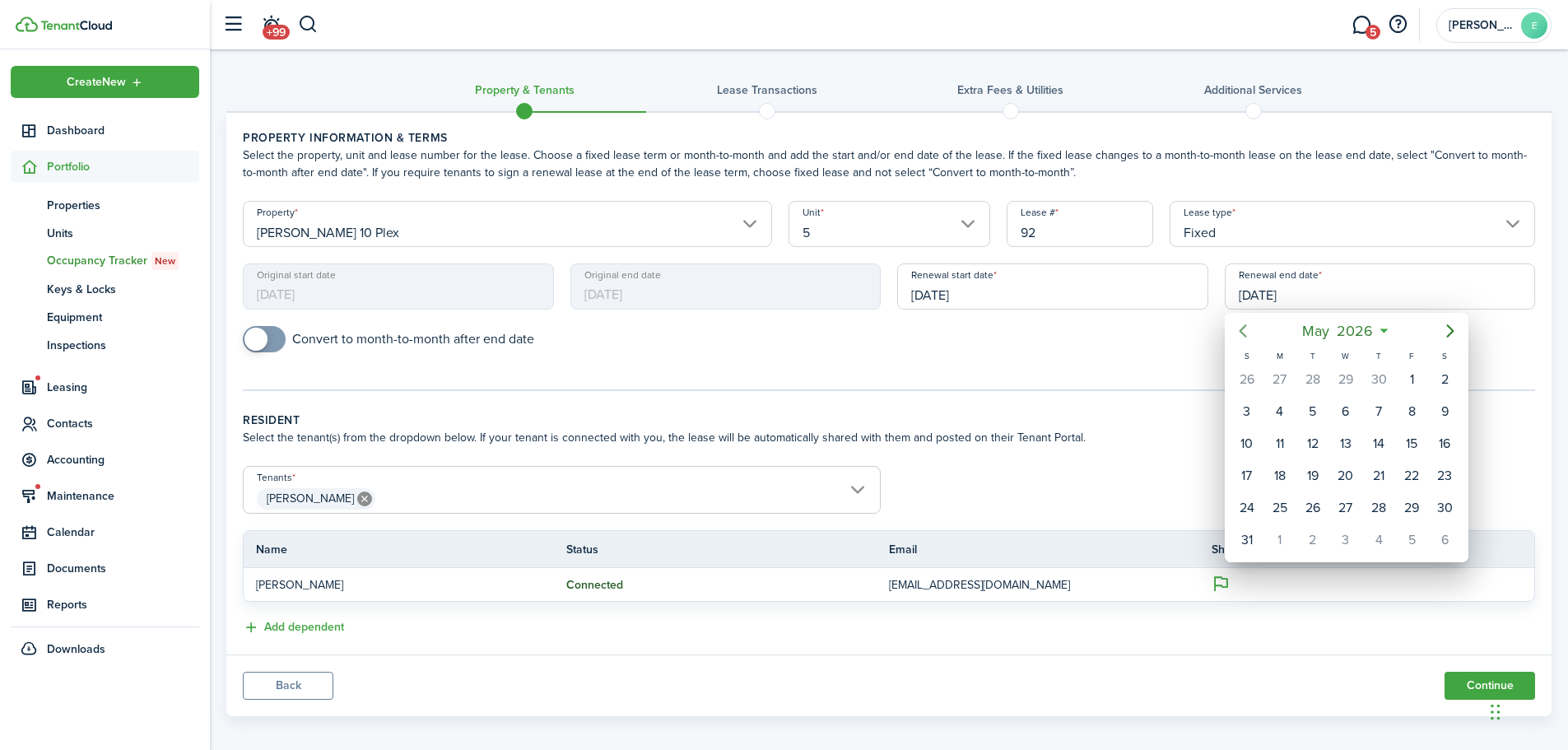
click at [1248, 337] on icon "Previous page" at bounding box center [1243, 331] width 20 height 20
click at [1441, 440] on div "17" at bounding box center [1444, 443] width 25 height 25
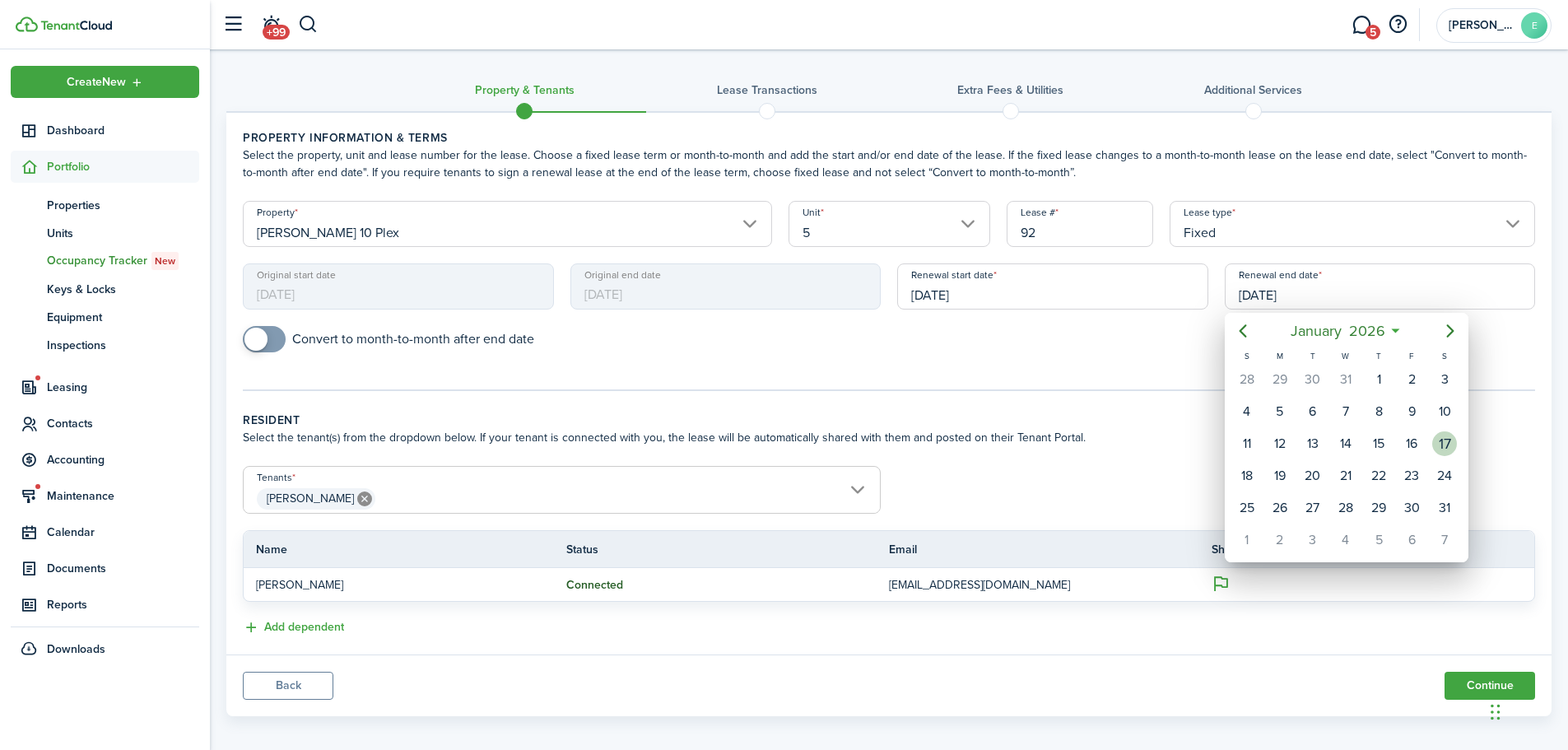
type input "[DATE]"
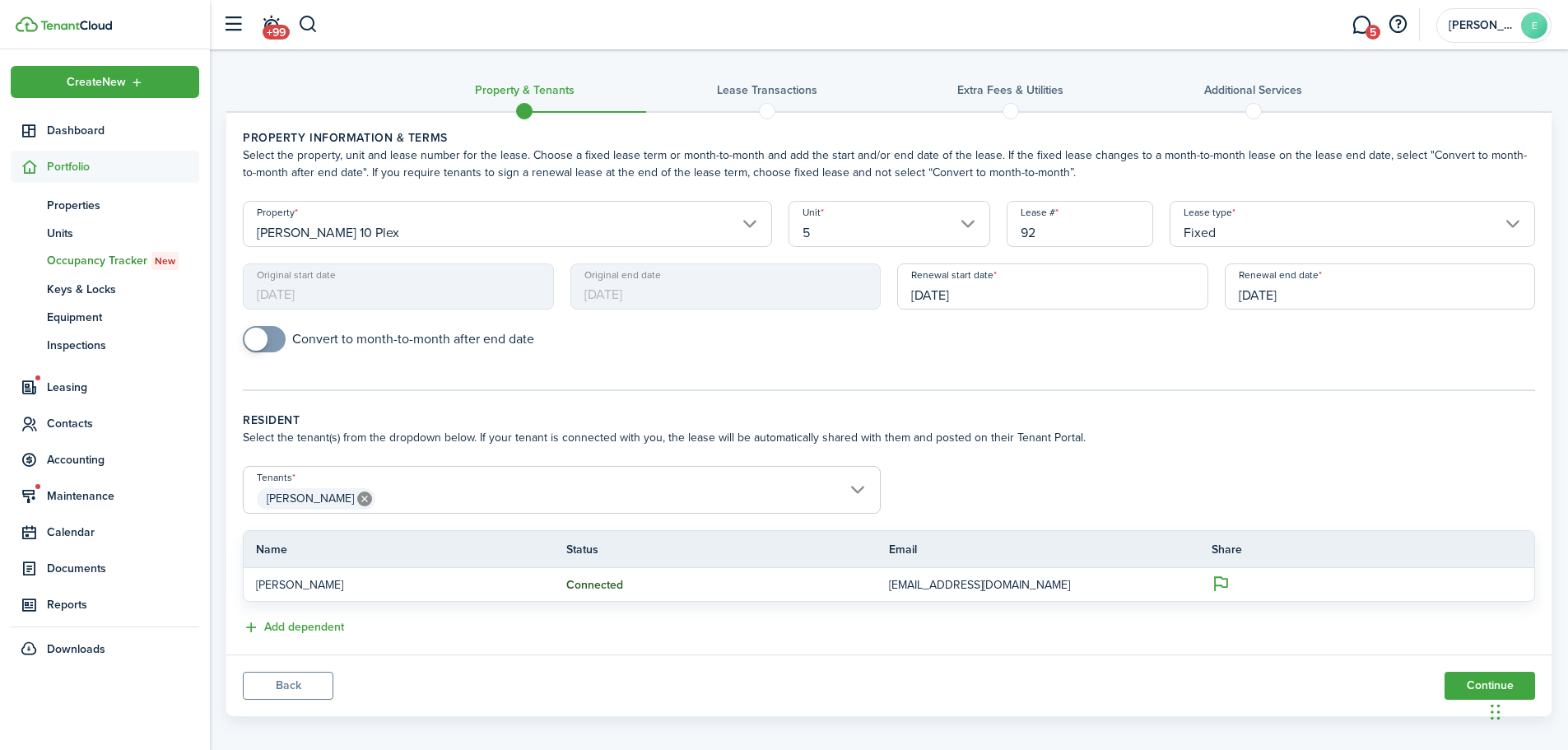
click at [979, 374] on tc-wizard-step "Property information & terms Select the property, unit and lease number for the…" at bounding box center [889, 259] width 1292 height 261
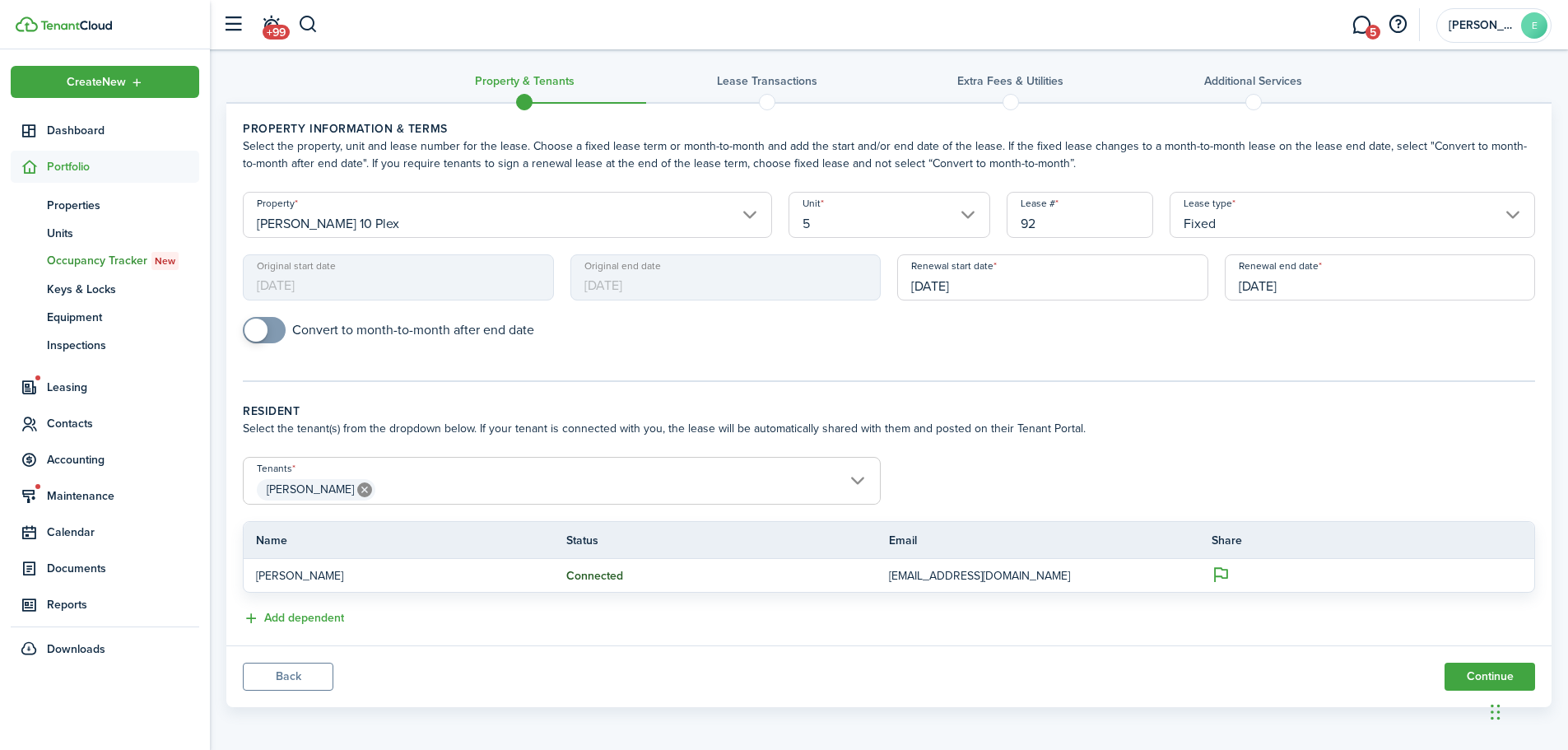
scroll to position [12, 0]
click at [1469, 671] on button "Continue" at bounding box center [1489, 674] width 91 height 28
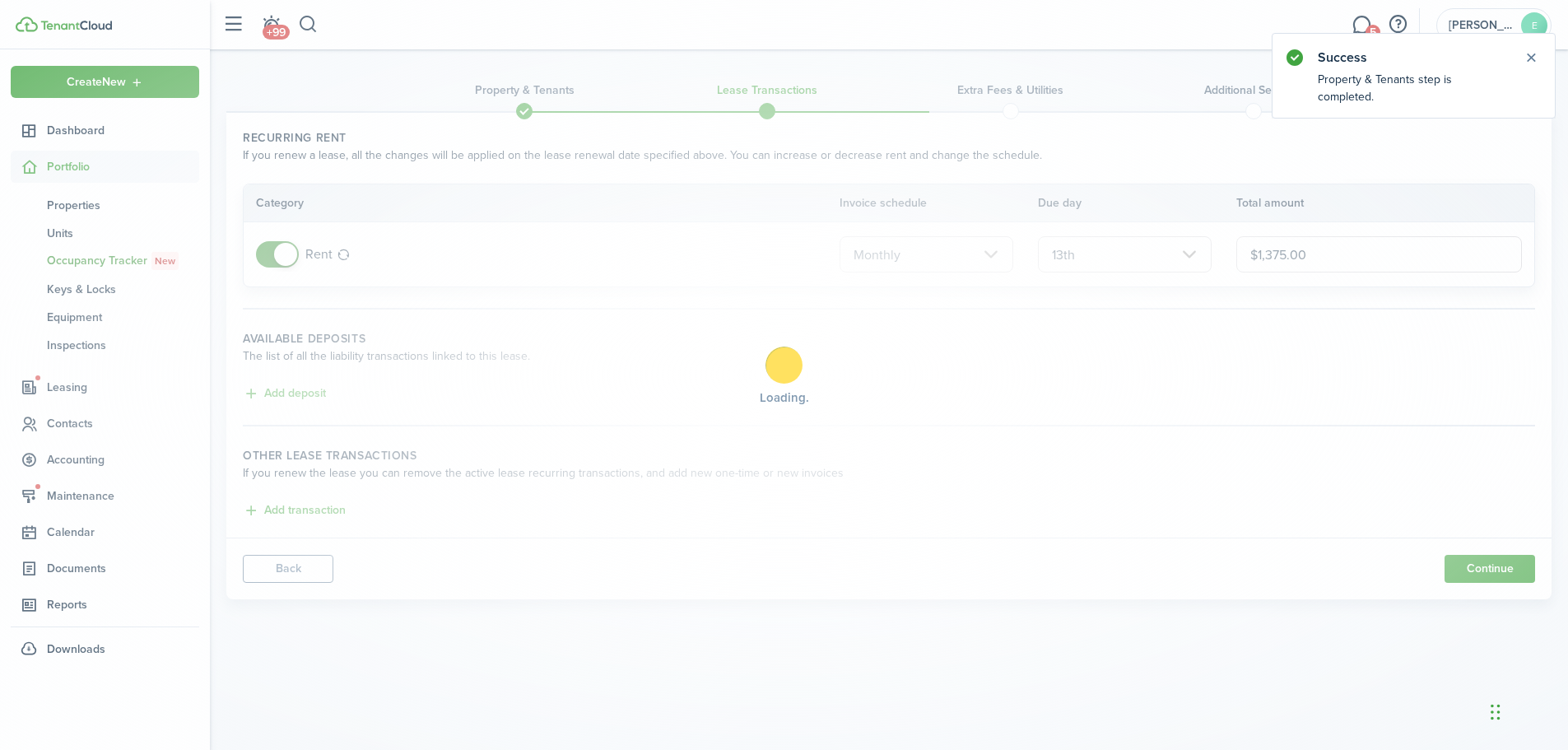
scroll to position [0, 0]
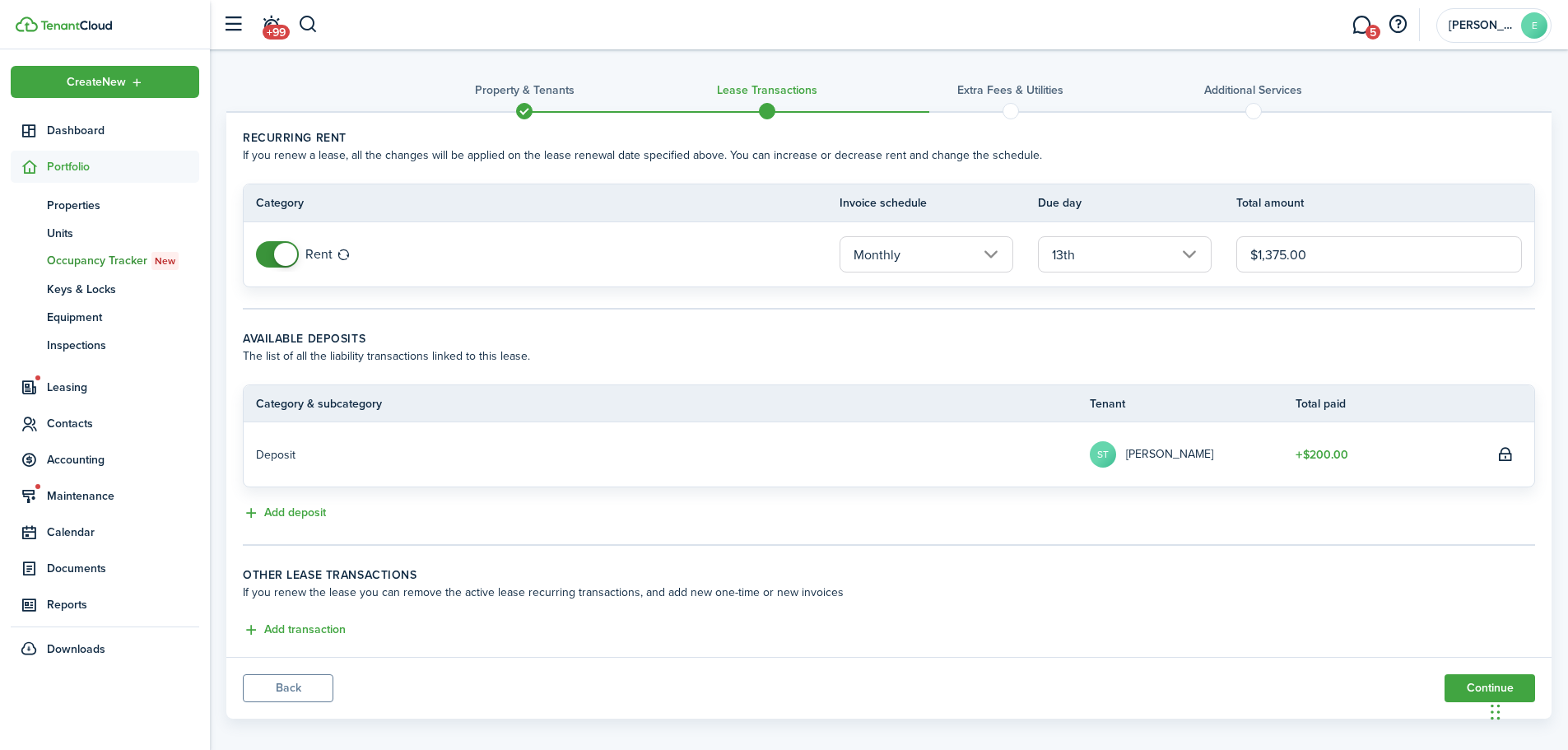
drag, startPoint x: 1266, startPoint y: 253, endPoint x: 1286, endPoint y: 253, distance: 20.0
click at [1286, 253] on input "$1,375.00" at bounding box center [1378, 254] width 285 height 36
type input "$1,249.00"
click at [1001, 334] on wizard-step-header-title "Available deposits" at bounding box center [889, 338] width 1292 height 17
click at [1482, 689] on button "Continue" at bounding box center [1489, 688] width 91 height 28
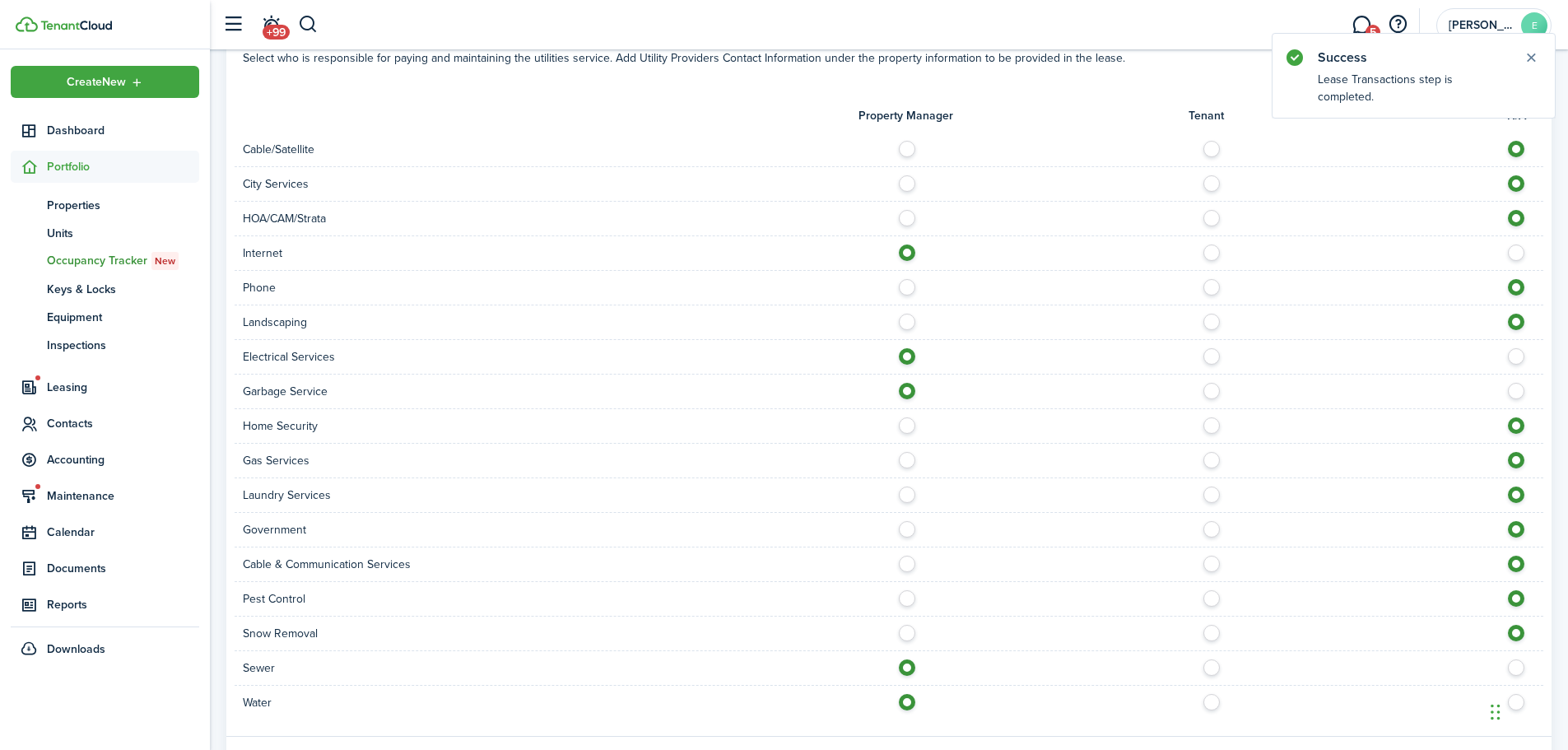
scroll to position [1328, 0]
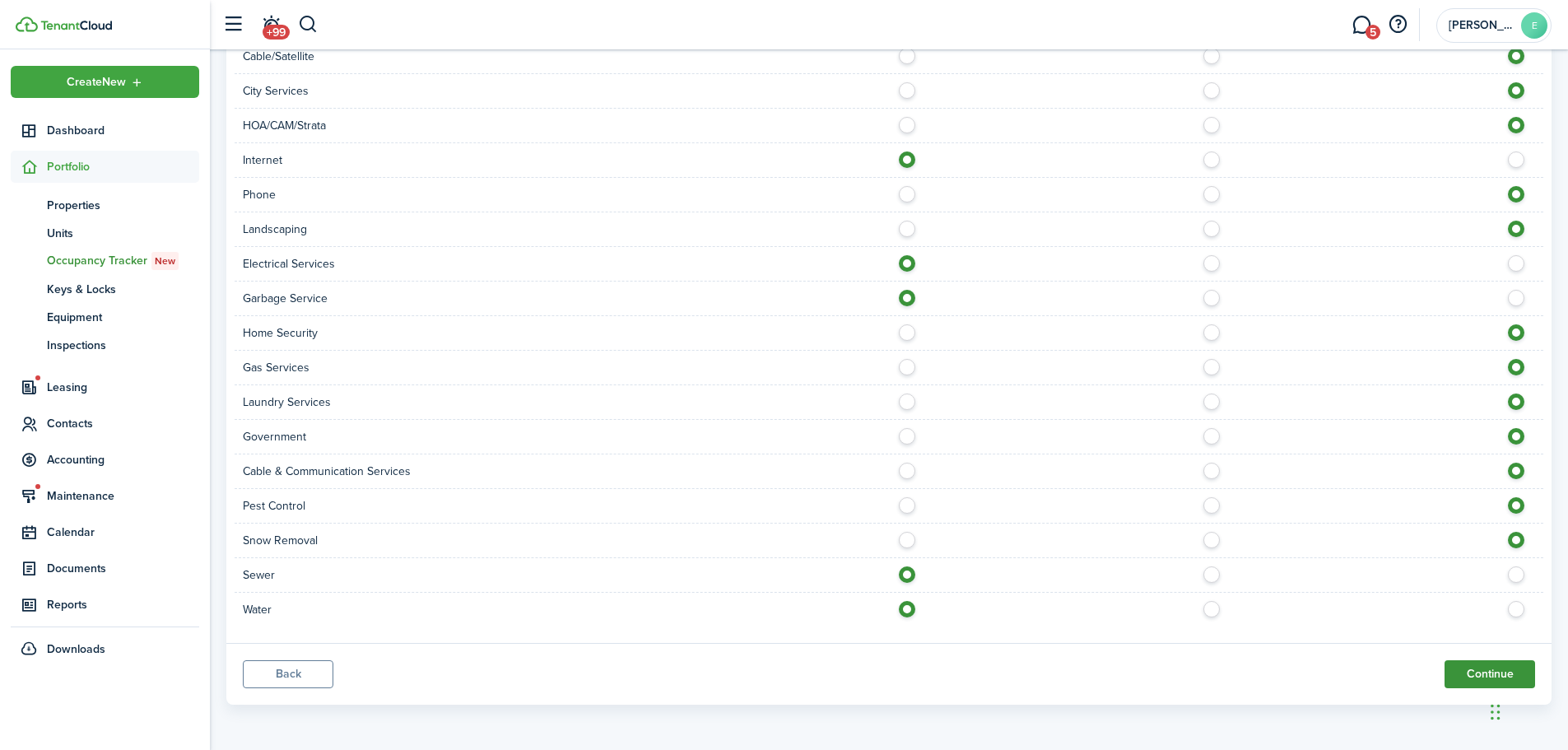
click at [1482, 676] on button "Continue" at bounding box center [1489, 674] width 91 height 28
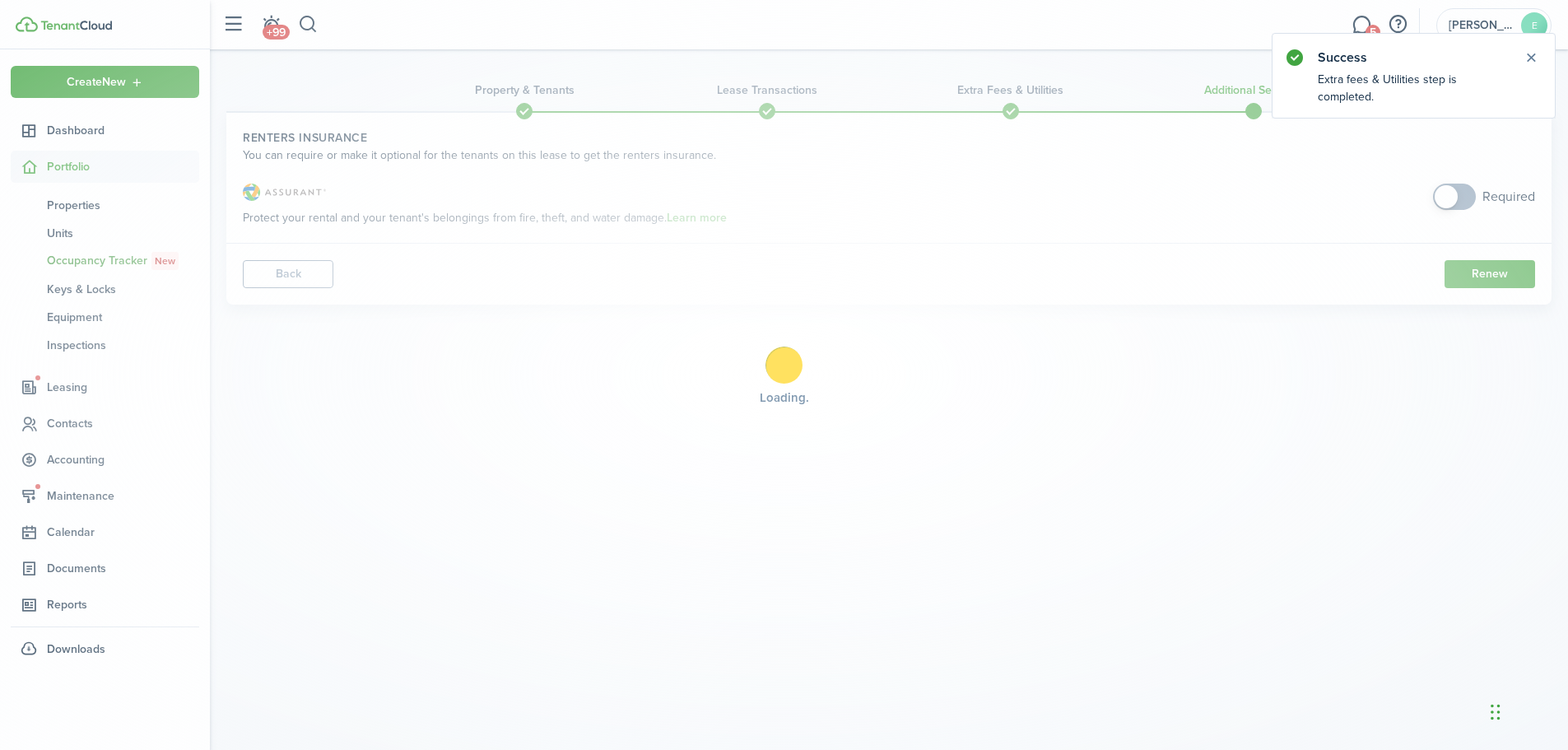
scroll to position [0, 0]
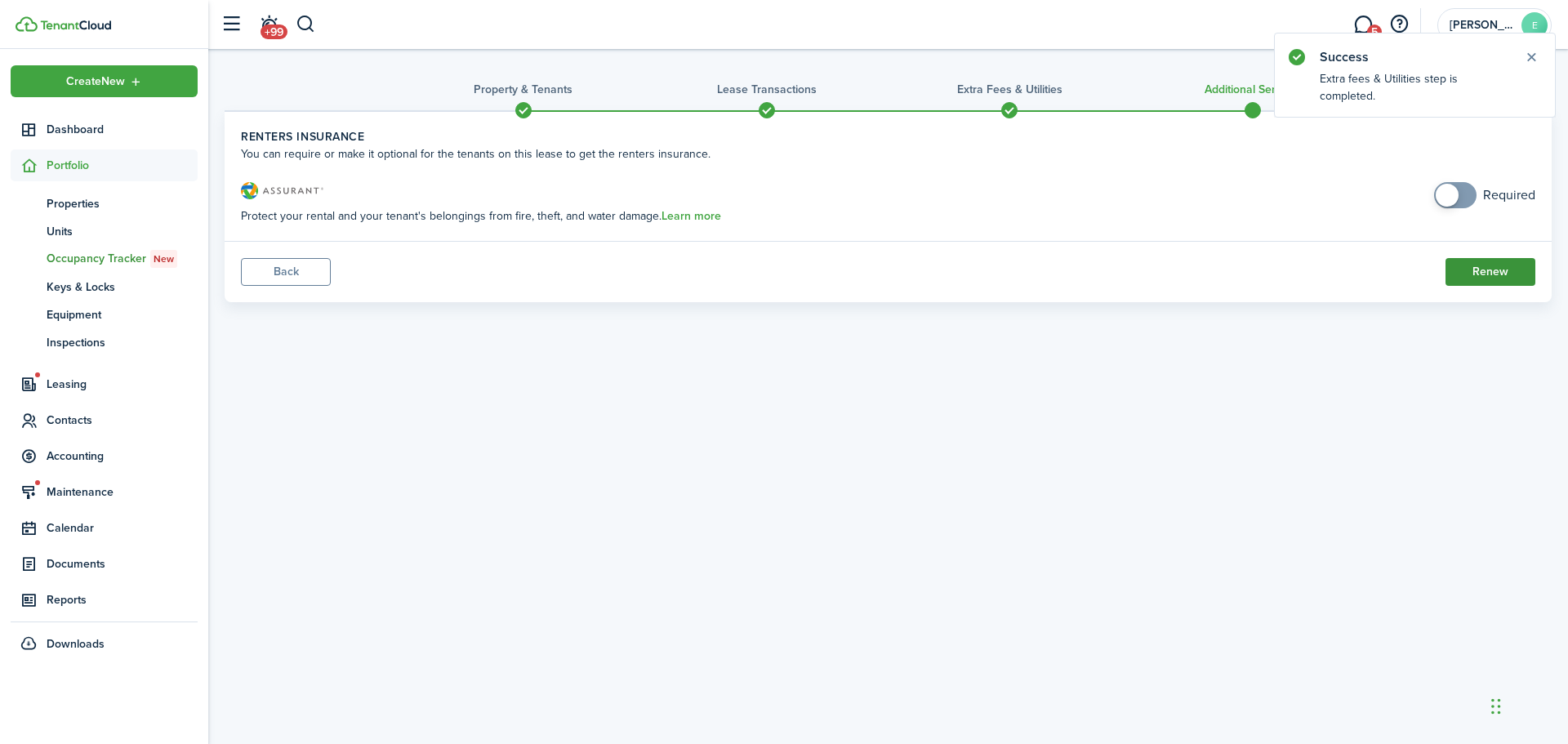
click at [1492, 267] on button "Renew" at bounding box center [1491, 272] width 90 height 28
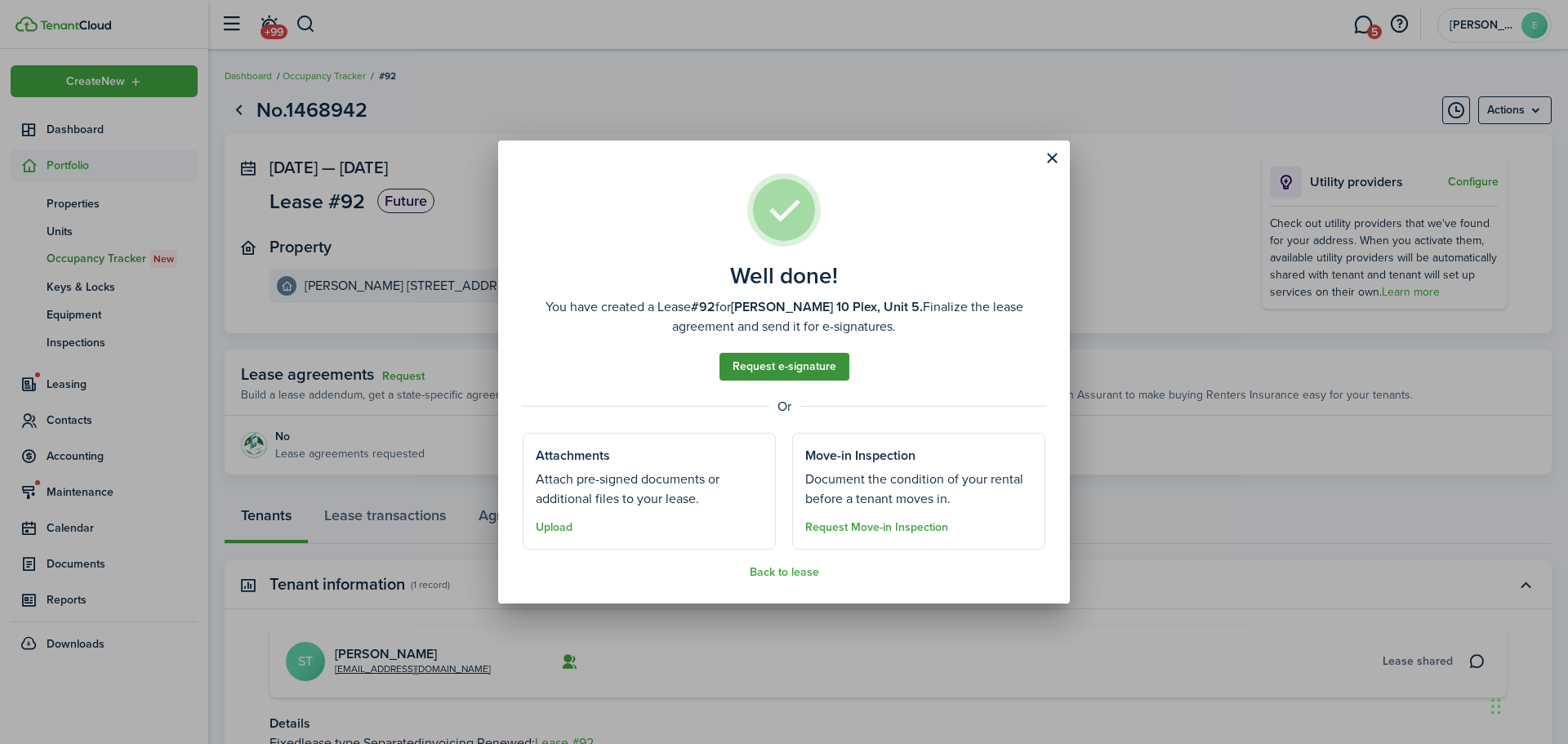
click at [787, 368] on link "Request e-signature" at bounding box center [784, 367] width 130 height 28
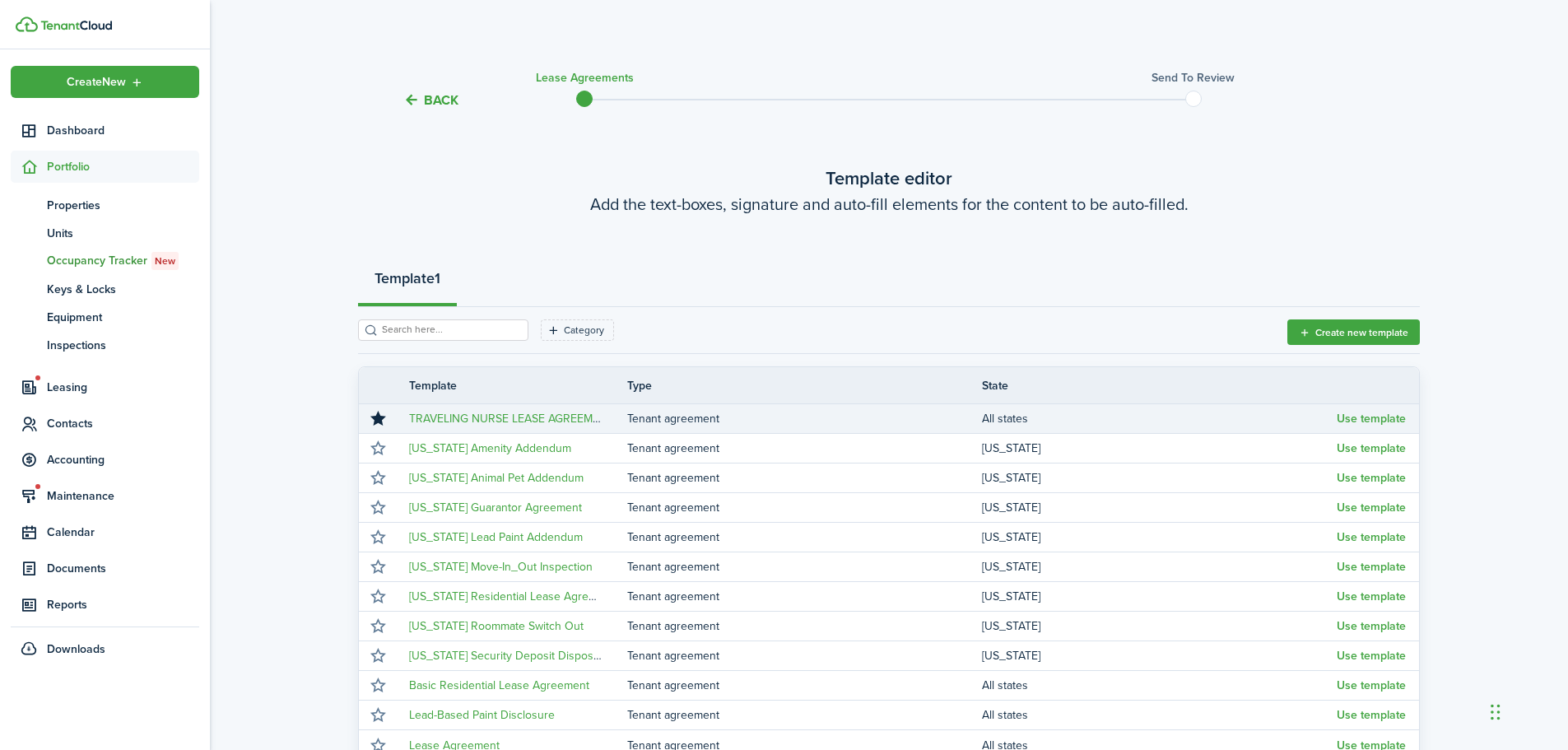
click at [709, 416] on td "Tenant agreement" at bounding box center [804, 418] width 355 height 22
click at [1358, 417] on button "Use template" at bounding box center [1371, 419] width 69 height 13
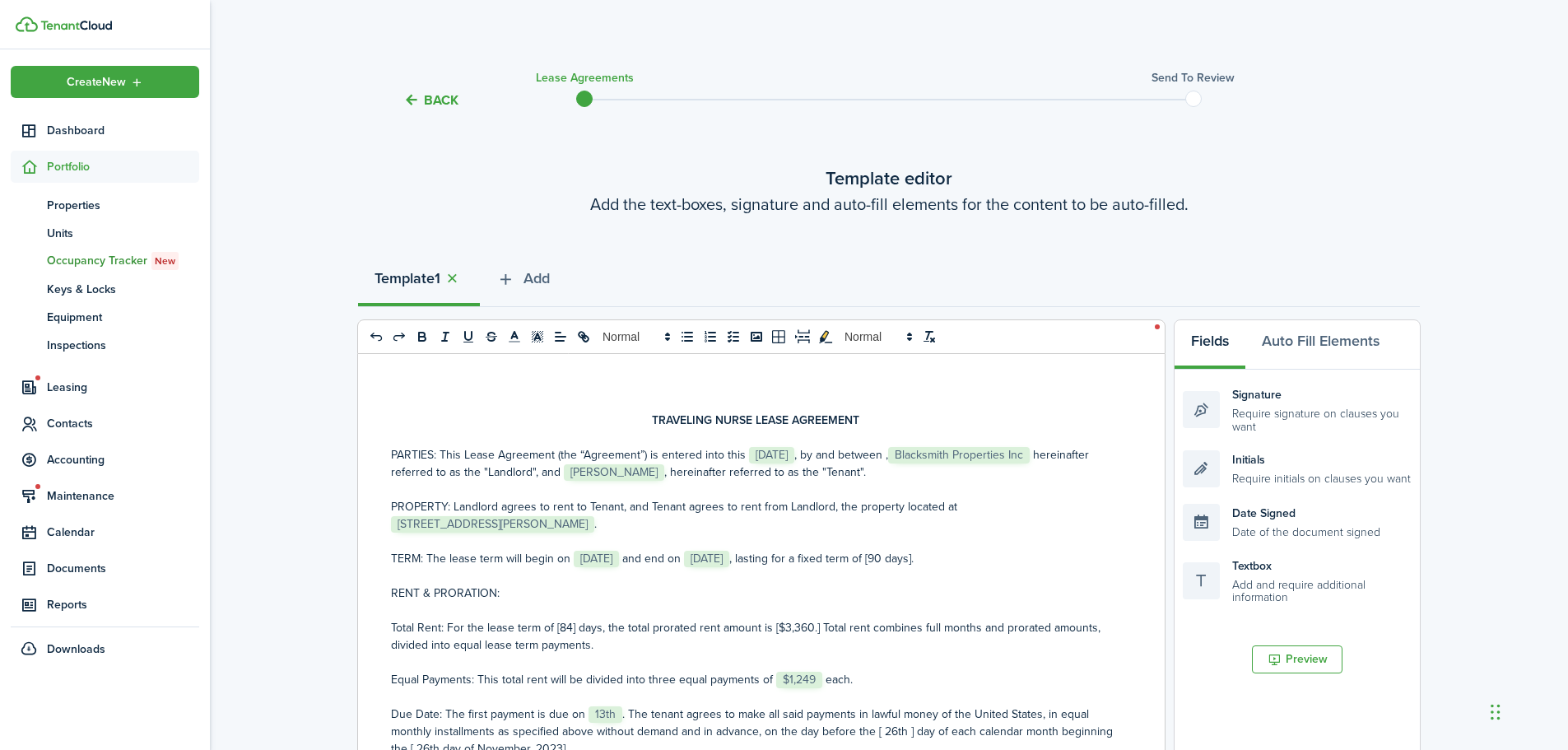
click at [792, 629] on p "Total Rent: For the lease term of [84] days, the total prorated rent amount is …" at bounding box center [755, 636] width 728 height 35
drag, startPoint x: 789, startPoint y: 627, endPoint x: 809, endPoint y: 627, distance: 20.0
click at [809, 627] on p "Total Rent: For the lease term of [84] days, the total prorated rent amount is …" at bounding box center [755, 636] width 728 height 35
click at [928, 555] on p "TERM: The lease term will begin on ﻿ [DATE] ﻿ and end on ﻿ [DATE] ﻿, lasting fo…" at bounding box center [755, 558] width 728 height 17
click at [774, 631] on p "Total Rent: For the lease term of [84] days, the total prorated rent amount is …" at bounding box center [755, 636] width 728 height 35
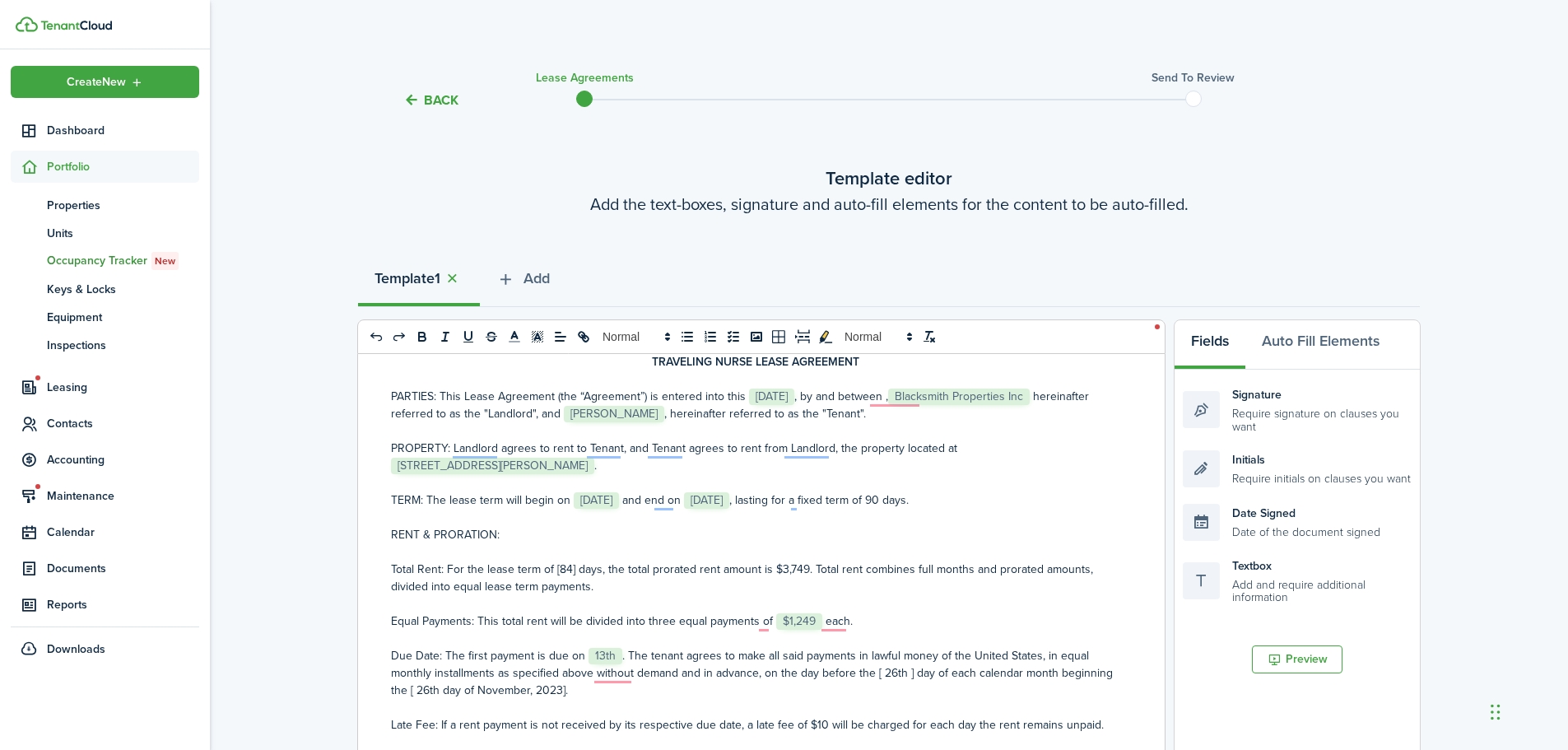
scroll to position [165, 0]
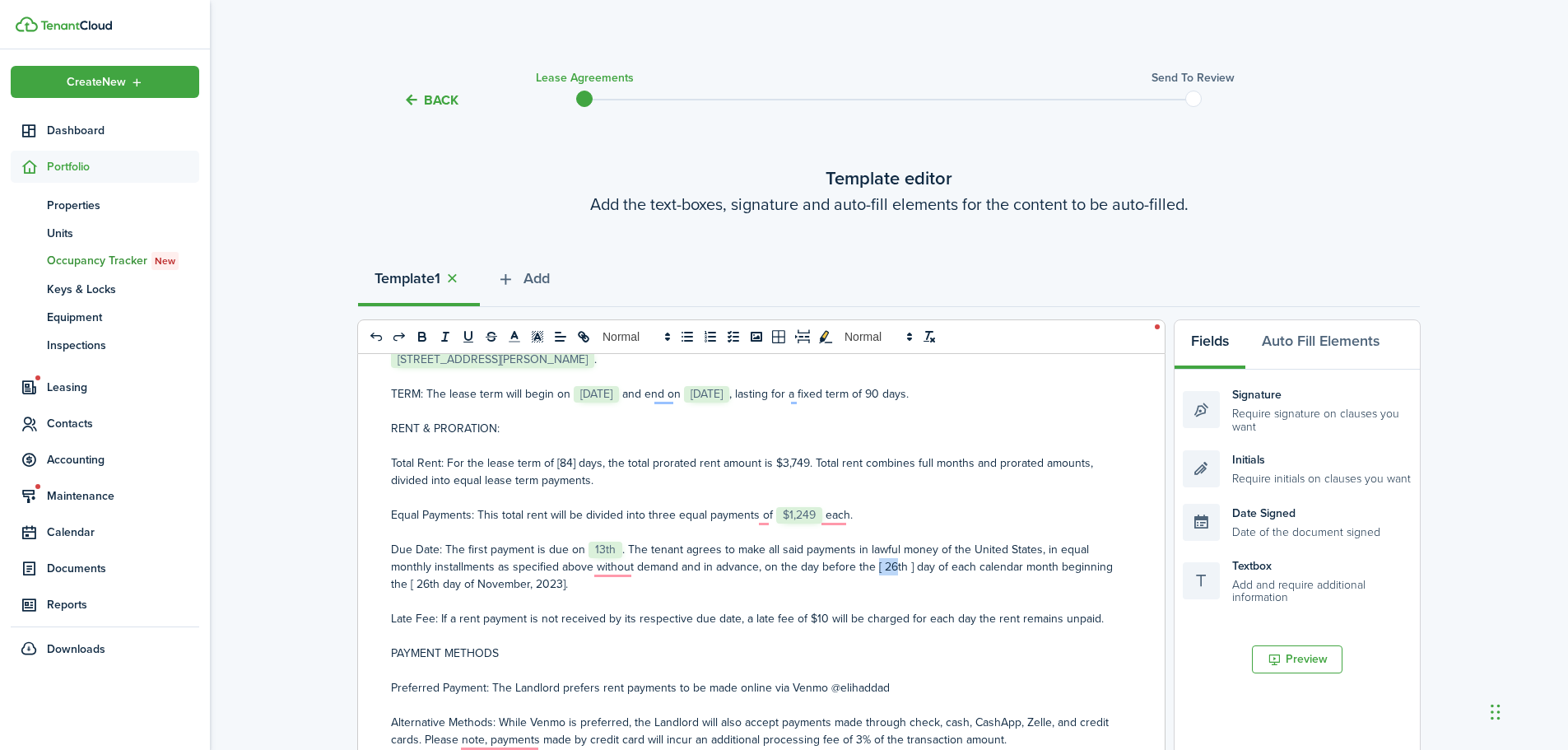
drag, startPoint x: 873, startPoint y: 568, endPoint x: 891, endPoint y: 567, distance: 18.0
click at [891, 567] on p "Due Date: The first payment is due on ﻿ 13th ﻿. The tenant agrees to make all s…" at bounding box center [755, 567] width 728 height 52
click at [520, 583] on p "Due Date: The first payment is due on ﻿ 13th ﻿. The tenant agrees to make all s…" at bounding box center [755, 567] width 728 height 52
click at [522, 585] on p "Due Date: The first payment is due on ﻿ 13th ﻿. The tenant agrees to make all s…" at bounding box center [755, 567] width 728 height 52
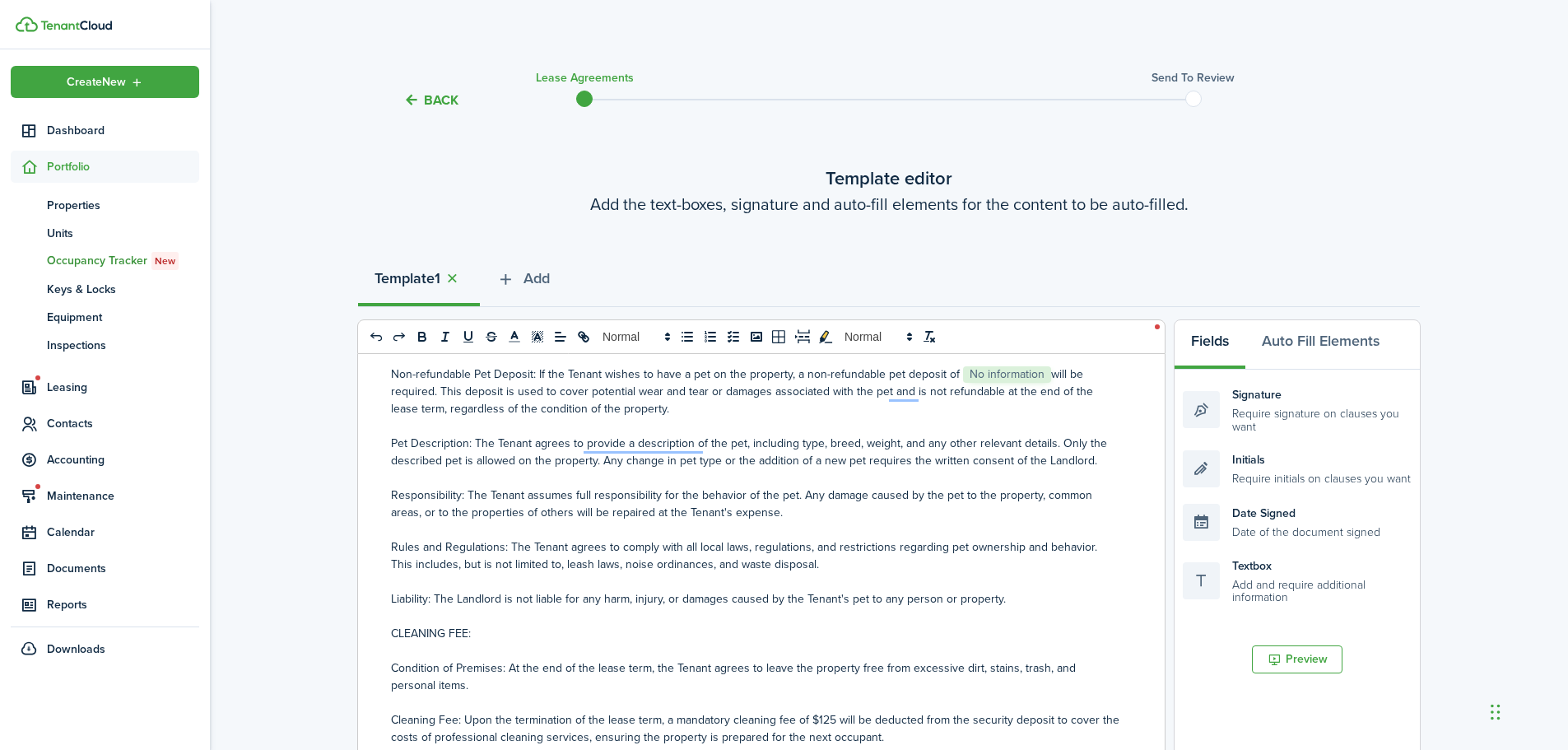
scroll to position [741, 0]
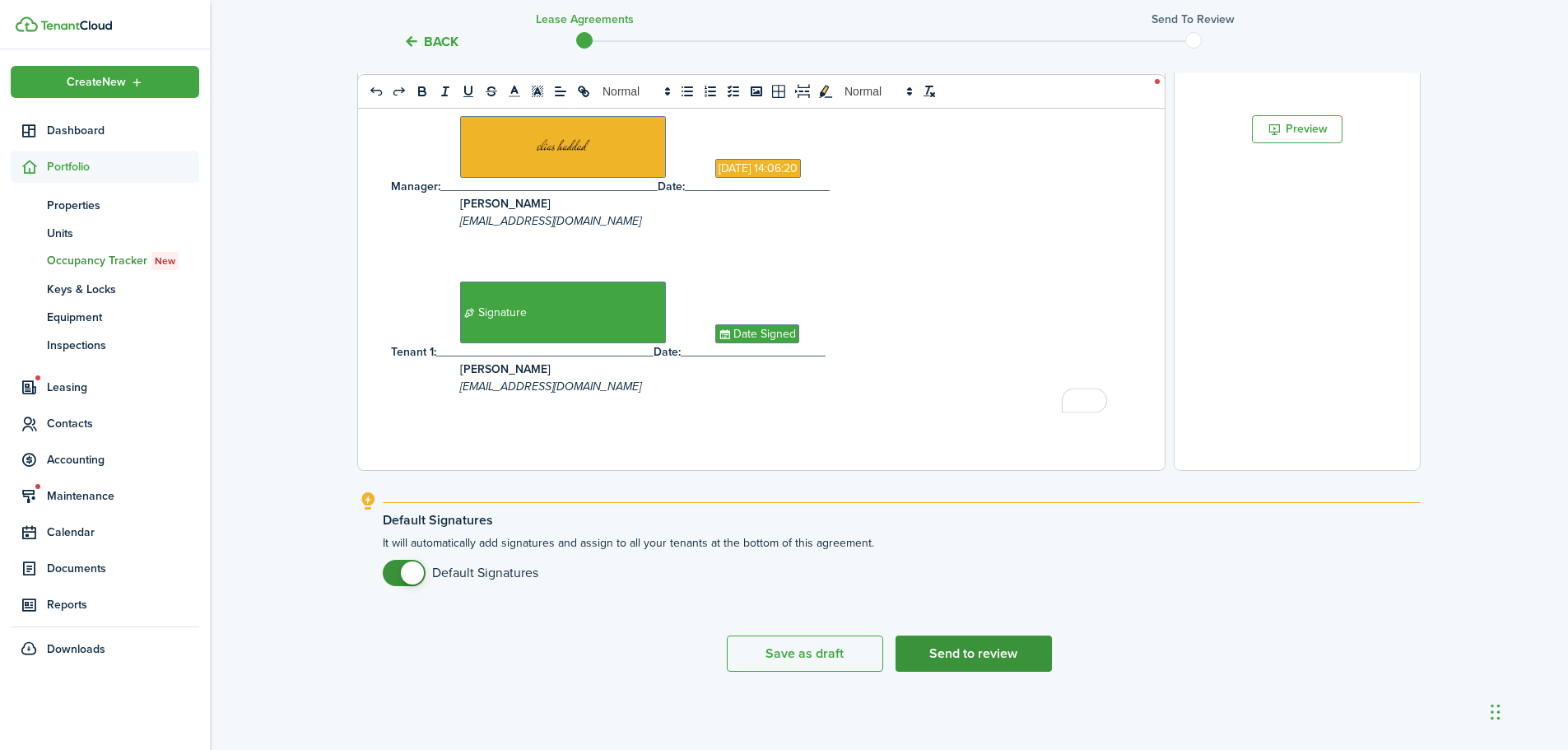
click at [998, 650] on button "Send to review" at bounding box center [974, 653] width 157 height 36
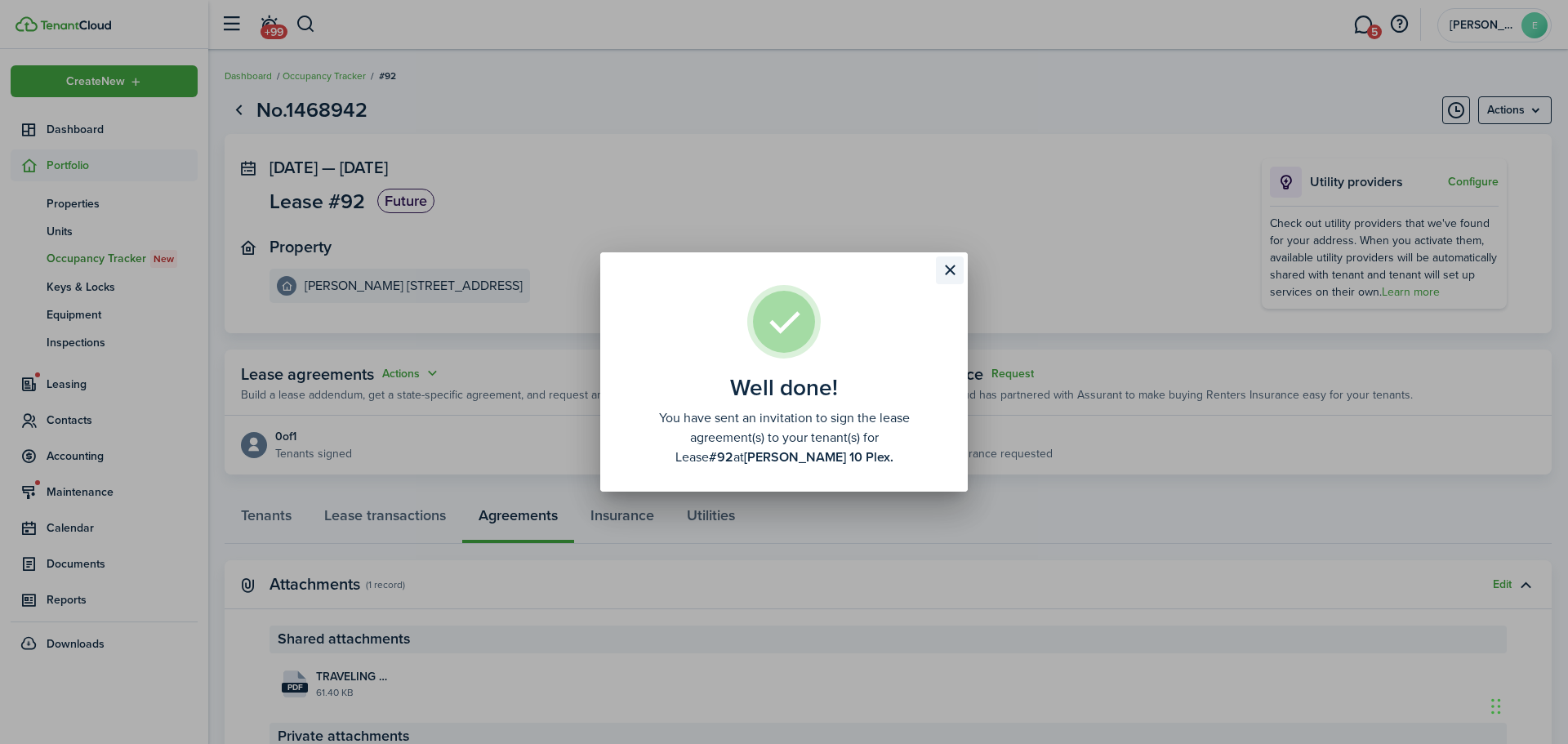
click at [950, 269] on button "Close modal" at bounding box center [950, 270] width 28 height 28
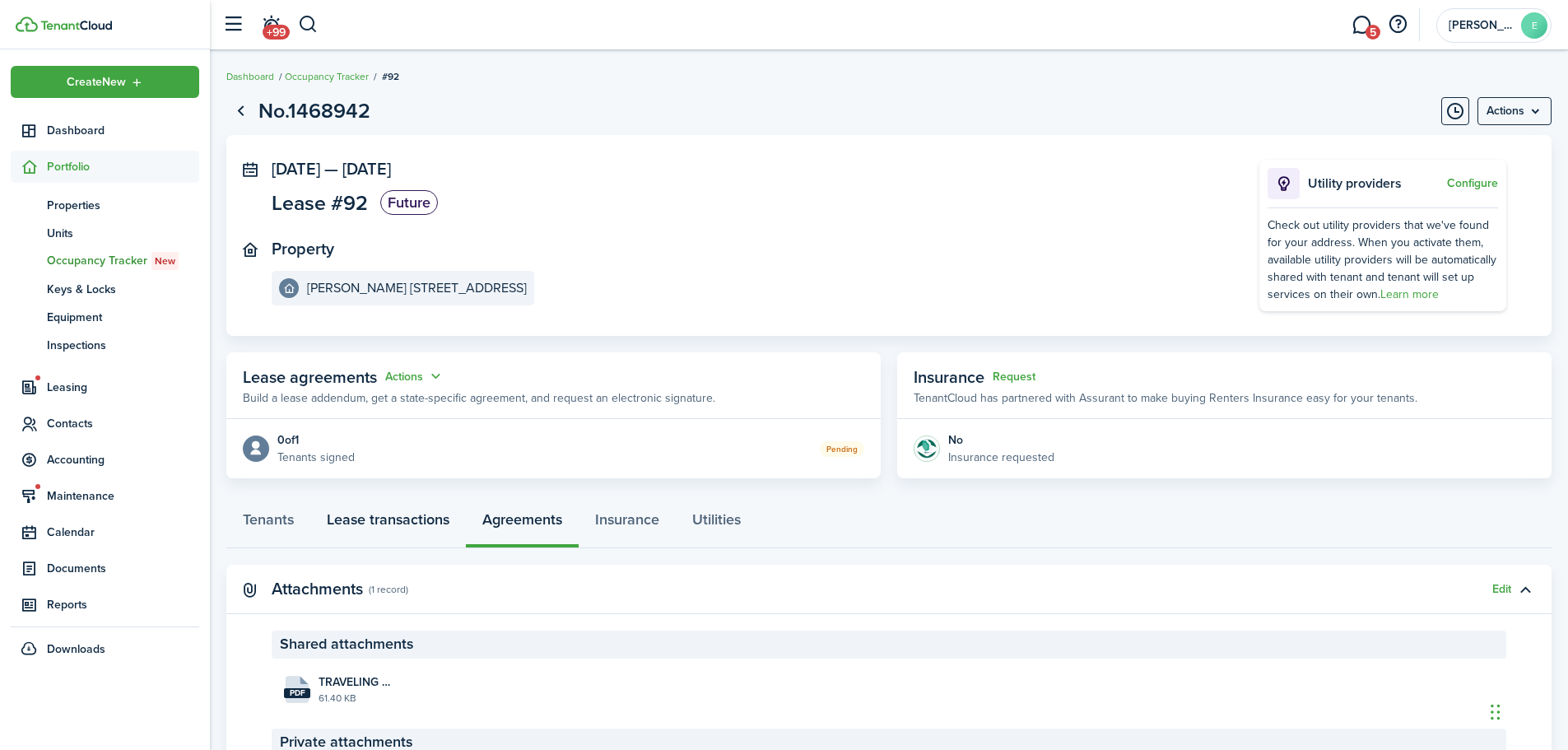
click at [345, 523] on link "Lease transactions" at bounding box center [388, 524] width 156 height 50
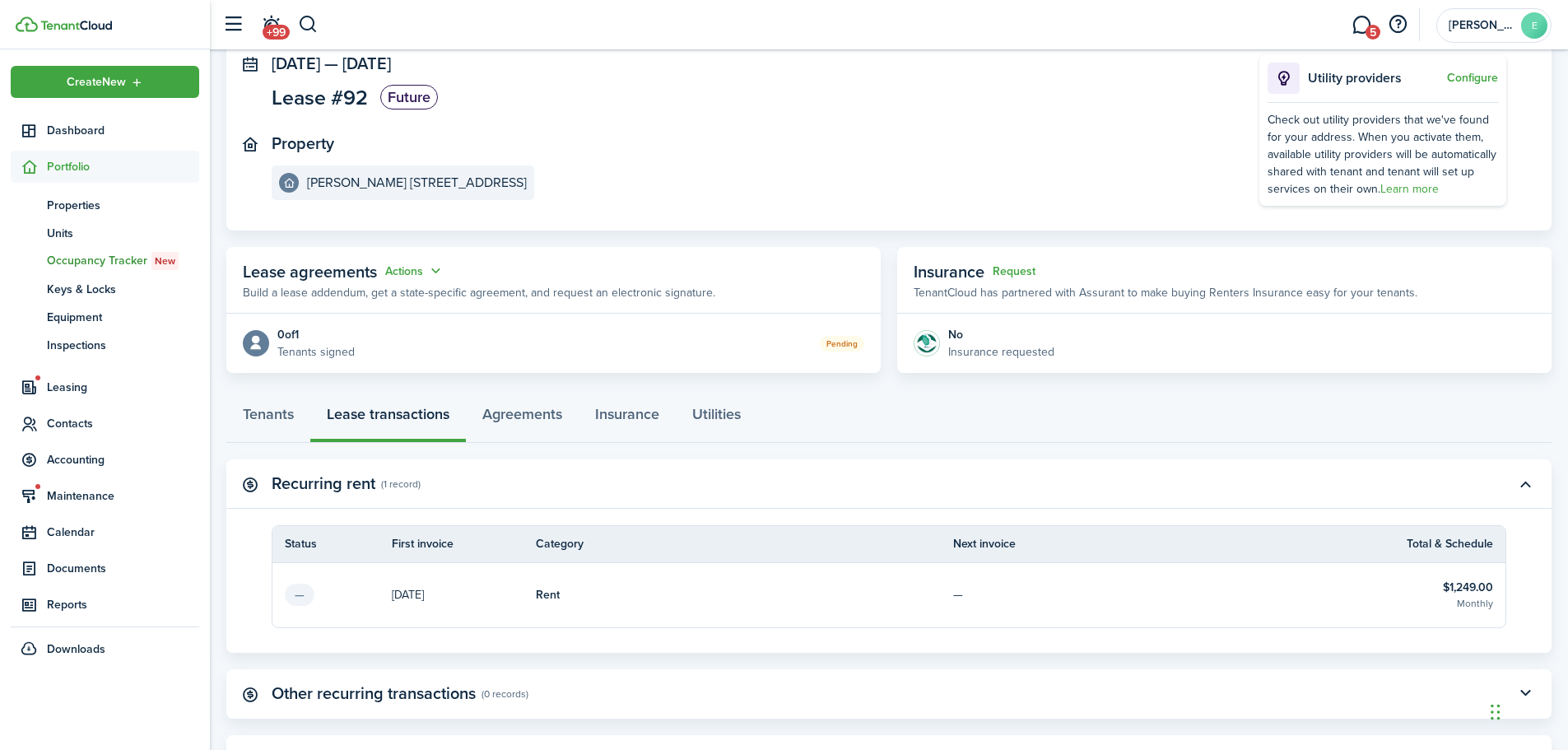
scroll to position [282, 0]
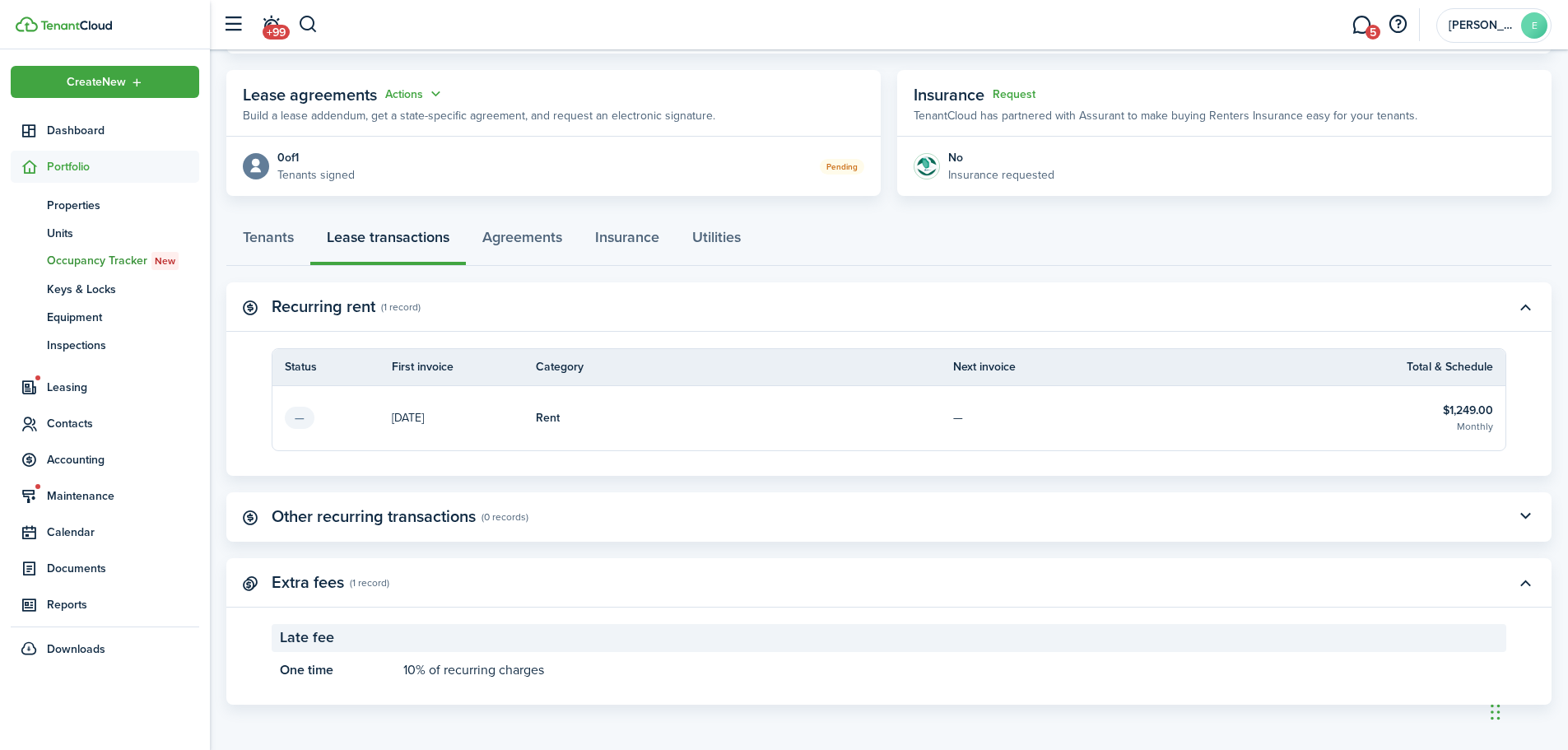
click at [1469, 418] on table-info-title "$1,249.00" at bounding box center [1467, 410] width 50 height 17
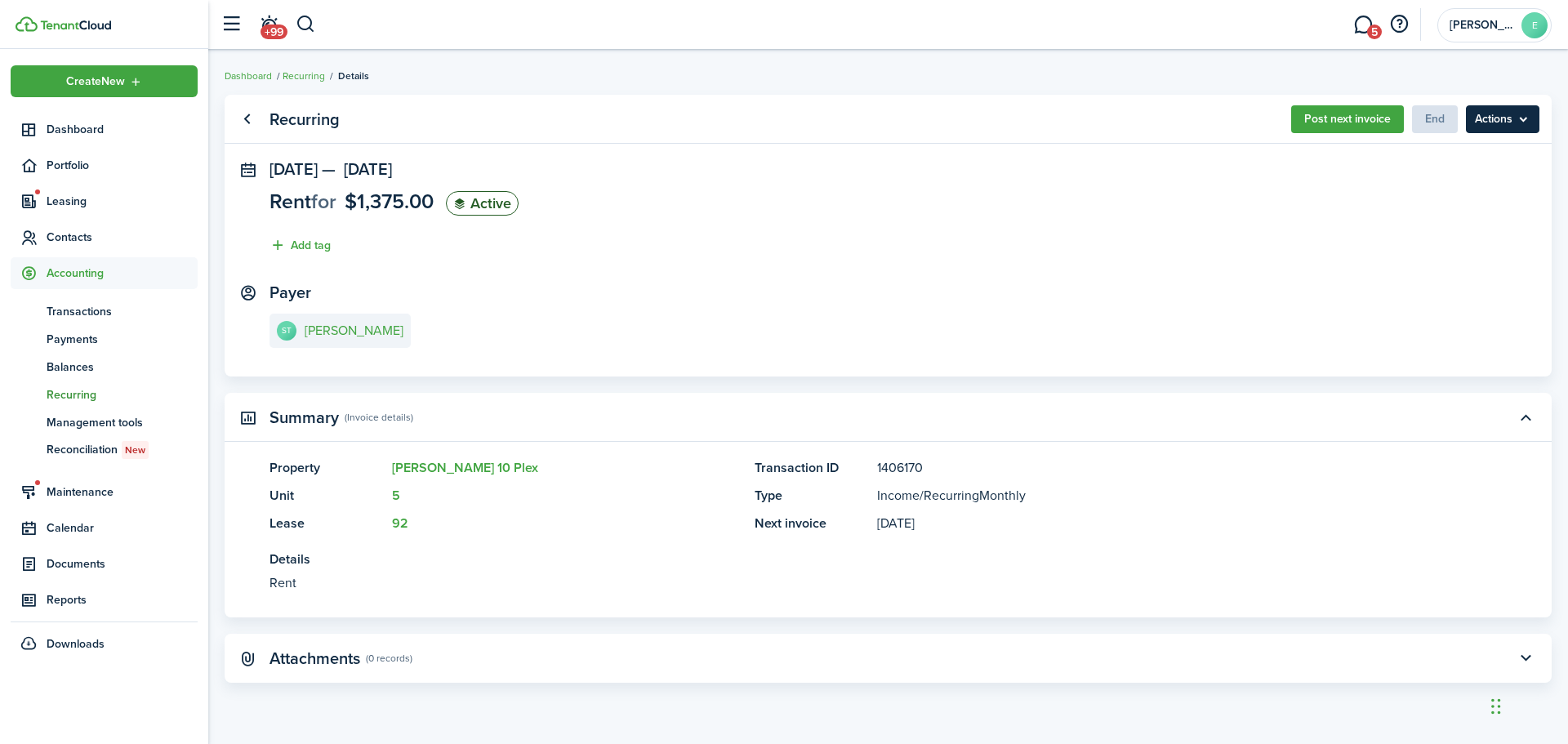
click at [1527, 116] on menu-btn "Actions" at bounding box center [1502, 119] width 74 height 28
click at [1532, 116] on menu-btn "Actions" at bounding box center [1502, 119] width 74 height 28
drag, startPoint x: 1516, startPoint y: 123, endPoint x: 549, endPoint y: 367, distance: 997.3
click at [549, 367] on panel-main-body "[DATE] — [DATE] Rent for $1,375.00 Active Add tag Payer ST [PERSON_NAME]" at bounding box center [888, 268] width 1328 height 216
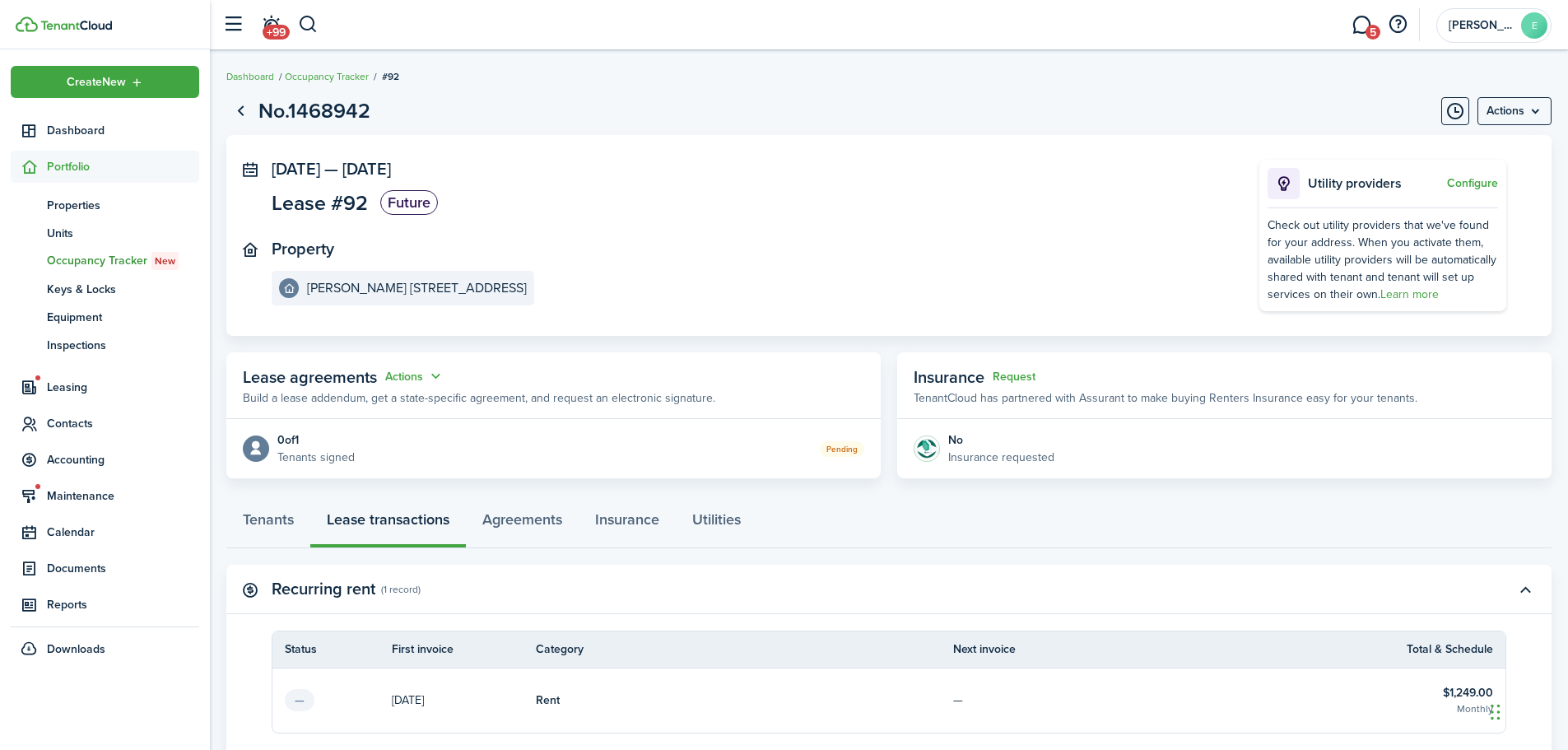
scroll to position [247, 0]
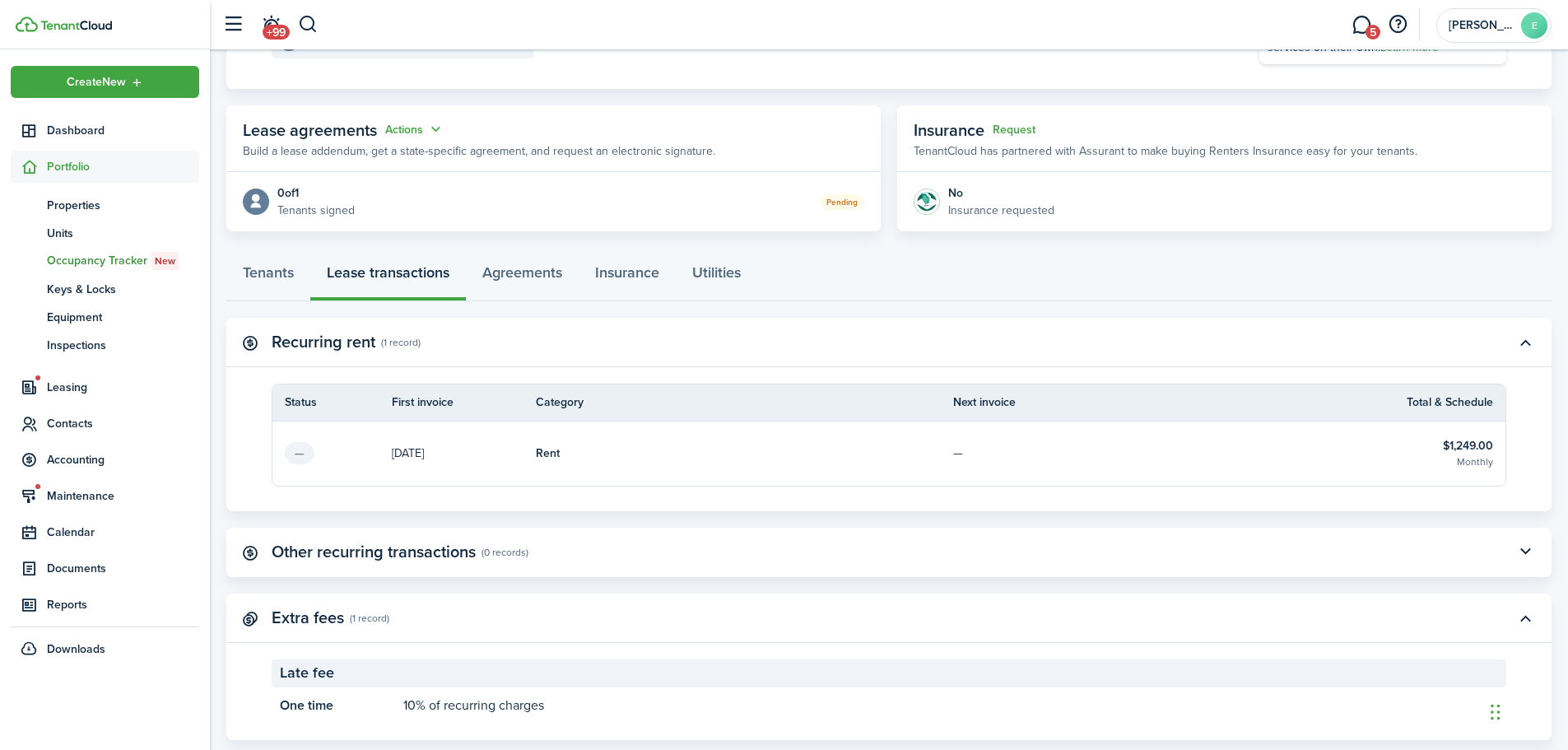
click at [1470, 454] on table-subtitle "Monthly" at bounding box center [1474, 461] width 36 height 15
